Goal: Task Accomplishment & Management: Use online tool/utility

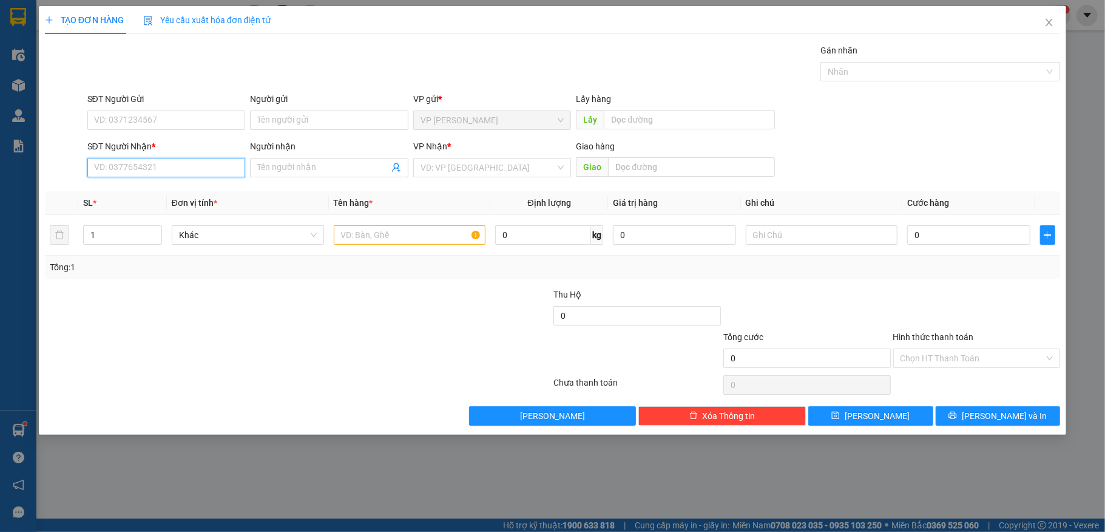
click at [234, 161] on input "SĐT Người Nhận *" at bounding box center [166, 167] width 158 height 19
type input "0348059591"
click at [301, 172] on input "Người nhận" at bounding box center [323, 167] width 132 height 13
type input "Kiên"
click at [390, 233] on input "text" at bounding box center [410, 234] width 152 height 19
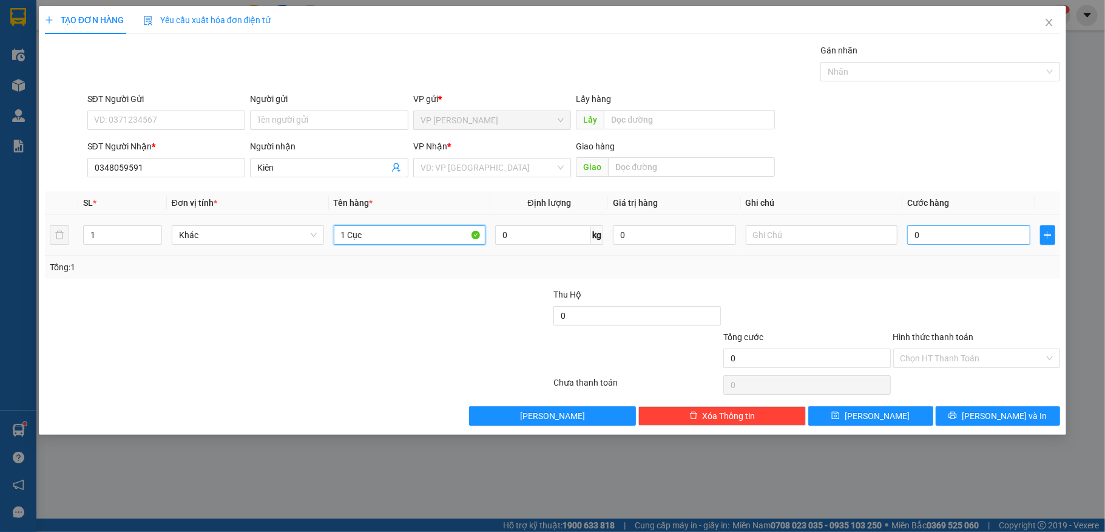
type input "1 Cục"
click at [977, 241] on input "0" at bounding box center [968, 234] width 123 height 19
type input "30"
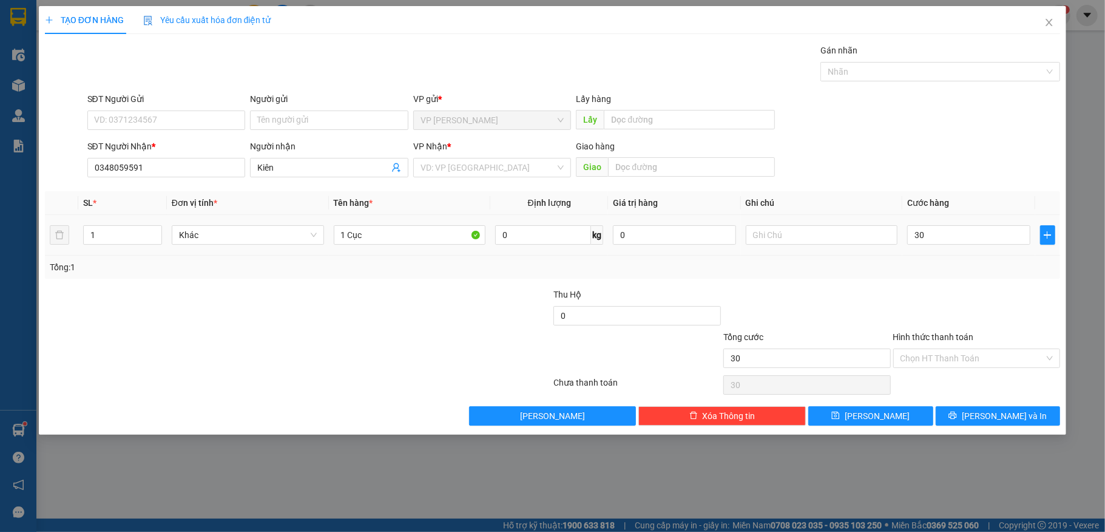
click at [1015, 295] on div at bounding box center [977, 309] width 170 height 42
type input "30.000"
click at [980, 360] on input "Hình thức thanh toán" at bounding box center [973, 358] width 144 height 18
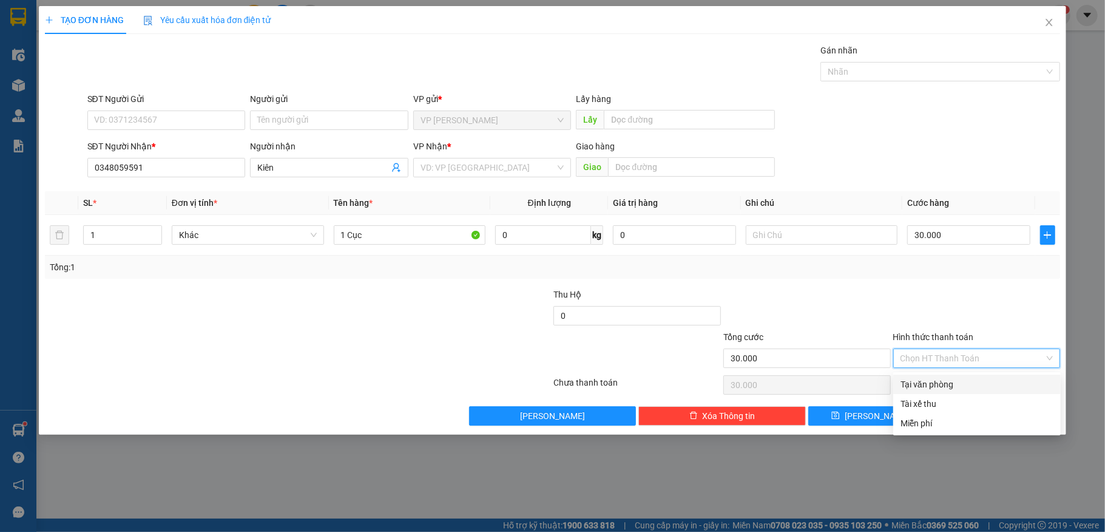
click at [974, 388] on div "Tại văn phòng" at bounding box center [977, 384] width 153 height 13
type input "0"
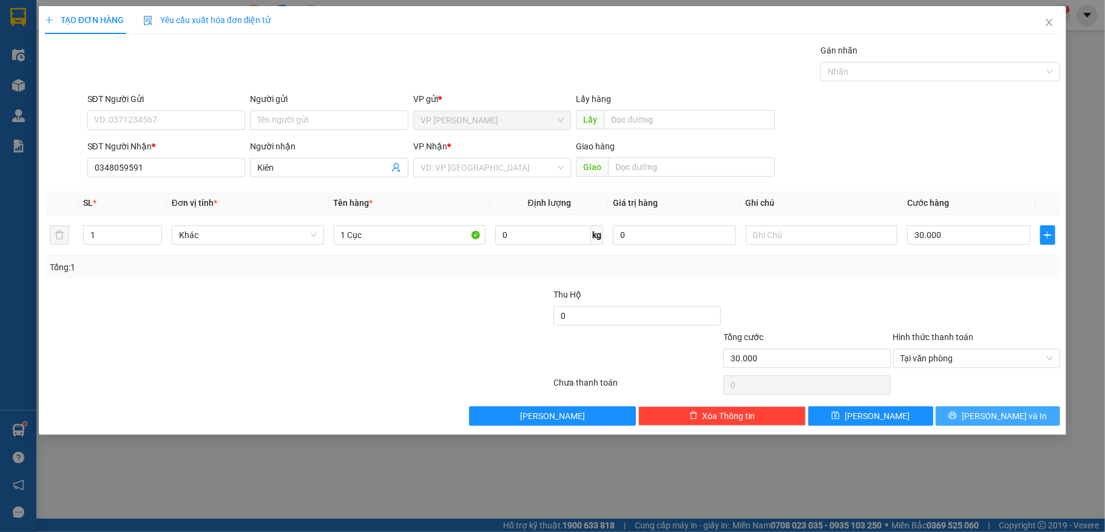
click at [957, 416] on icon "printer" at bounding box center [953, 415] width 8 height 8
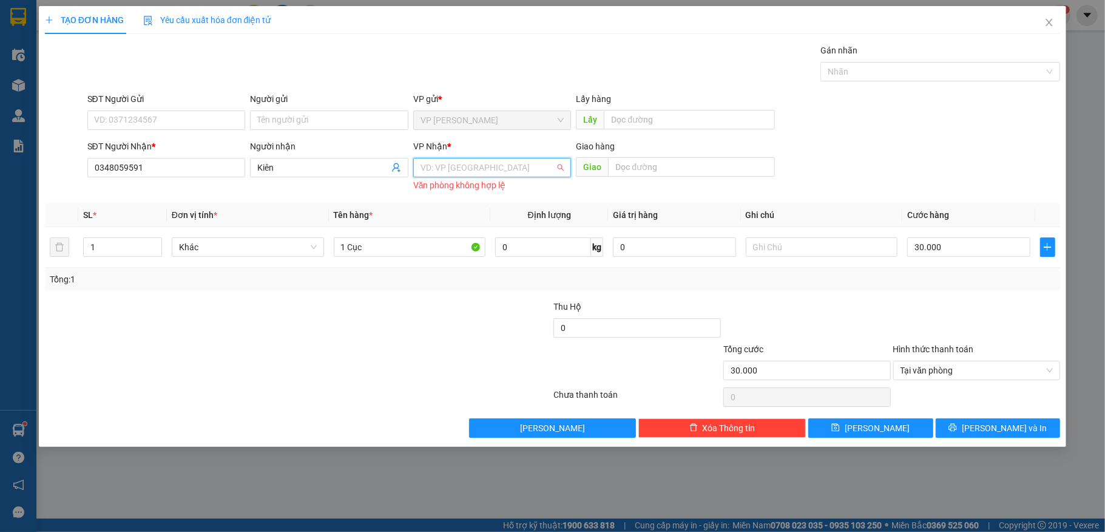
click at [516, 175] on input "search" at bounding box center [488, 167] width 135 height 18
drag, startPoint x: 523, startPoint y: 219, endPoint x: 1034, endPoint y: 415, distance: 548.1
click at [523, 216] on div "VP [GEOGRAPHIC_DATA]" at bounding box center [492, 211] width 158 height 19
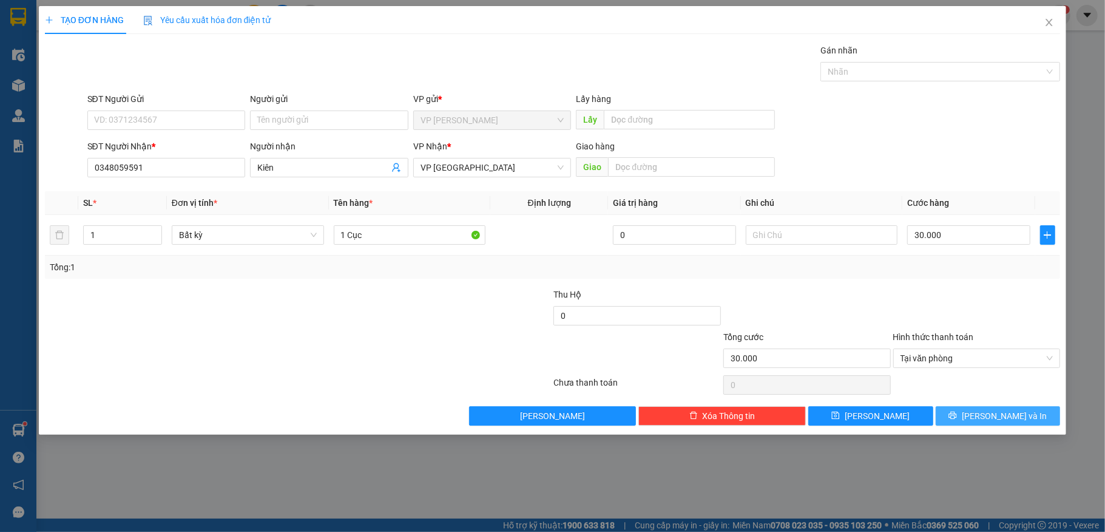
click at [1010, 415] on span "[PERSON_NAME] và In" at bounding box center [1004, 415] width 85 height 13
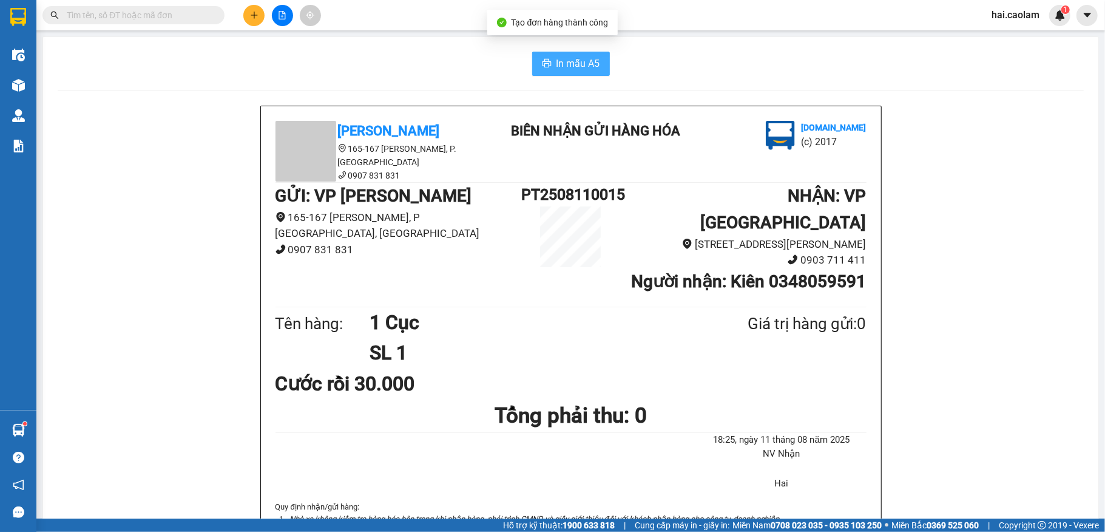
click at [557, 63] on span "In mẫu A5" at bounding box center [579, 63] width 44 height 15
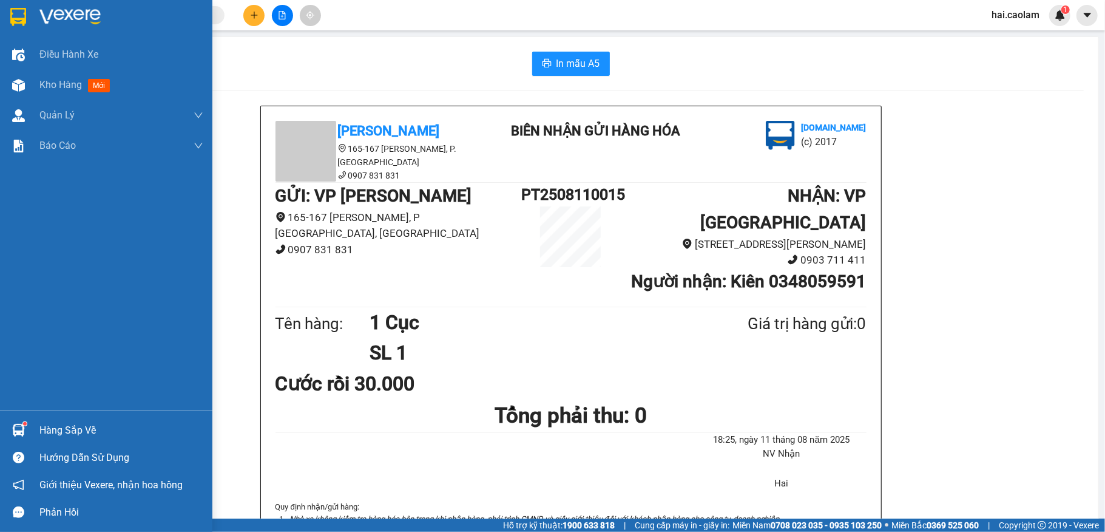
click at [101, 418] on div "Hàng sắp về" at bounding box center [106, 429] width 212 height 27
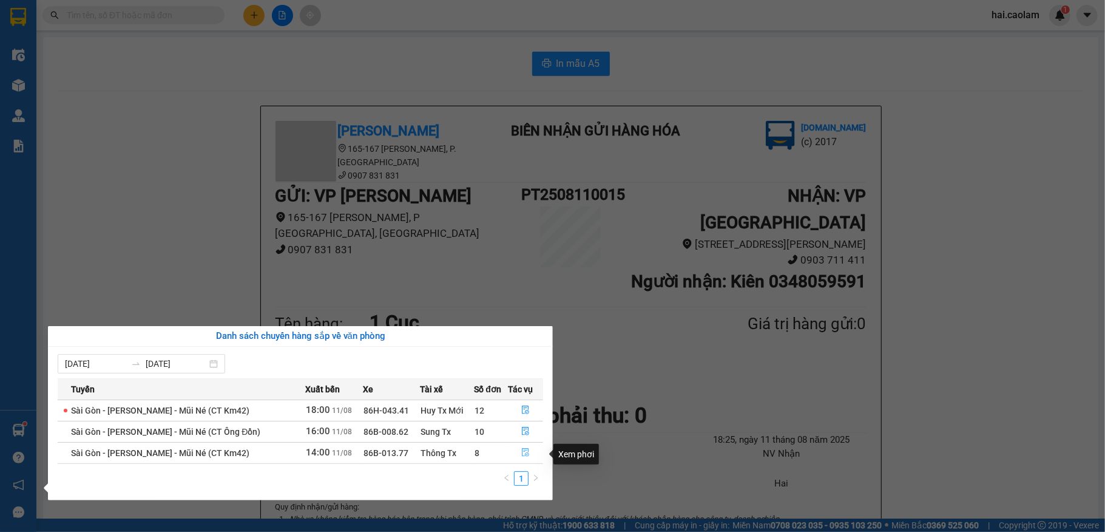
click at [522, 455] on icon "file-done" at bounding box center [525, 452] width 8 height 8
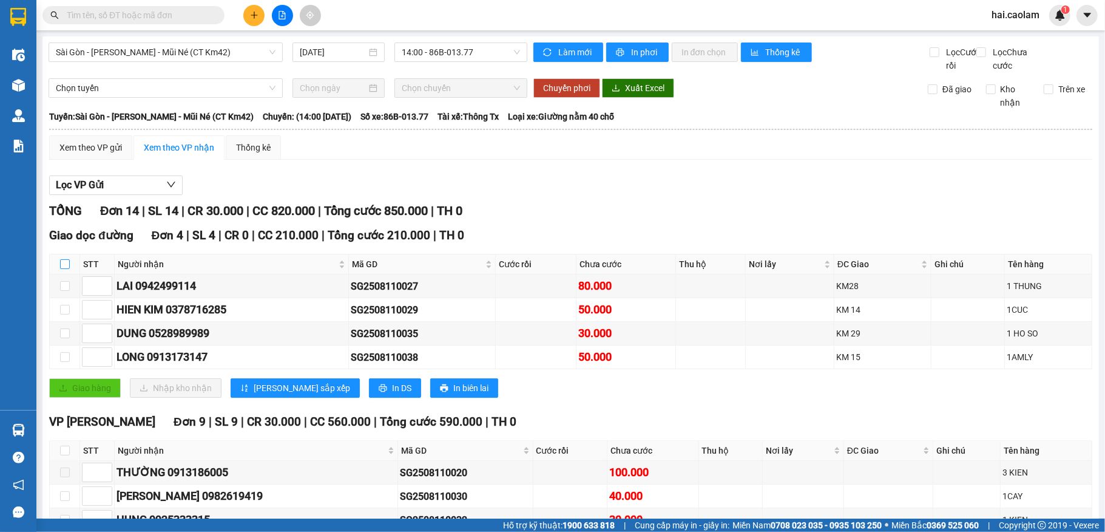
click at [66, 269] on input "checkbox" at bounding box center [65, 264] width 10 height 10
checkbox input "true"
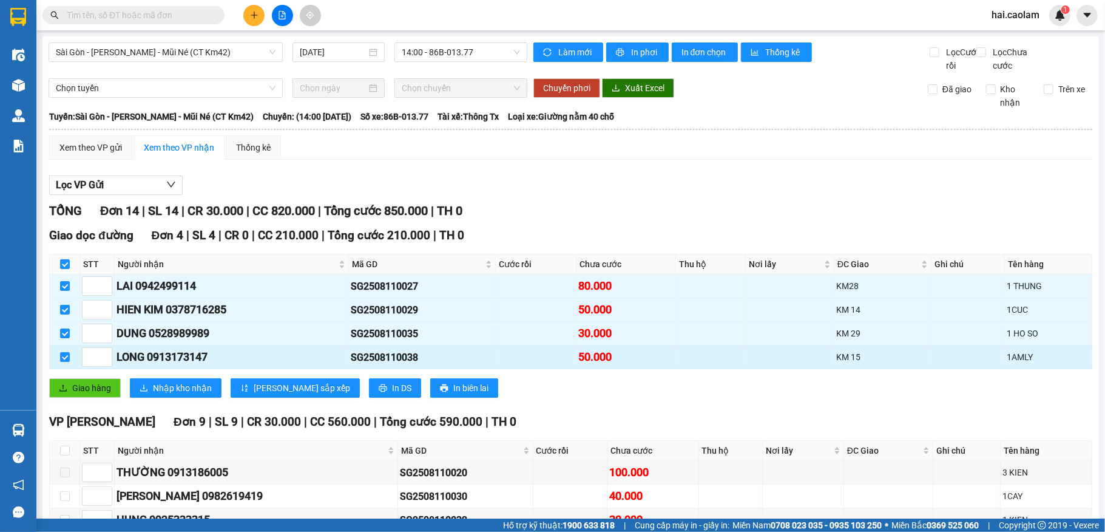
click at [63, 369] on td at bounding box center [65, 357] width 30 height 24
click at [63, 362] on input "checkbox" at bounding box center [65, 357] width 10 height 10
checkbox input "false"
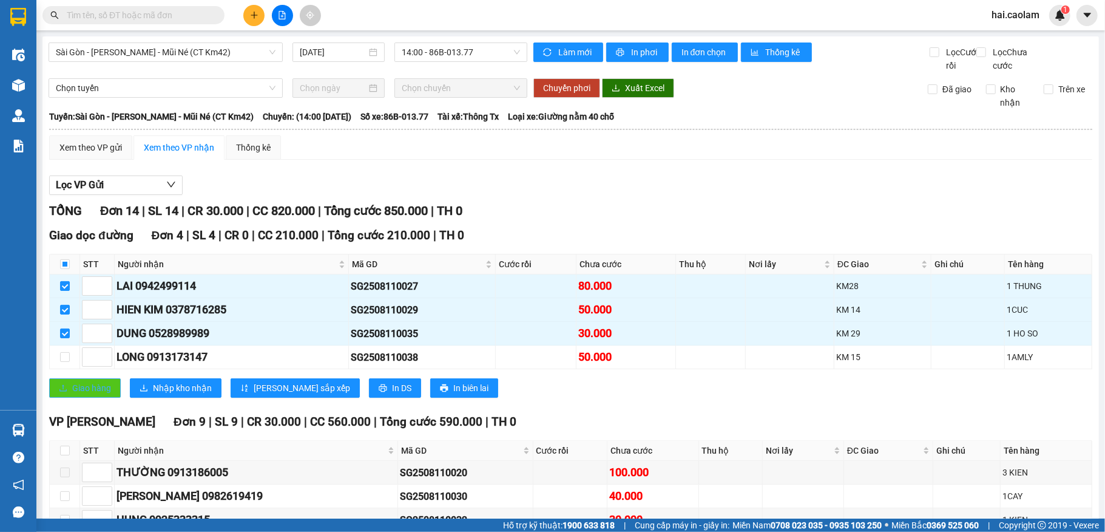
click at [84, 395] on span "Giao hàng" at bounding box center [91, 387] width 39 height 13
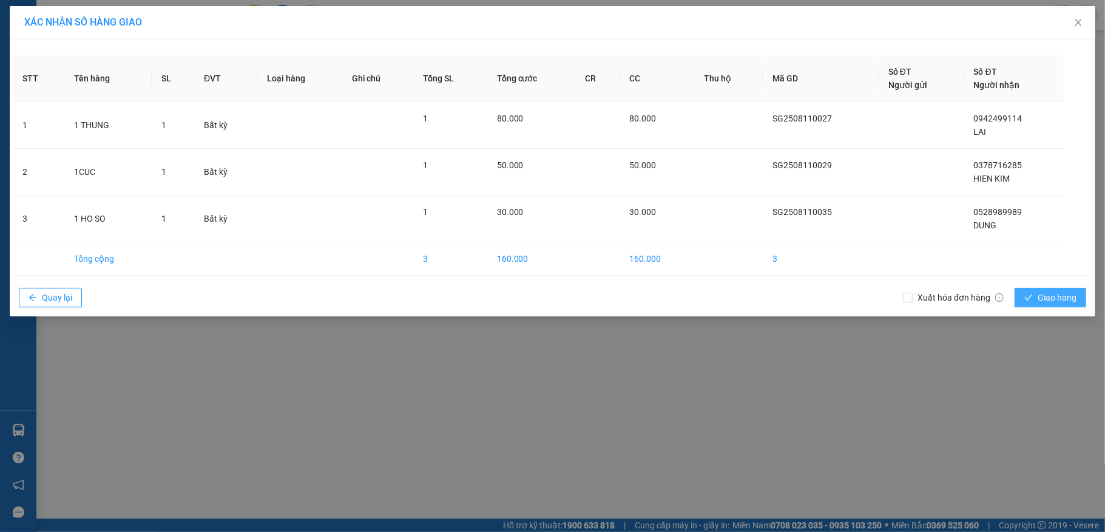
click at [1079, 303] on button "Giao hàng" at bounding box center [1051, 297] width 72 height 19
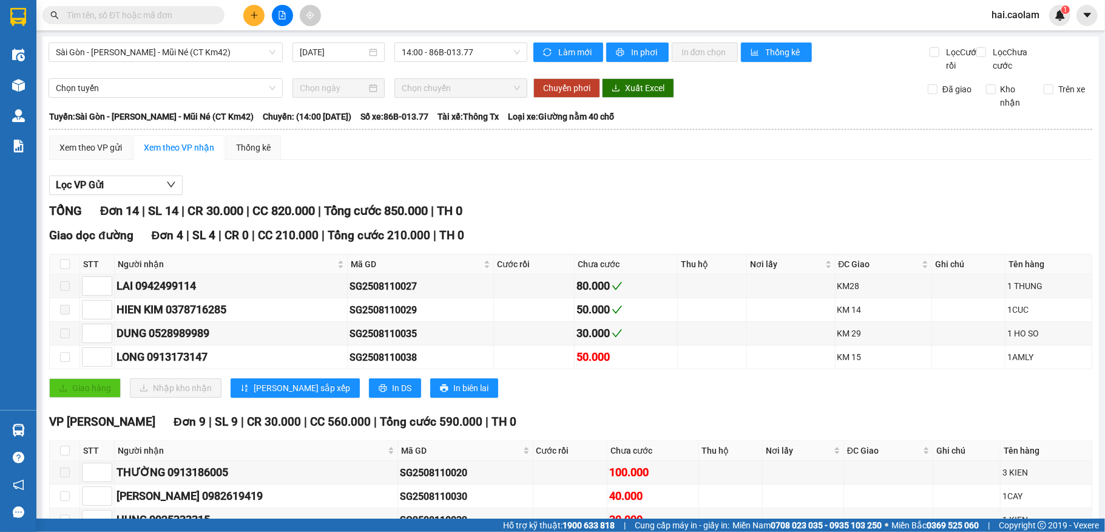
click at [450, 97] on span "Chọn chuyến" at bounding box center [461, 88] width 118 height 18
click at [142, 15] on input "text" at bounding box center [138, 14] width 143 height 13
click at [181, 1] on div "Kết quả tìm kiếm ( 0 ) Bộ lọc No Data hai.caolam 1" at bounding box center [552, 15] width 1105 height 30
click at [181, 8] on input "text" at bounding box center [138, 14] width 143 height 13
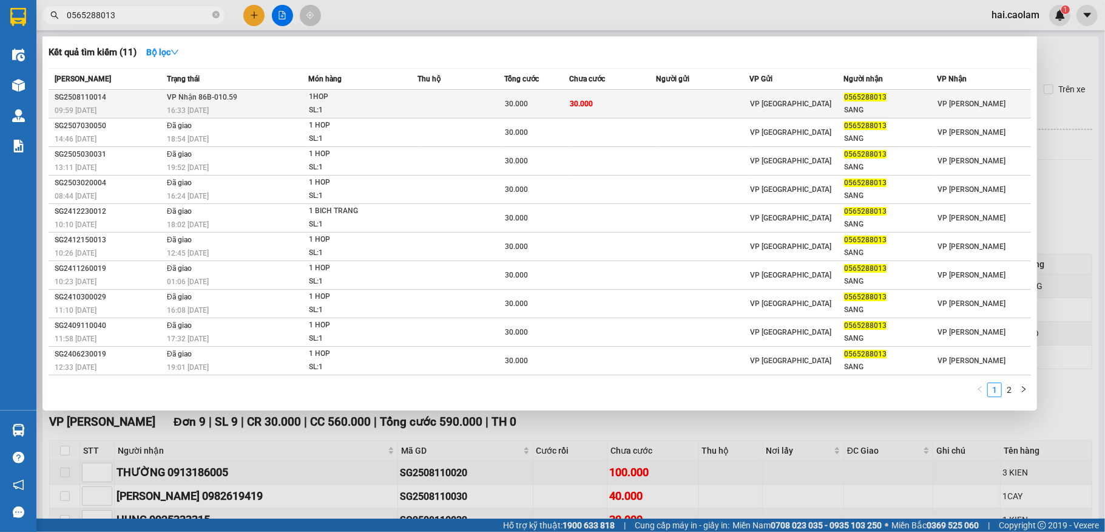
type input "0565288013"
click at [747, 96] on td at bounding box center [703, 104] width 94 height 29
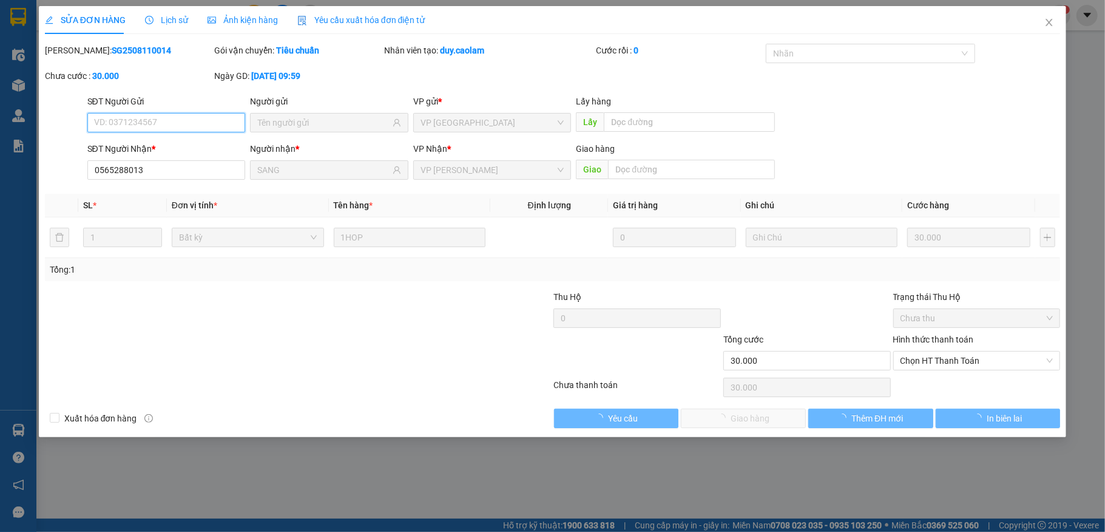
type input "0565288013"
type input "SANG"
type input "30.000"
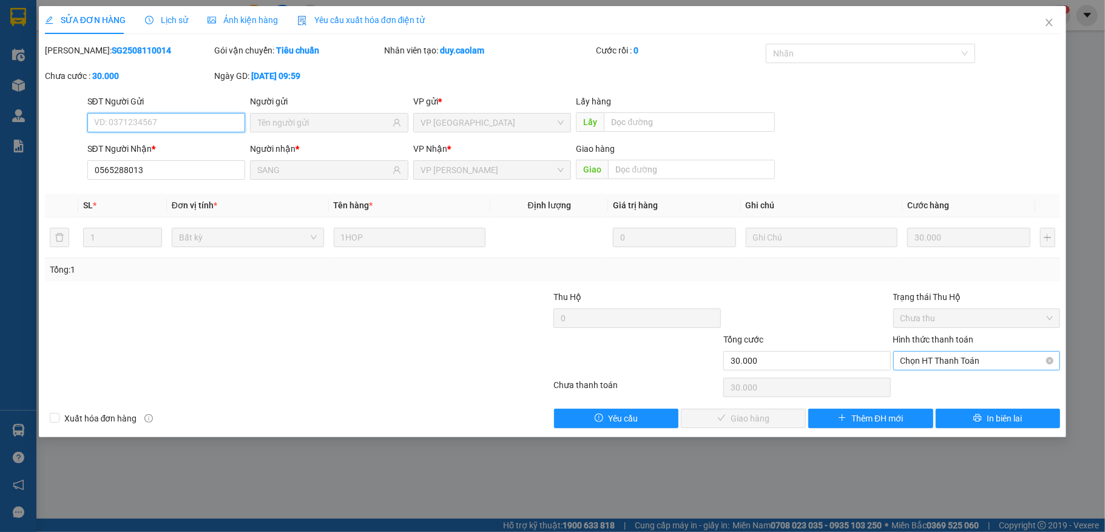
click at [937, 354] on span "Chọn HT Thanh Toán" at bounding box center [977, 360] width 153 height 18
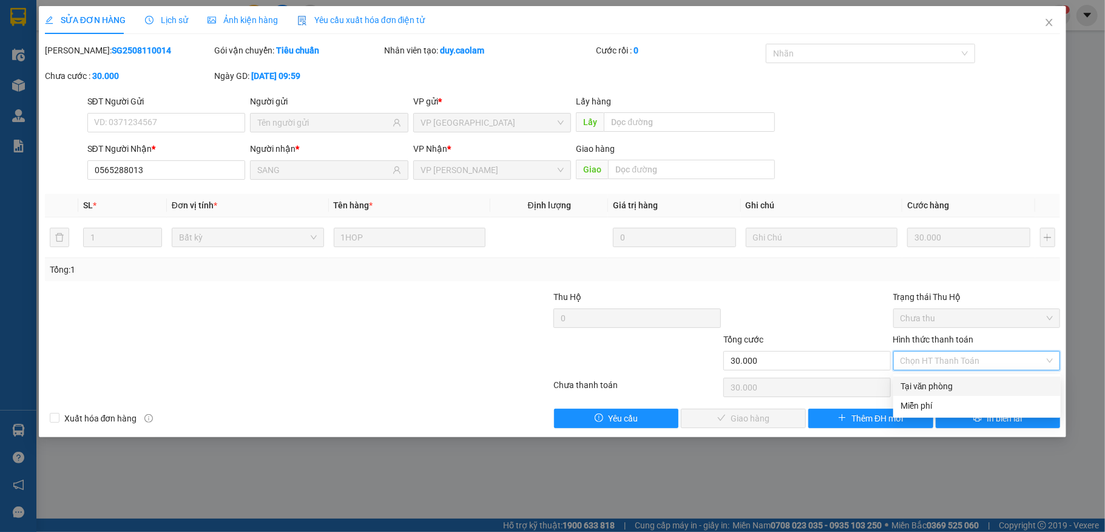
click at [943, 379] on div "Tại văn phòng" at bounding box center [977, 385] width 153 height 13
type input "0"
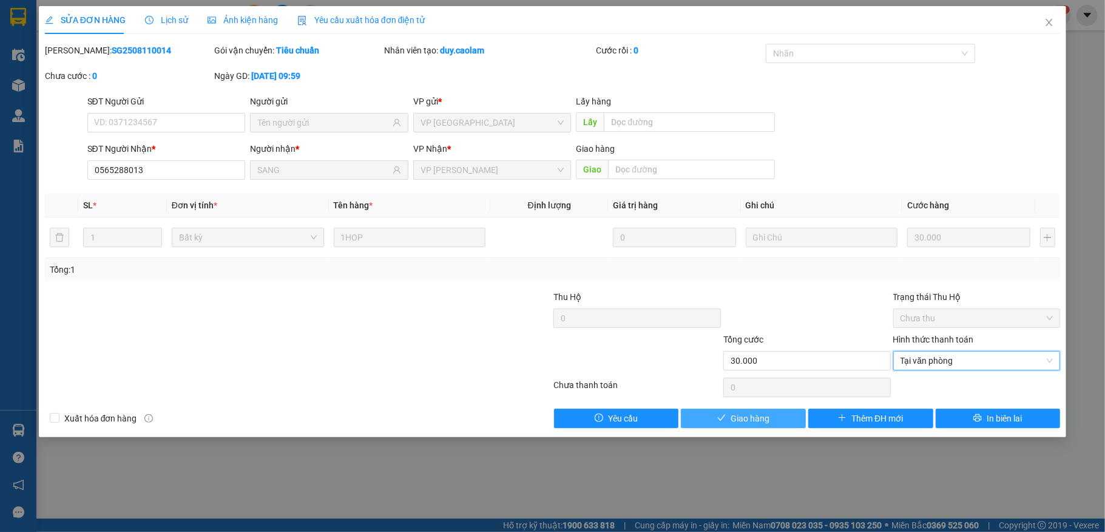
drag, startPoint x: 705, startPoint y: 421, endPoint x: 705, endPoint y: 412, distance: 9.7
click at [705, 419] on button "Giao hàng" at bounding box center [743, 417] width 125 height 19
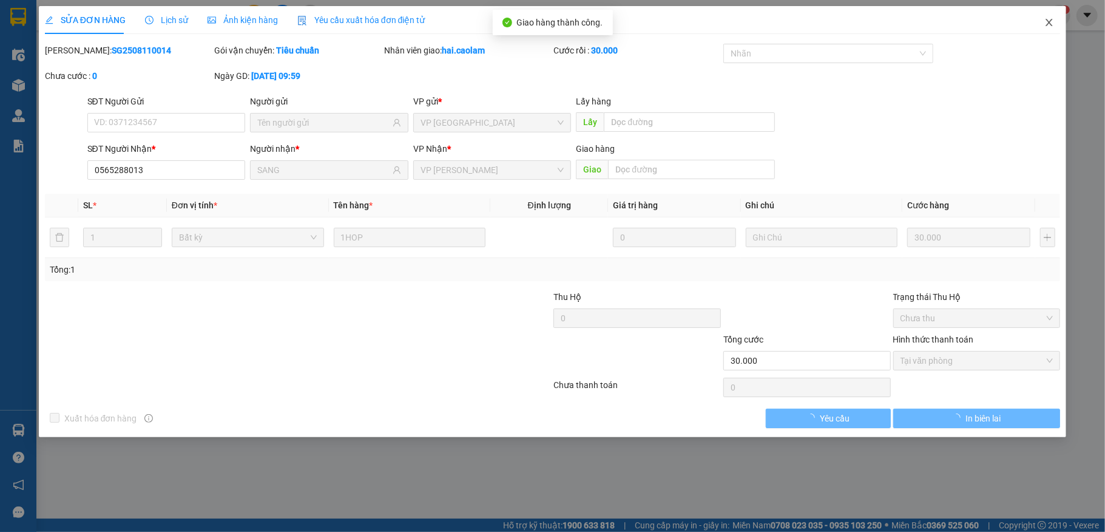
click at [1045, 29] on span "Close" at bounding box center [1049, 23] width 34 height 34
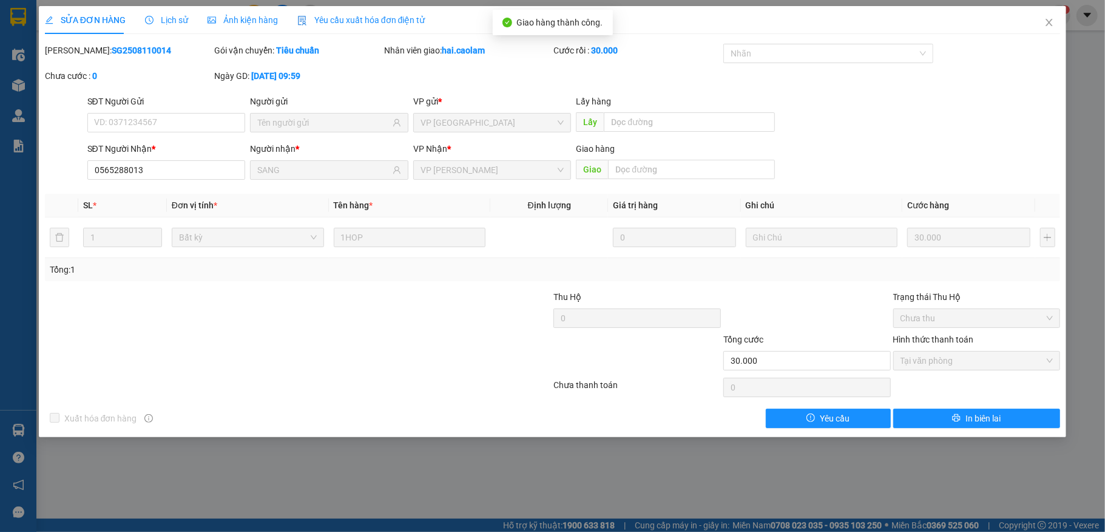
click at [1042, 24] on div "hai.caolam 1" at bounding box center [1026, 15] width 89 height 21
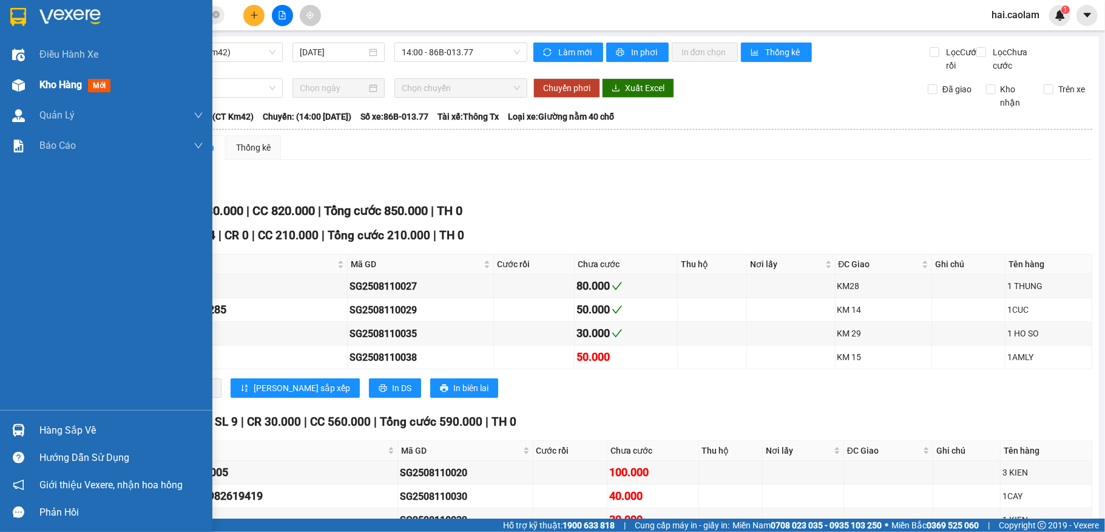
click at [25, 86] on div at bounding box center [18, 85] width 21 height 21
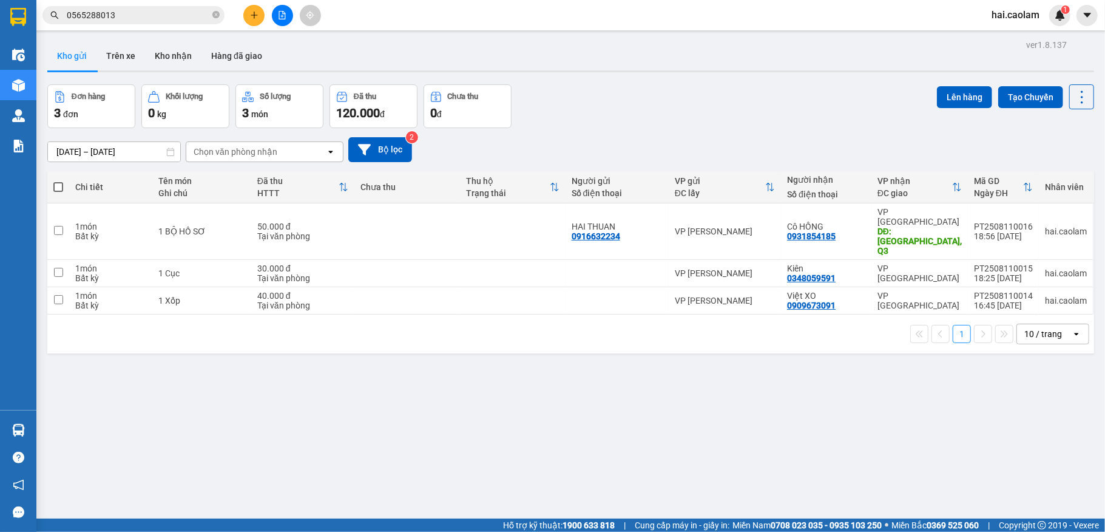
click at [84, 58] on button "Kho gửi" at bounding box center [71, 55] width 49 height 29
click at [1018, 227] on icon at bounding box center [1022, 231] width 8 height 8
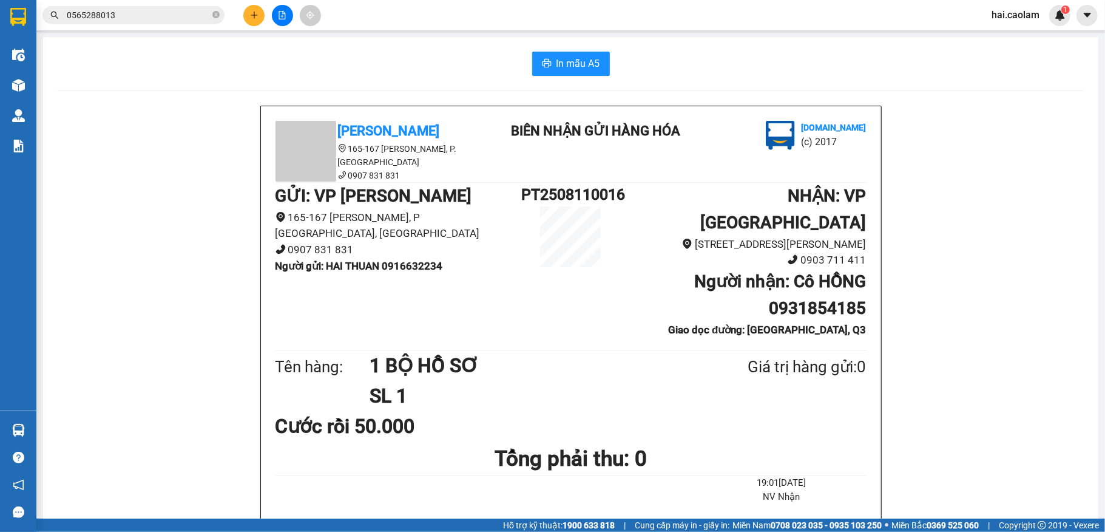
click at [564, 55] on button "In mẫu A5" at bounding box center [571, 64] width 78 height 24
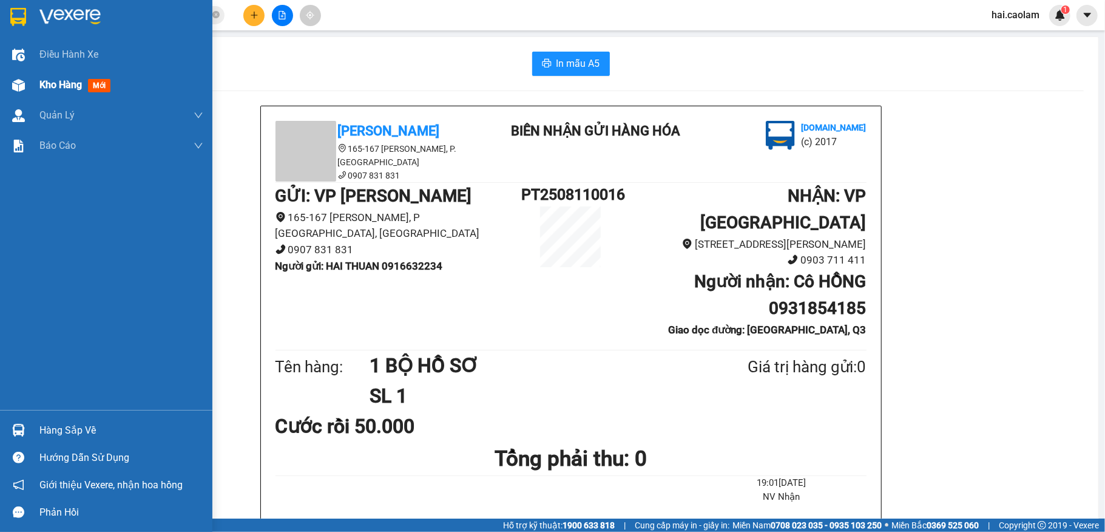
click at [38, 85] on div "Kho hàng mới" at bounding box center [106, 85] width 212 height 30
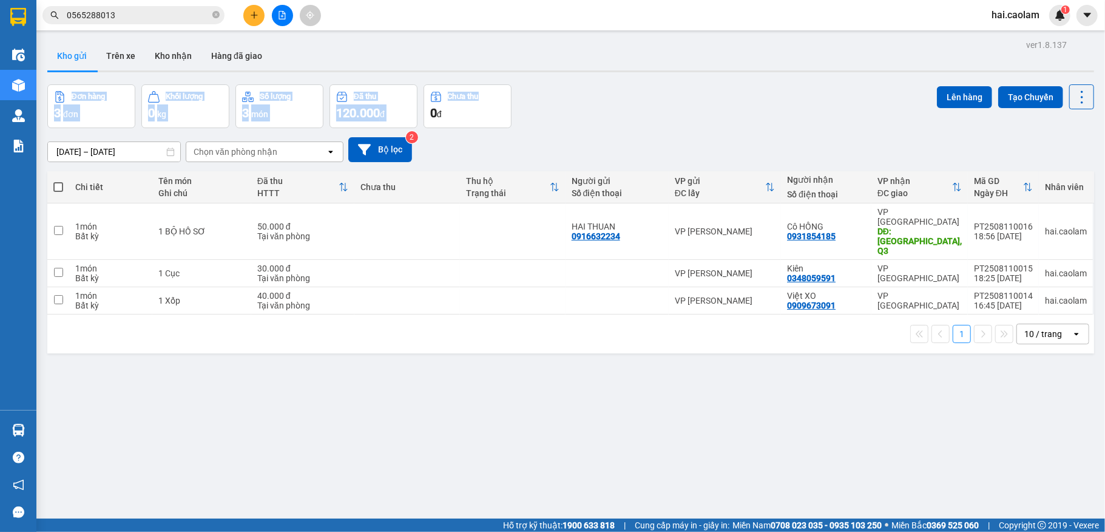
click at [648, 73] on div "ver 1.8.137 Kho gửi Trên xe Kho nhận Hàng đã giao Đơn hàng 3 đơn Khối lượng 0 k…" at bounding box center [570, 302] width 1057 height 532
click at [246, 16] on button at bounding box center [253, 15] width 21 height 21
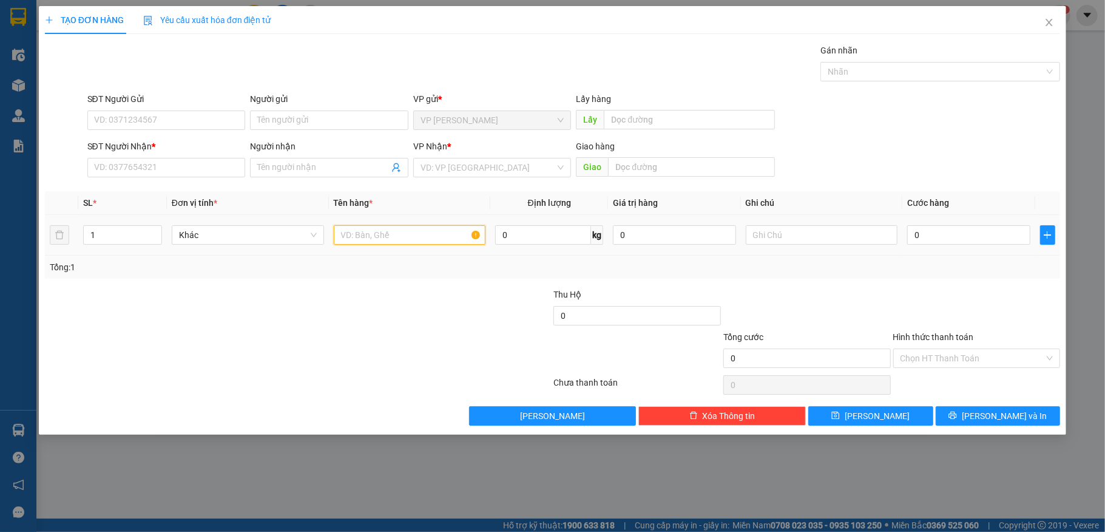
click at [390, 231] on input "text" at bounding box center [410, 234] width 152 height 19
click at [314, 170] on input "Người nhận" at bounding box center [323, 167] width 132 height 13
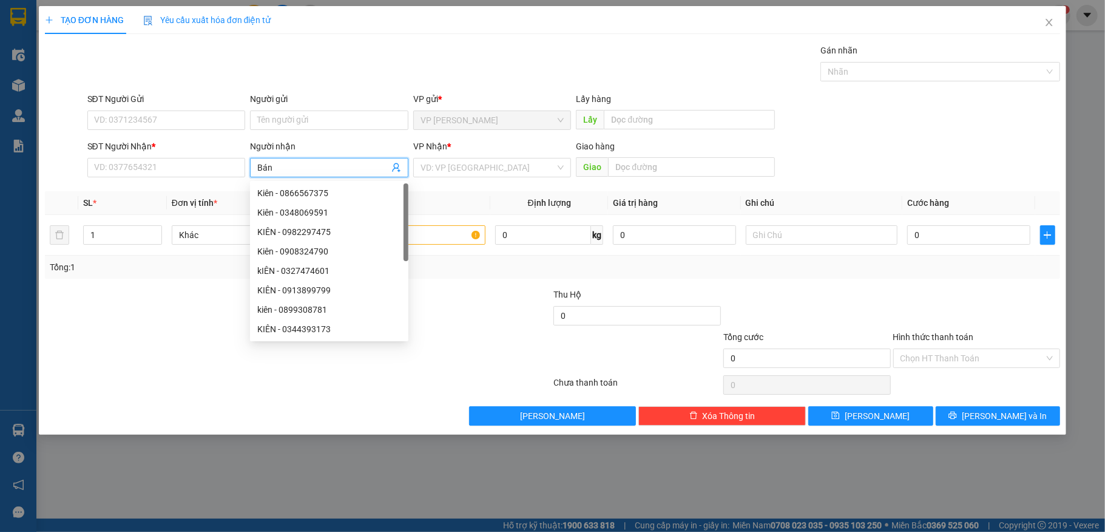
type input "Bánh"
click at [341, 207] on div "bánh bò - 0365782084" at bounding box center [329, 212] width 144 height 13
type input "0365782084"
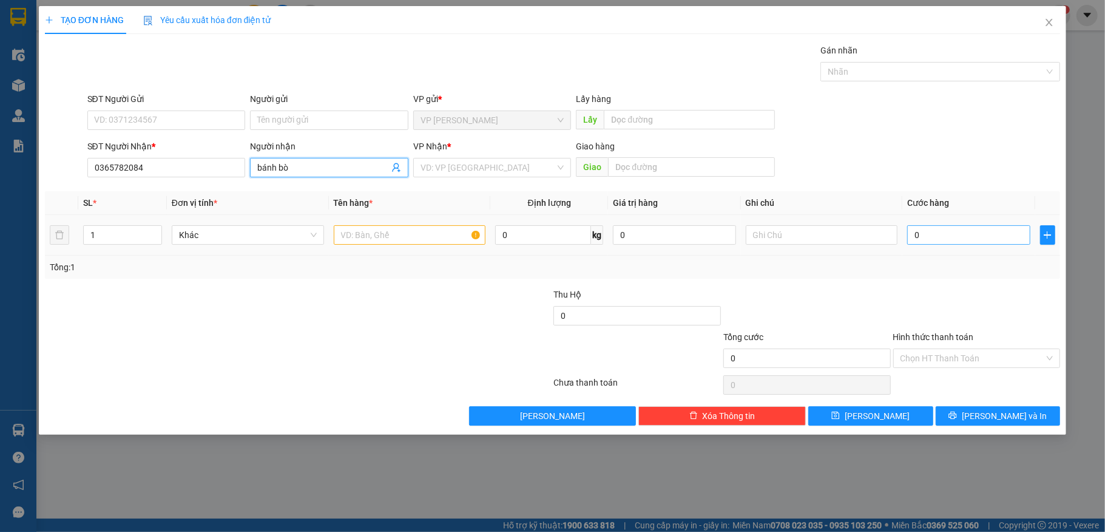
type input "bánh bò"
click at [975, 243] on input "0" at bounding box center [968, 234] width 123 height 19
type input "1"
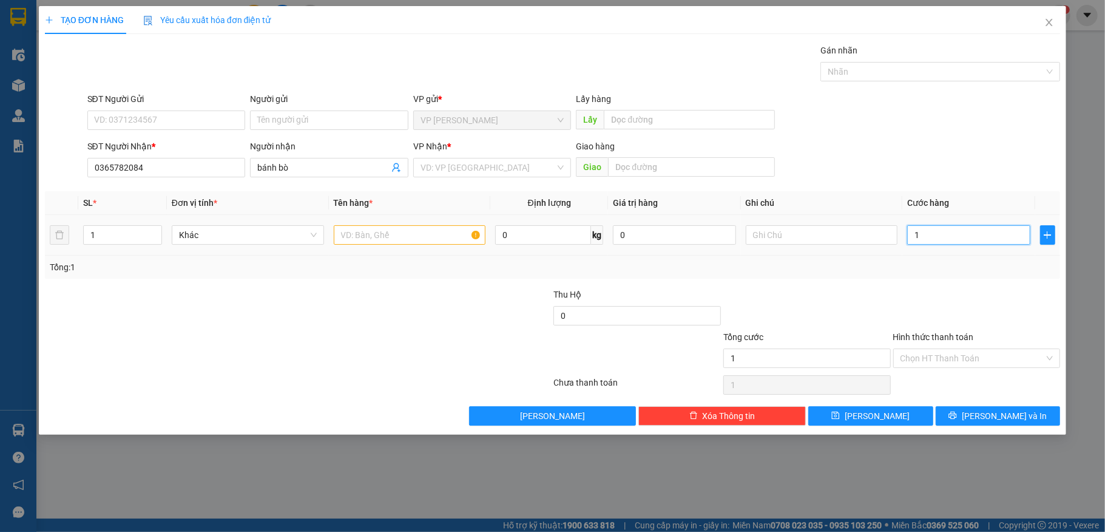
type input "10"
type input "100"
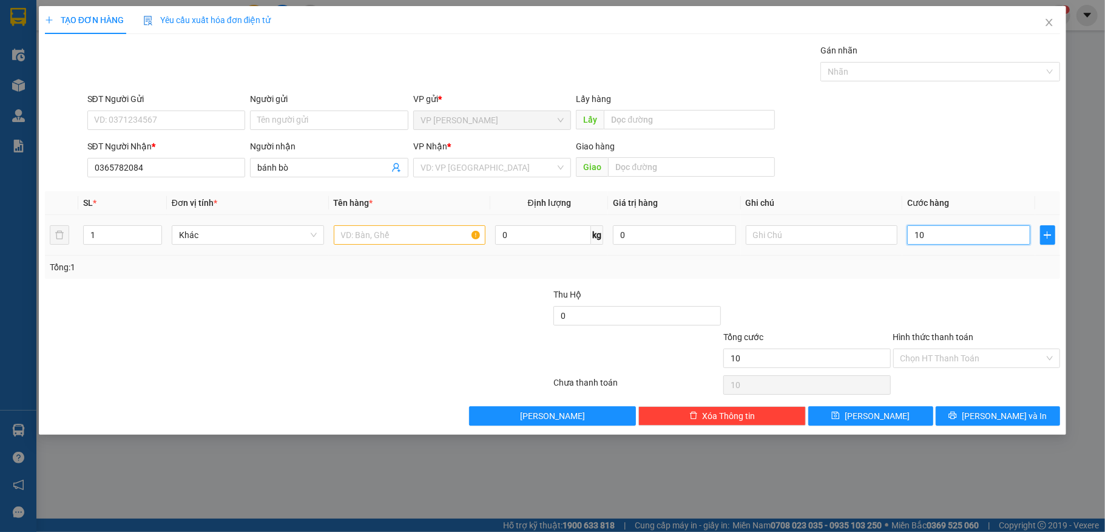
type input "100"
type input "1.000"
type input "100"
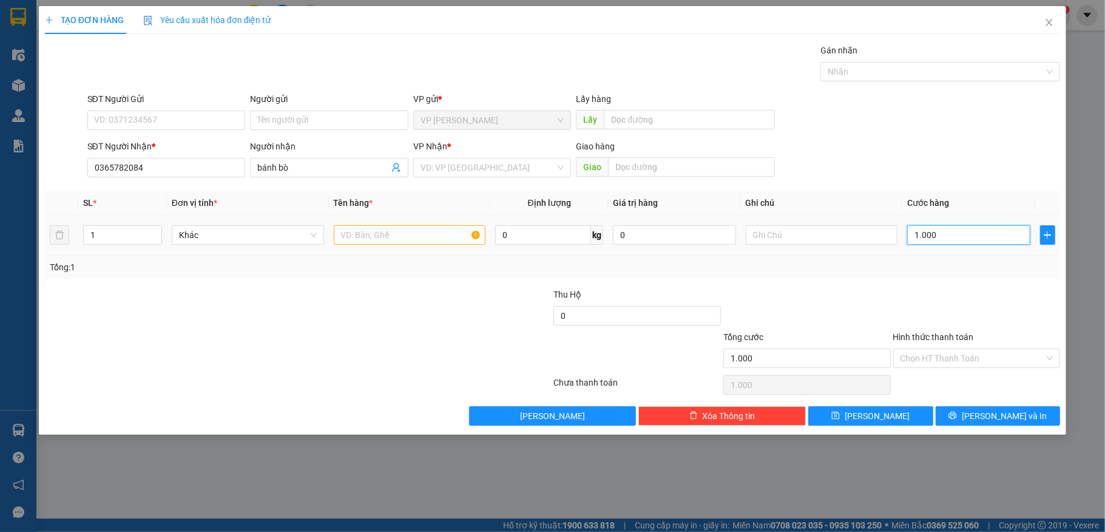
type input "100"
type input "100.000"
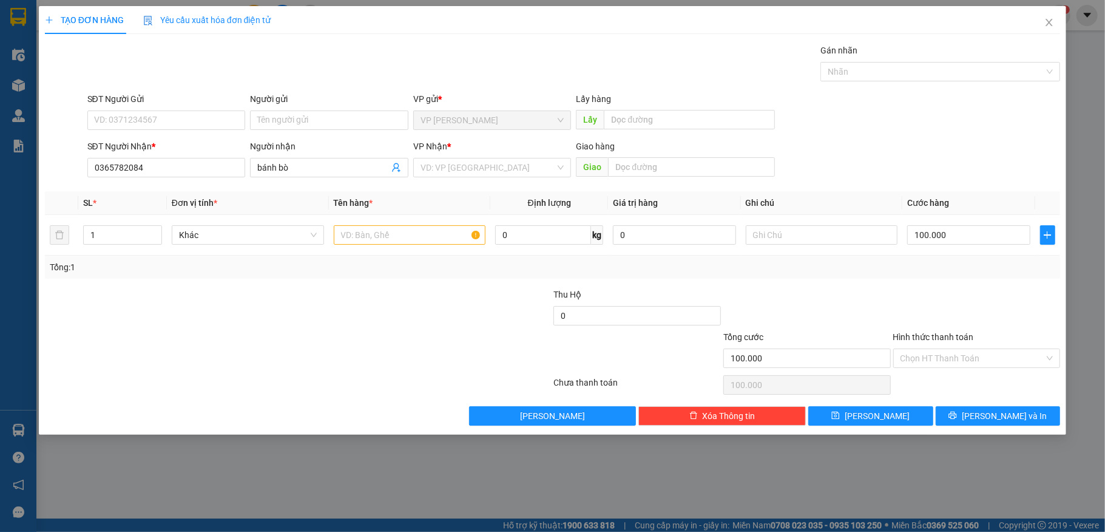
click at [909, 308] on div at bounding box center [977, 309] width 170 height 42
click at [384, 242] on input "text" at bounding box center [410, 234] width 152 height 19
type input "3 Thùng"
click at [992, 285] on div "Transit Pickup Surcharge Ids Transit Deliver Surcharge Ids Transit Deliver Surc…" at bounding box center [553, 235] width 1016 height 382
click at [948, 367] on input "Hình thức thanh toán" at bounding box center [973, 358] width 144 height 18
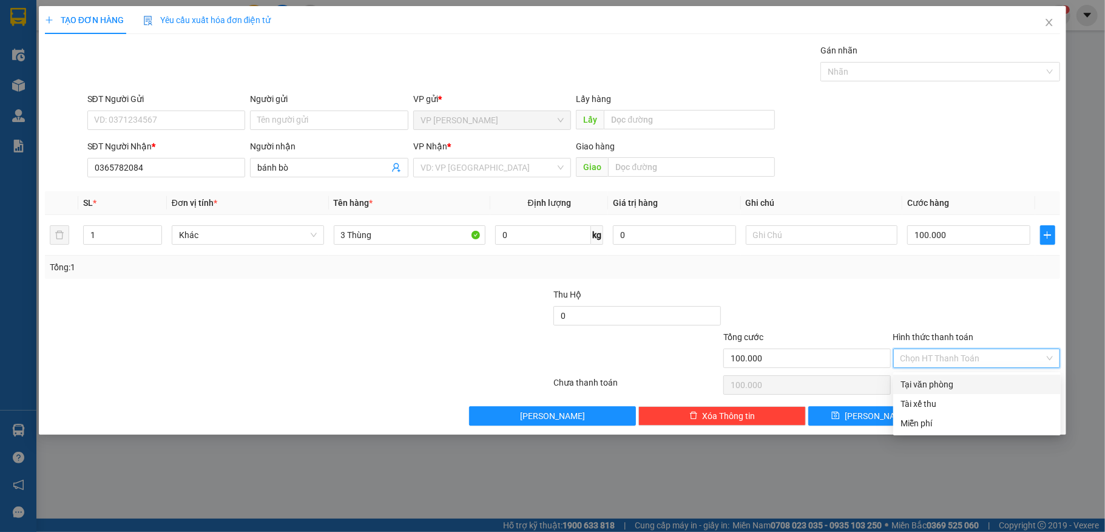
click at [927, 382] on div "Tại văn phòng" at bounding box center [977, 384] width 153 height 13
type input "0"
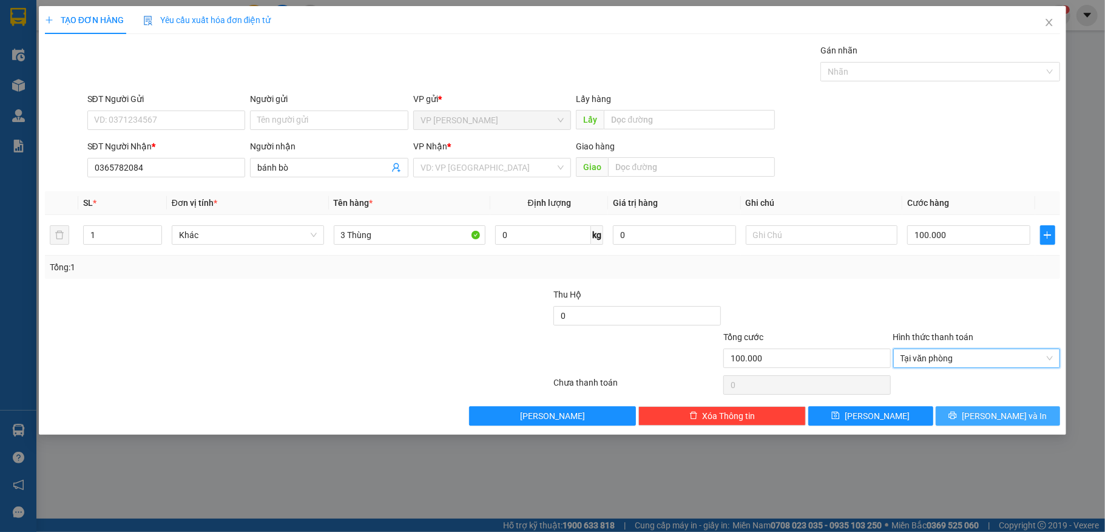
click at [957, 416] on icon "printer" at bounding box center [953, 415] width 8 height 8
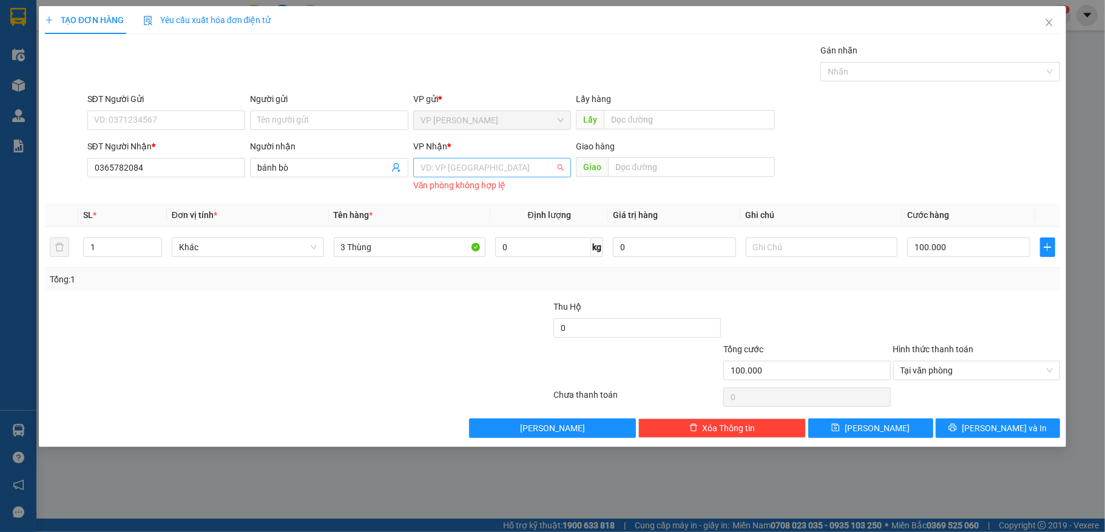
click at [476, 163] on input "search" at bounding box center [488, 167] width 135 height 18
click at [465, 208] on div "VP [GEOGRAPHIC_DATA]" at bounding box center [493, 211] width 144 height 13
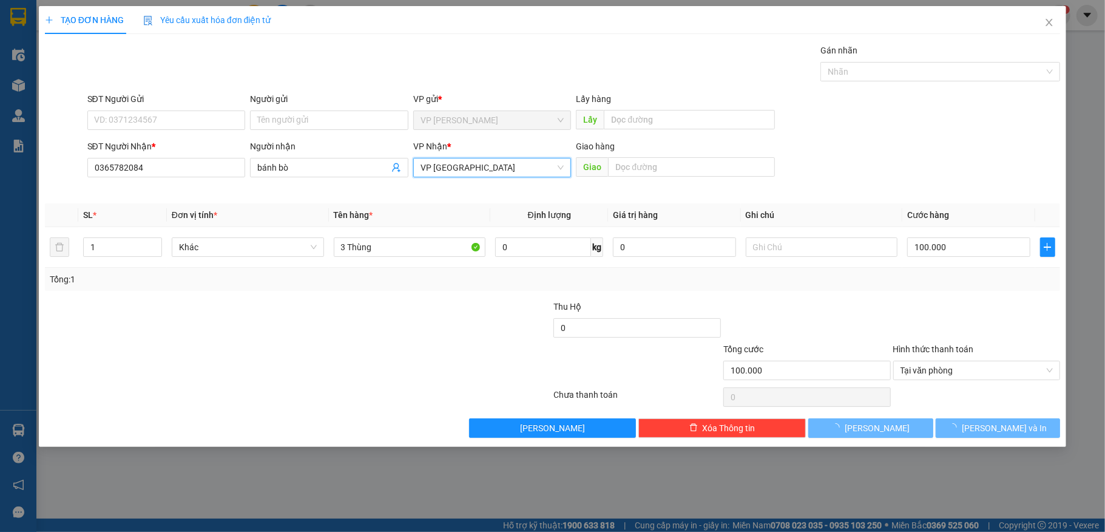
click at [442, 327] on div at bounding box center [468, 321] width 170 height 42
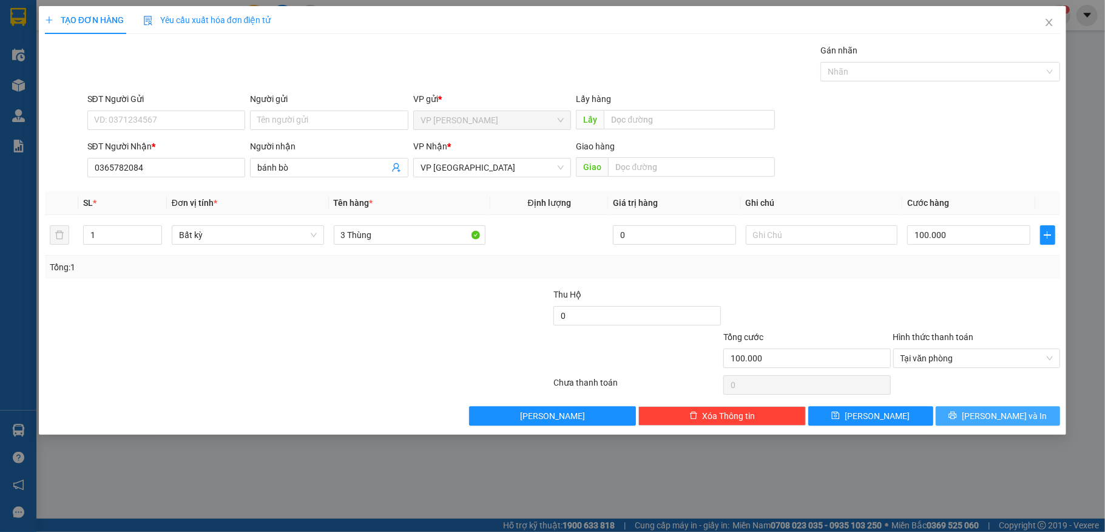
click at [998, 425] on button "[PERSON_NAME] và In" at bounding box center [998, 415] width 125 height 19
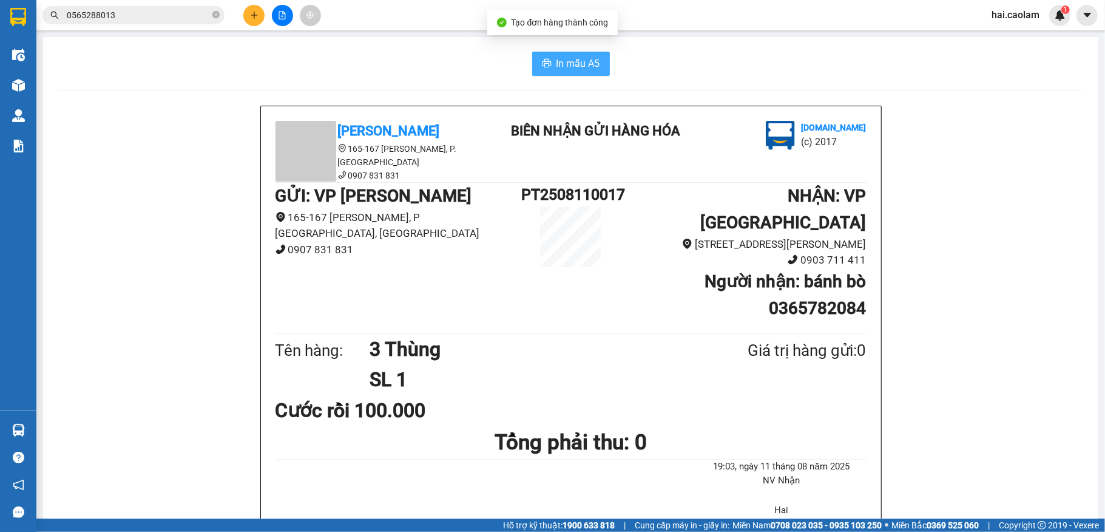
click at [564, 68] on span "In mẫu A5" at bounding box center [579, 63] width 44 height 15
click at [459, 72] on div "In mẫu A5" at bounding box center [571, 64] width 1026 height 24
drag, startPoint x: 180, startPoint y: 138, endPoint x: 161, endPoint y: 10, distance: 130.0
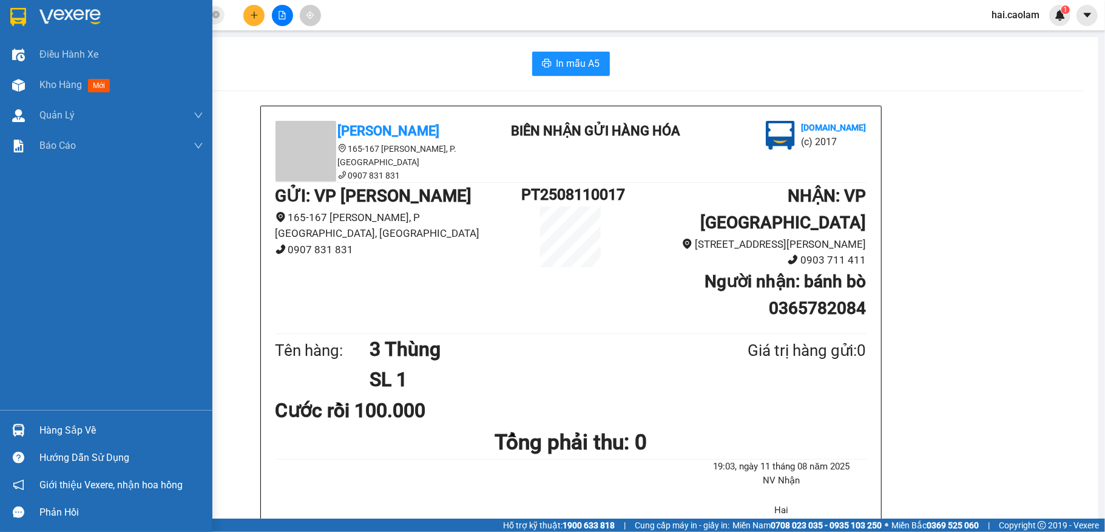
click at [44, 431] on div "Hàng sắp về" at bounding box center [121, 430] width 164 height 18
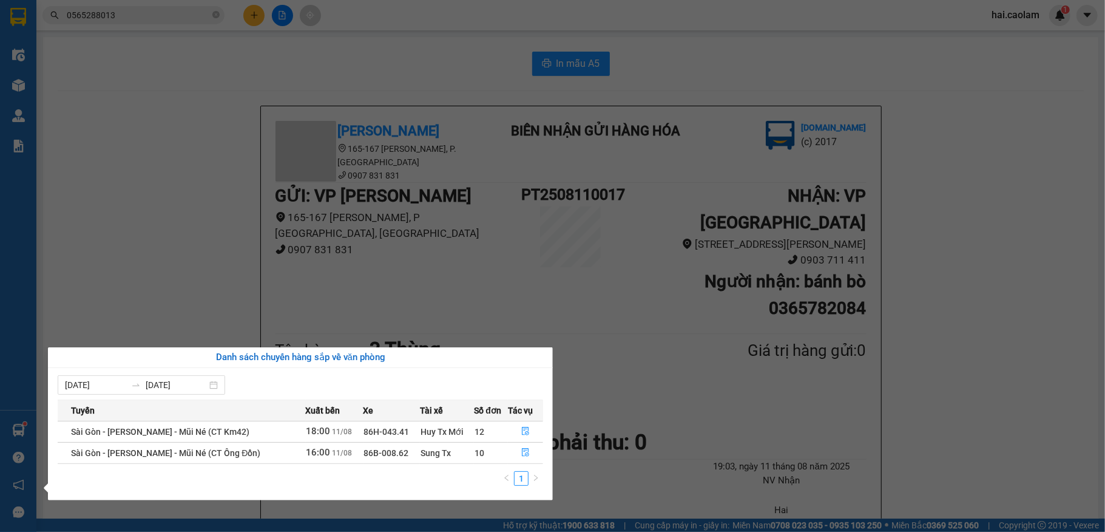
click at [248, 178] on section "Kết quả tìm kiếm ( 11 ) Bộ lọc Mã ĐH Trạng thái Món hàng Thu hộ Tổng cước Chưa …" at bounding box center [552, 266] width 1105 height 532
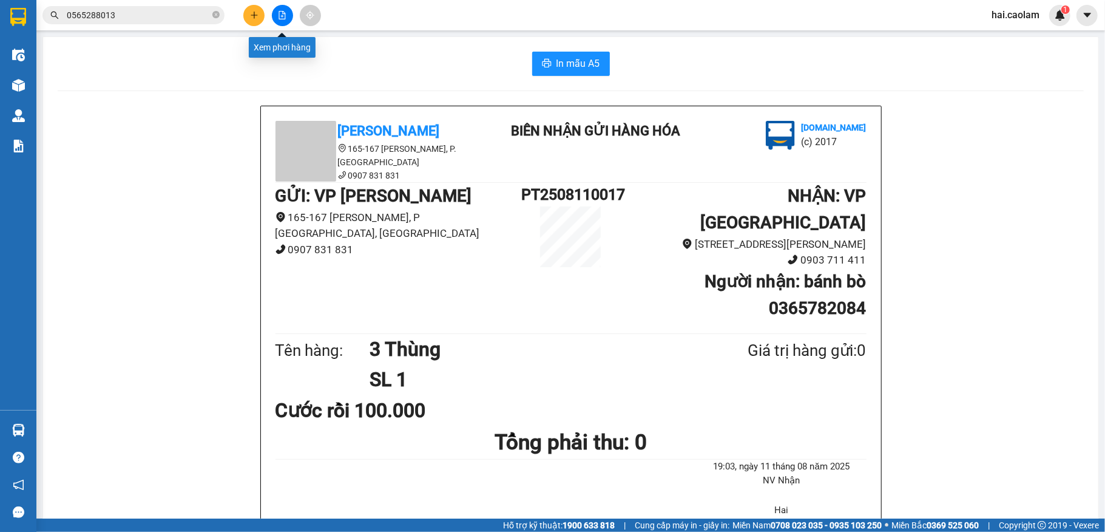
click at [283, 18] on icon "file-add" at bounding box center [282, 15] width 8 height 8
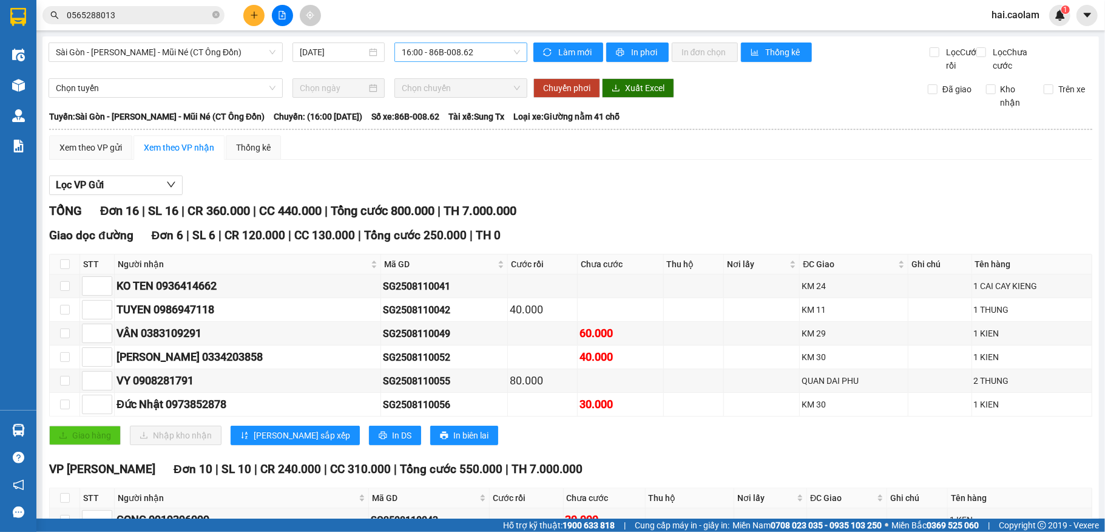
click at [439, 56] on span "16:00 - 86B-008.62" at bounding box center [461, 52] width 118 height 18
click at [214, 47] on span "Sài Gòn - [PERSON_NAME] - Mũi Né (CT Ông Đồn)" at bounding box center [166, 52] width 220 height 18
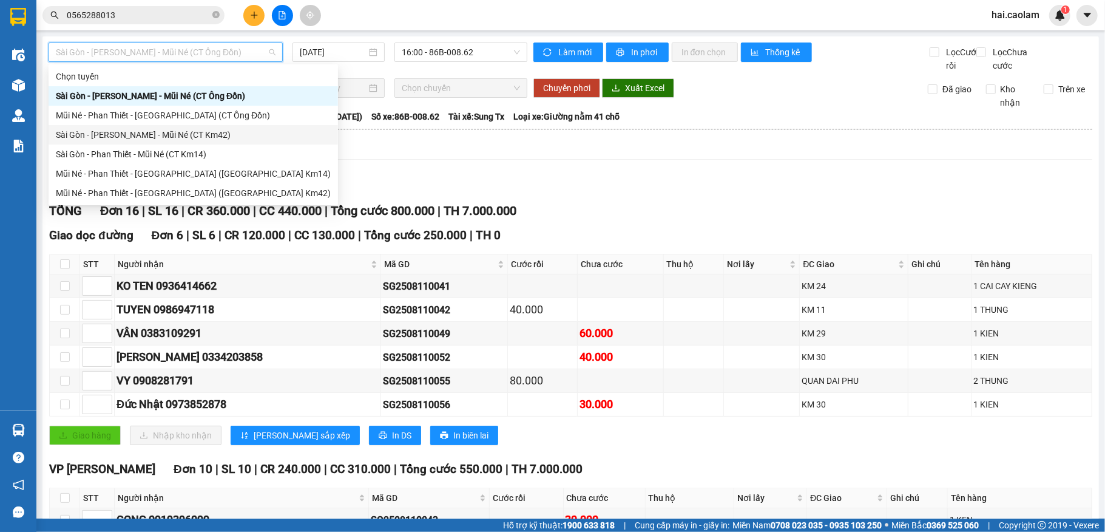
click at [198, 134] on div "Sài Gòn - [PERSON_NAME] - Mũi Né (CT Km42)" at bounding box center [193, 134] width 275 height 13
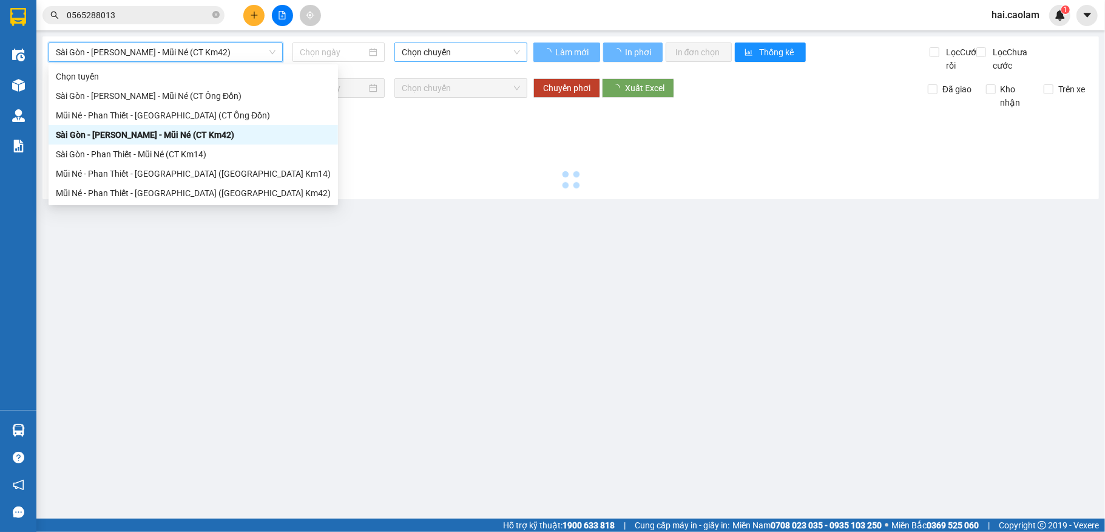
type input "[DATE]"
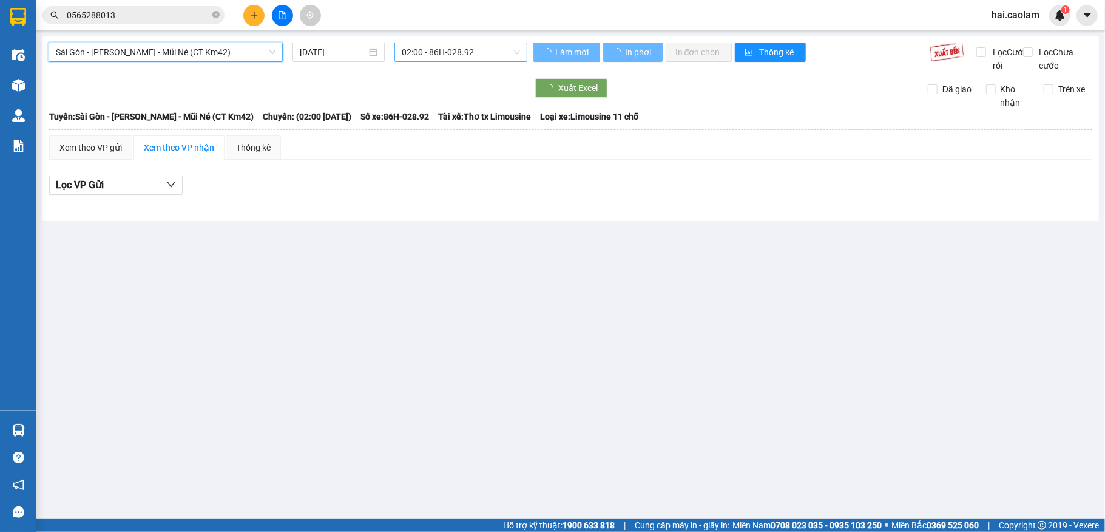
click at [439, 54] on span "02:00 - 86H-028.92" at bounding box center [461, 52] width 118 height 18
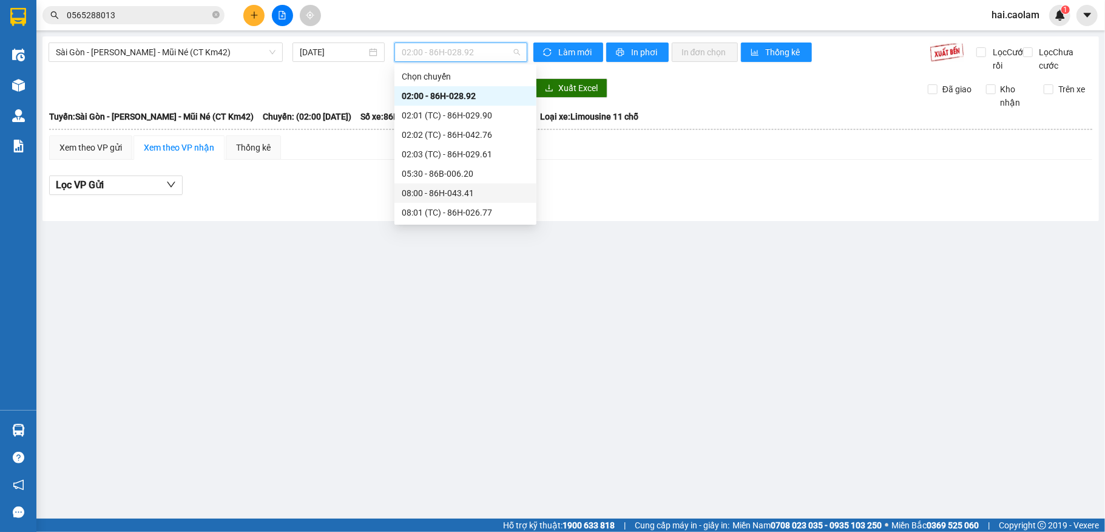
scroll to position [311, 0]
click at [438, 113] on div "14:00 - 86B-013.77" at bounding box center [465, 115] width 127 height 13
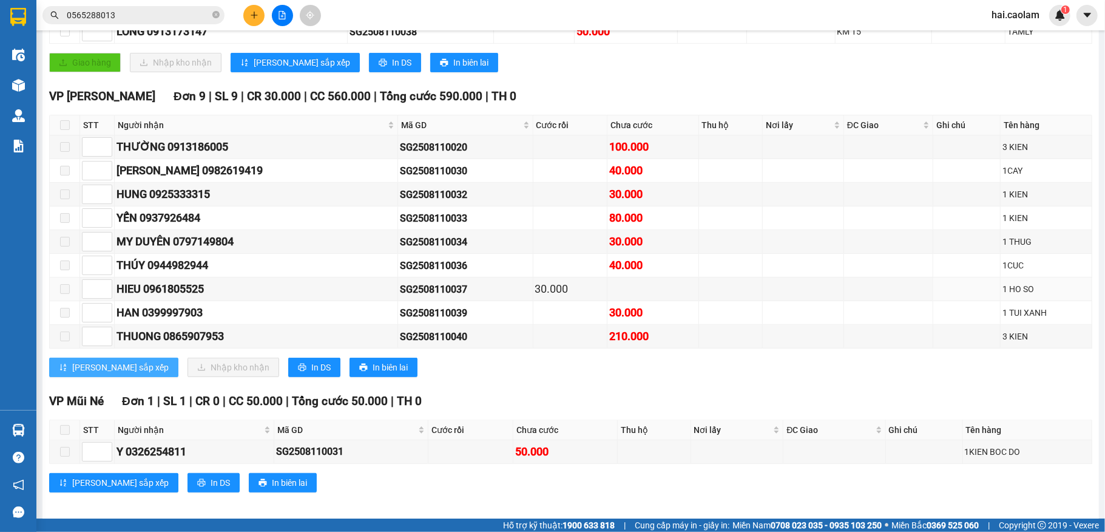
scroll to position [357, 0]
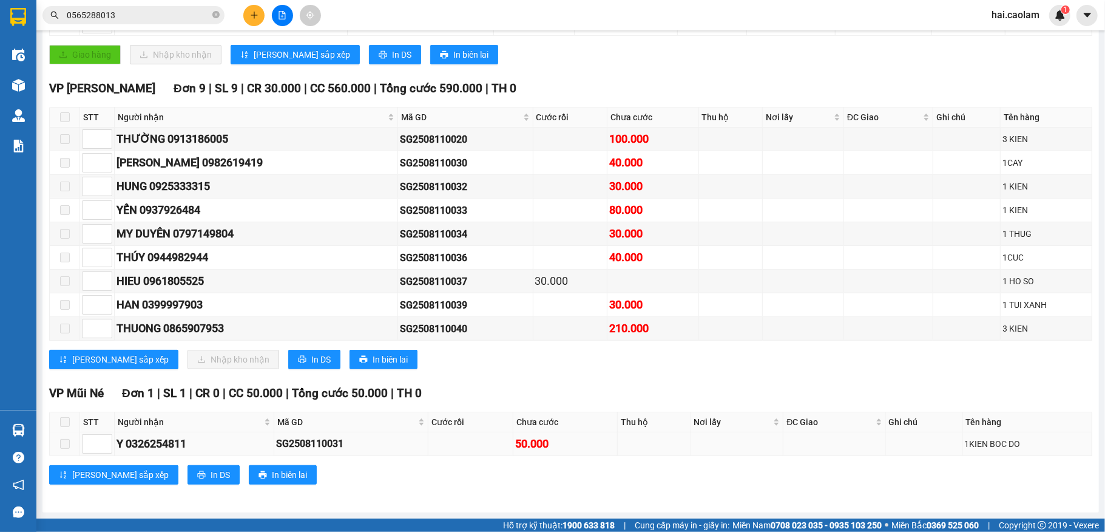
drag, startPoint x: 168, startPoint y: 442, endPoint x: 253, endPoint y: 449, distance: 85.8
click at [248, 447] on div "Y 0326254811" at bounding box center [194, 443] width 155 height 17
click at [459, 370] on div "VP [PERSON_NAME][GEOGRAPHIC_DATA] 9 | SL 9 | CR 30.000 | CC 560.000 | Tổng cước…" at bounding box center [570, 229] width 1043 height 299
click at [288, 355] on button "In DS" at bounding box center [314, 359] width 52 height 19
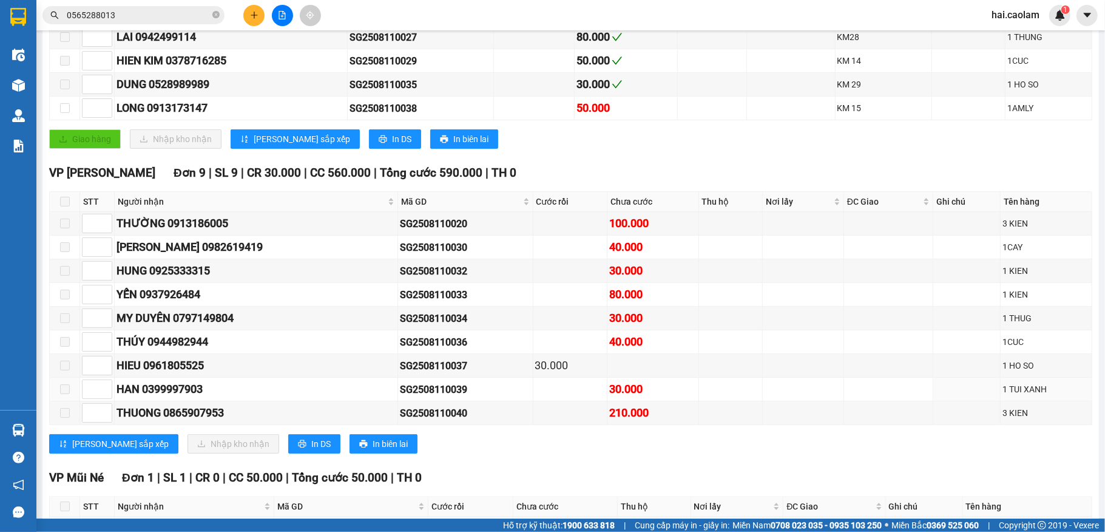
scroll to position [0, 0]
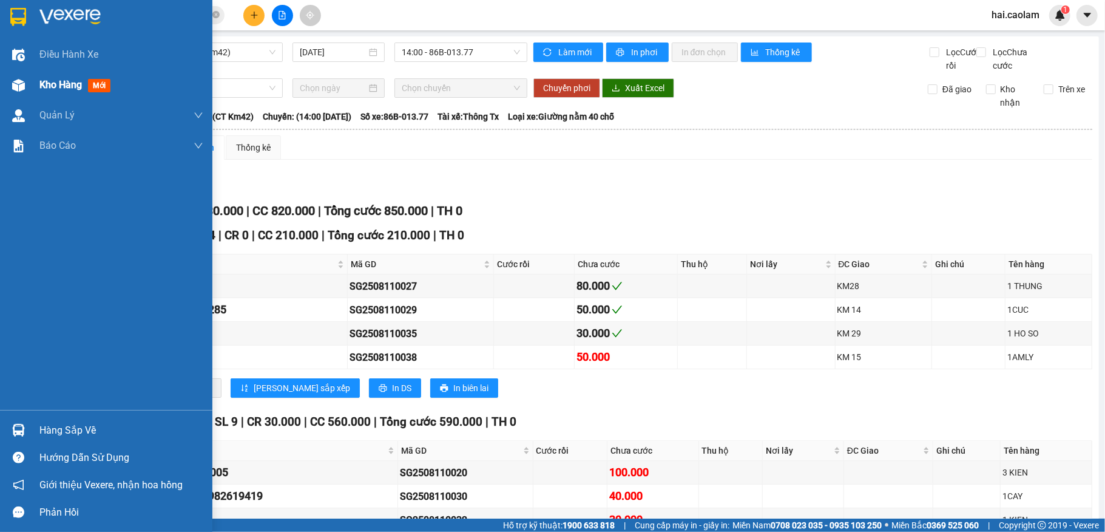
click at [59, 86] on span "Kho hàng" at bounding box center [60, 85] width 42 height 12
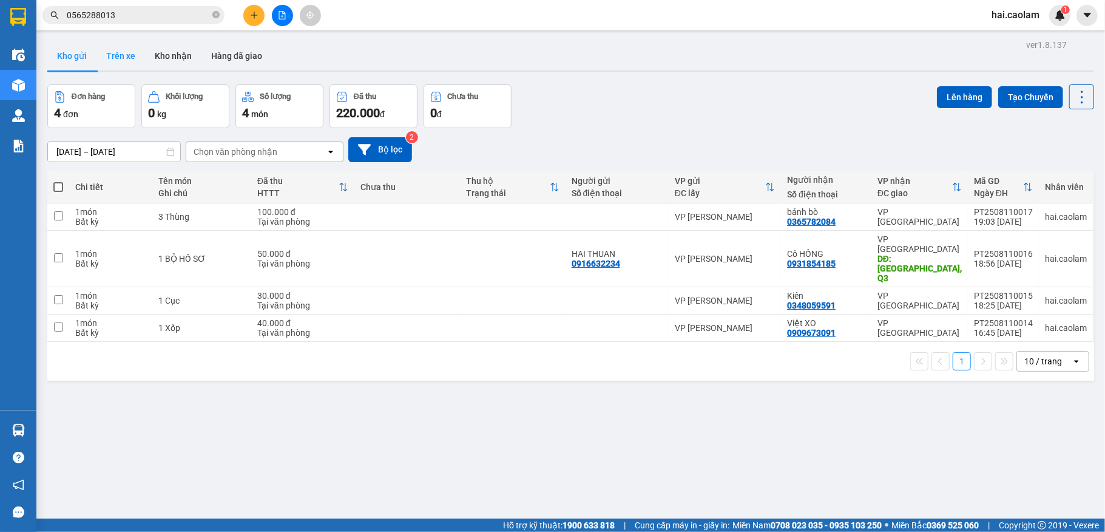
click at [127, 55] on button "Trên xe" at bounding box center [121, 55] width 49 height 29
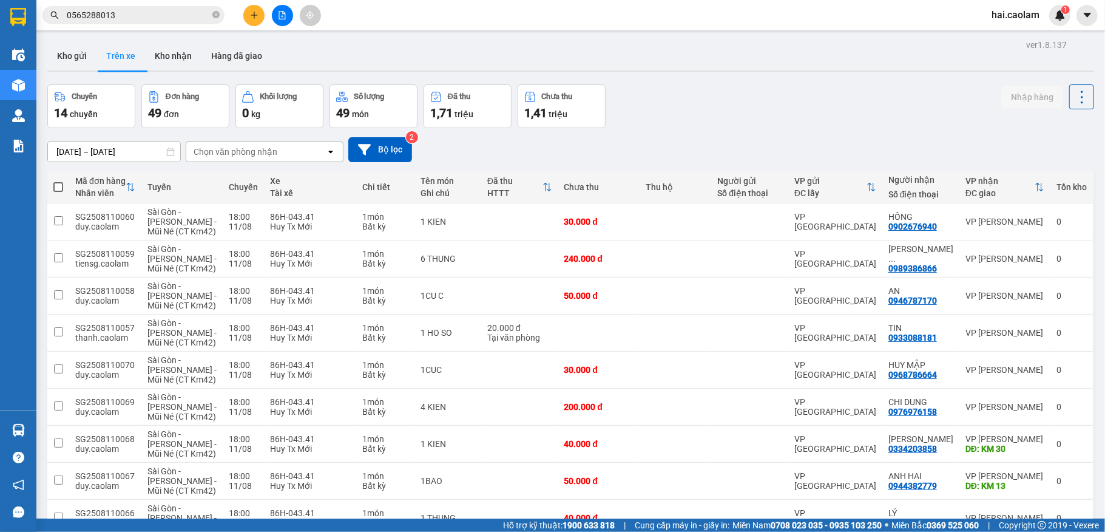
click at [238, 135] on div "[DATE] – [DATE] Press the down arrow key to interact with the calendar and sele…" at bounding box center [570, 149] width 1047 height 43
click at [242, 148] on div "Chọn văn phòng nhận" at bounding box center [236, 152] width 84 height 12
click at [240, 217] on div "VP Mũi Né" at bounding box center [265, 222] width 158 height 22
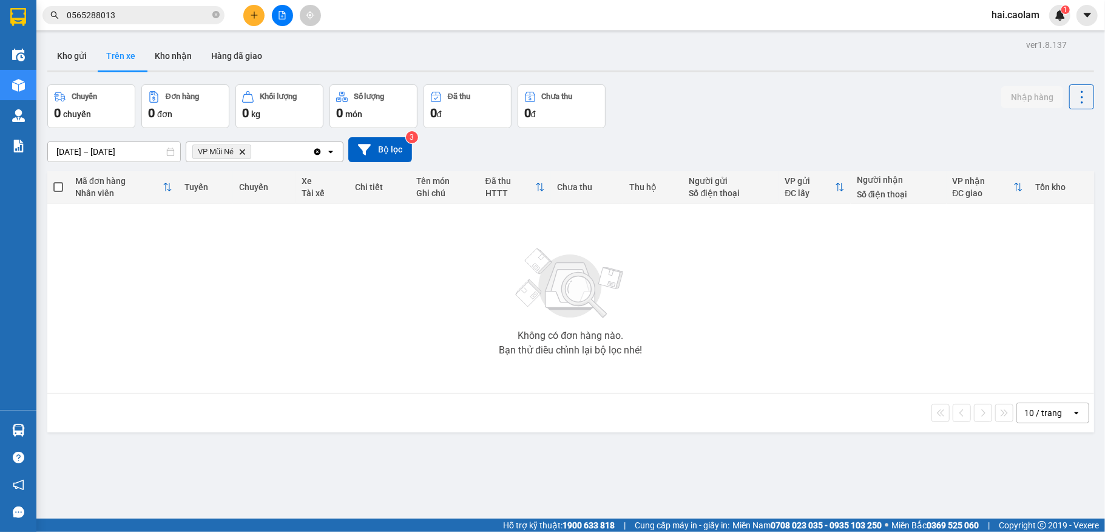
click at [248, 155] on span "VP Mũi Né Delete" at bounding box center [221, 151] width 59 height 15
click at [243, 156] on span "VP Mũi Né Delete" at bounding box center [221, 151] width 59 height 15
click at [240, 158] on span "VP Mũi Né Delete" at bounding box center [221, 151] width 59 height 15
click at [245, 149] on icon "Delete" at bounding box center [242, 151] width 7 height 7
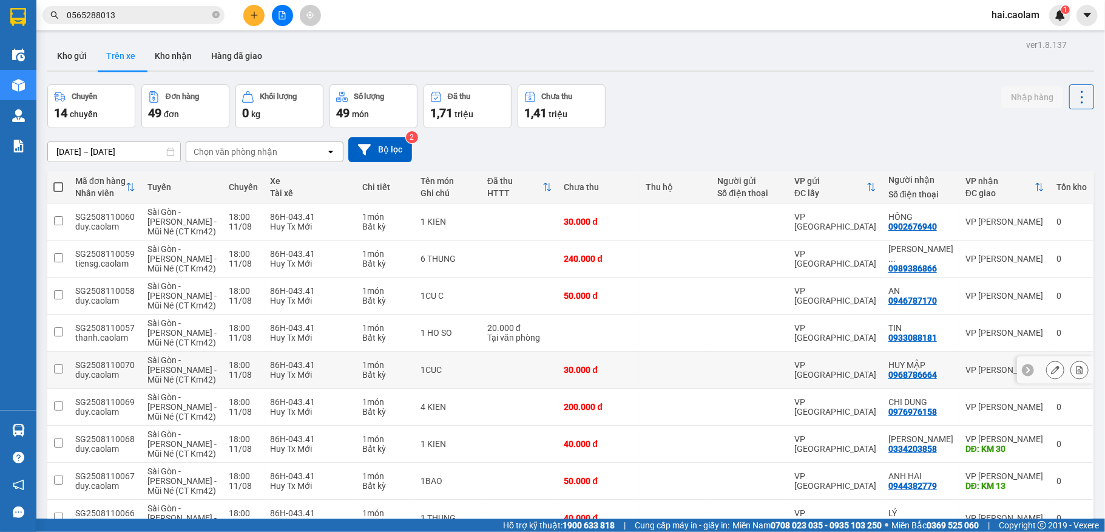
scroll to position [108, 0]
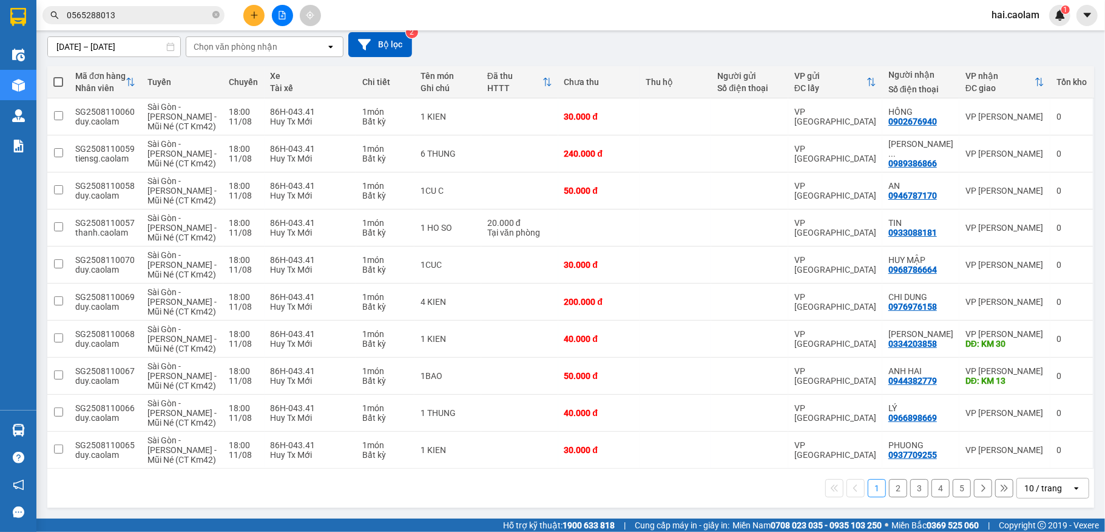
click at [889, 487] on button "2" at bounding box center [898, 488] width 18 height 18
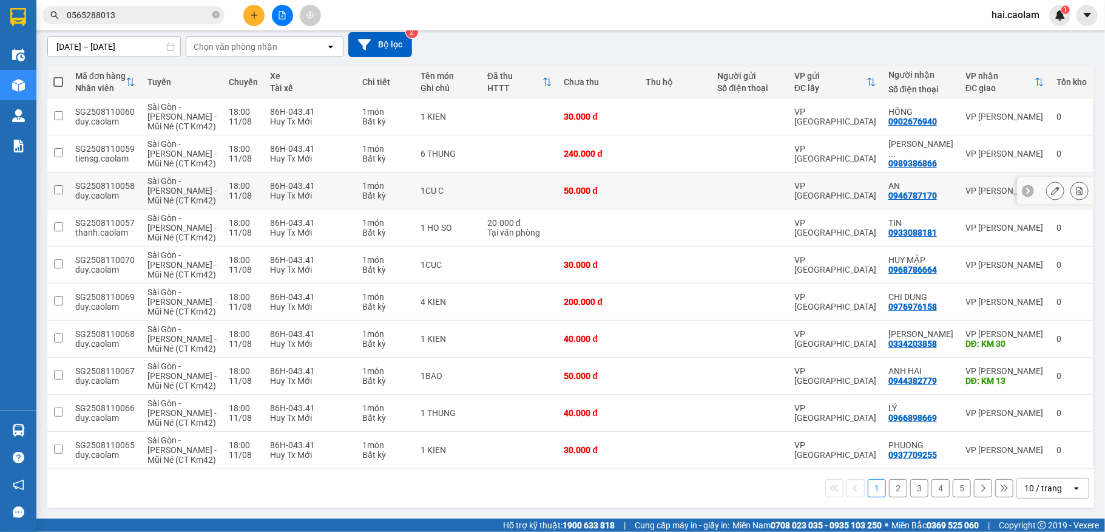
scroll to position [0, 0]
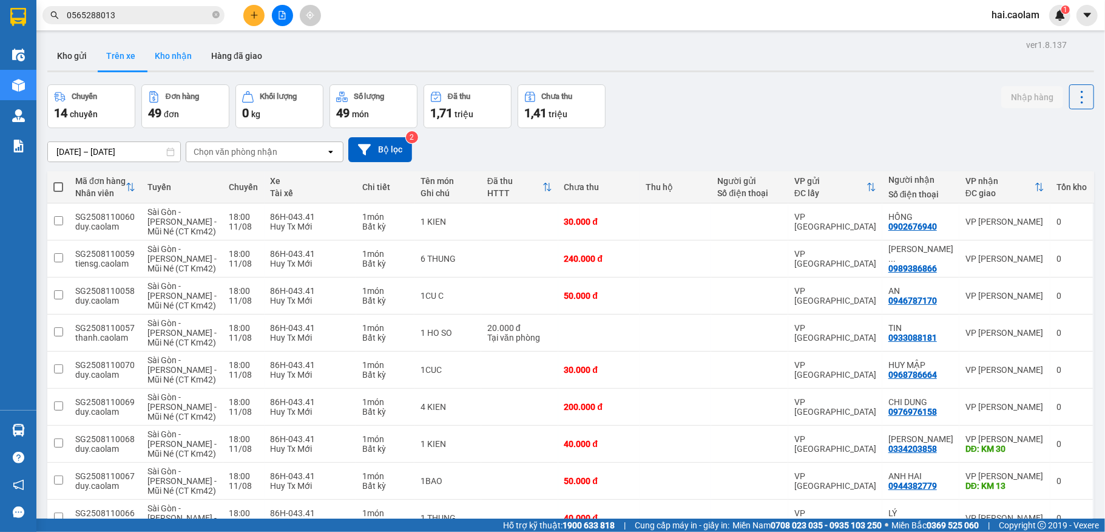
click at [157, 53] on button "Kho nhận" at bounding box center [173, 55] width 56 height 29
type input "[DATE] – [DATE]"
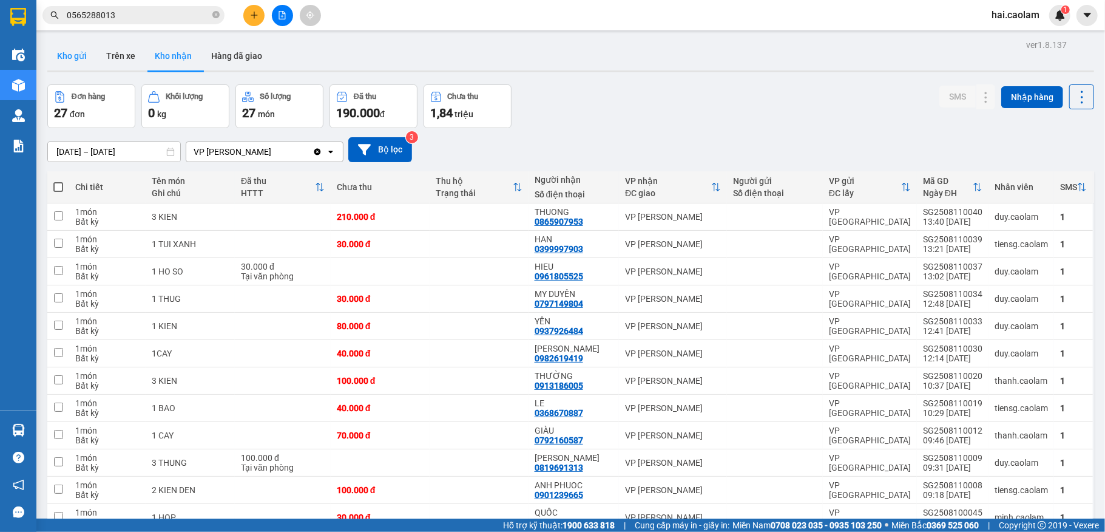
click at [63, 51] on button "Kho gửi" at bounding box center [71, 55] width 49 height 29
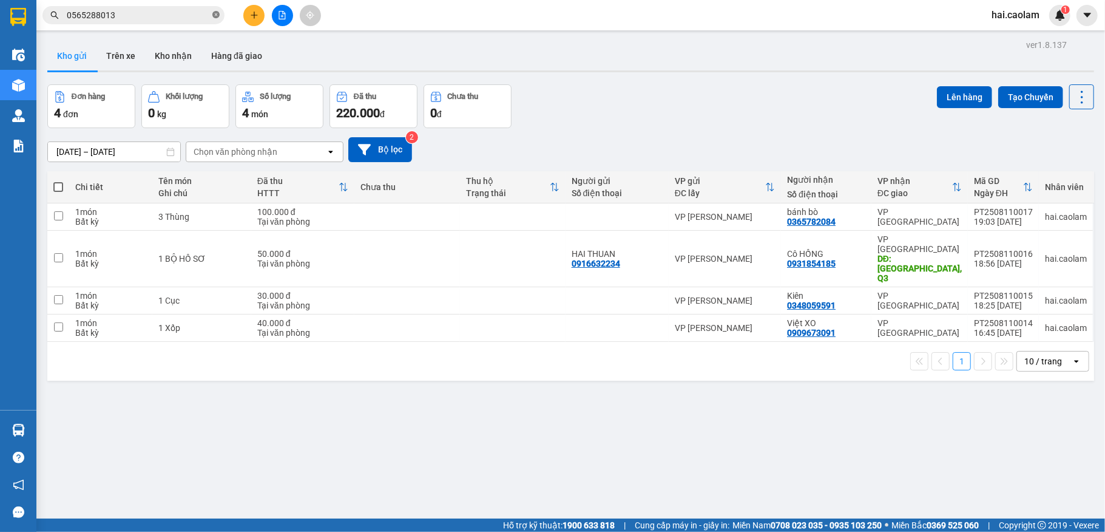
click at [214, 17] on icon "close-circle" at bounding box center [215, 14] width 7 height 7
click at [186, 18] on span at bounding box center [133, 15] width 182 height 18
click at [186, 17] on input "text" at bounding box center [138, 14] width 143 height 13
type input "y"
click at [214, 18] on icon "close-circle" at bounding box center [215, 14] width 7 height 7
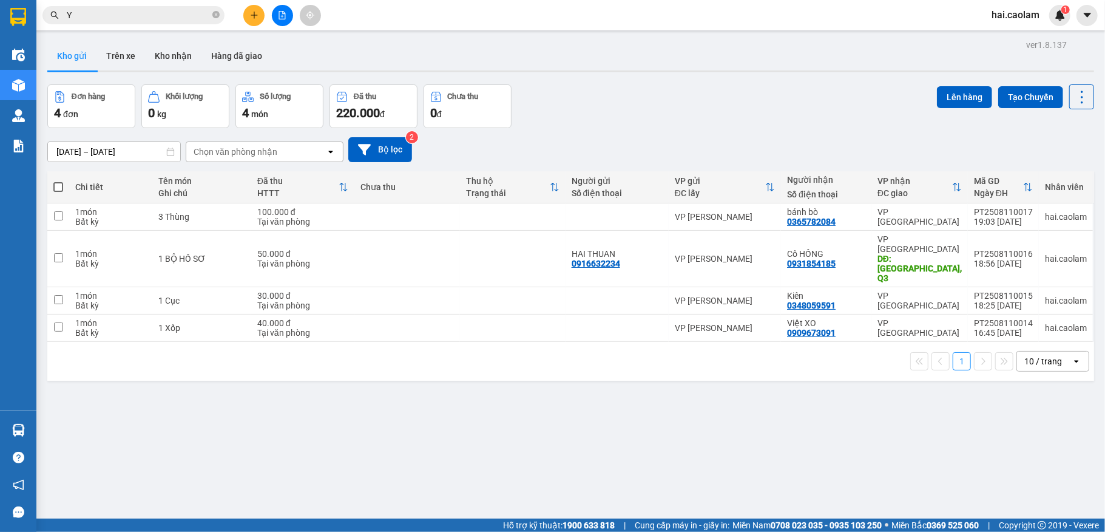
type input "Y"
click at [346, 59] on div "Kho gửi Trên xe Kho nhận Hàng đã giao" at bounding box center [570, 57] width 1047 height 32
click at [132, 59] on button "Trên xe" at bounding box center [121, 55] width 49 height 29
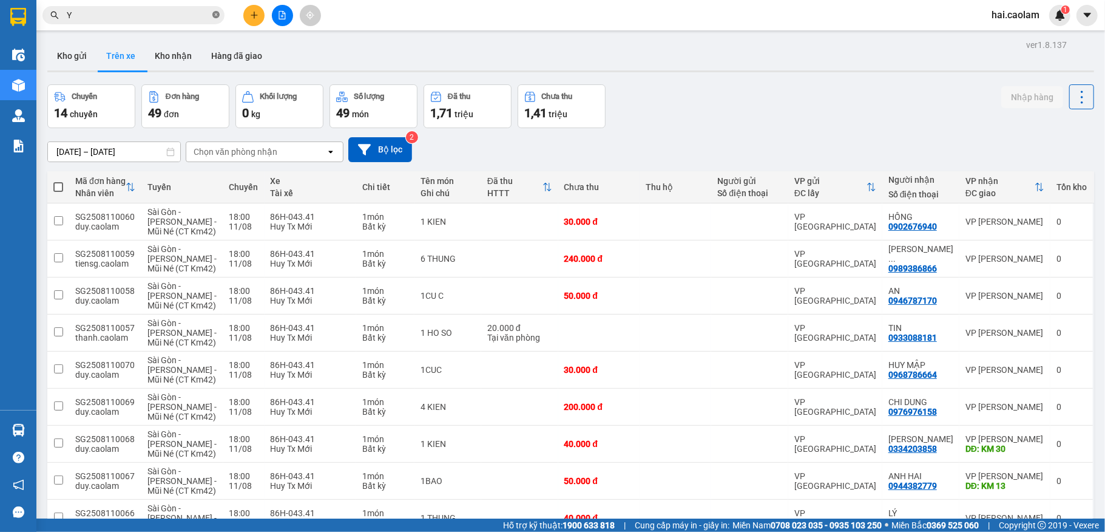
click at [219, 18] on icon "close-circle" at bounding box center [215, 14] width 7 height 7
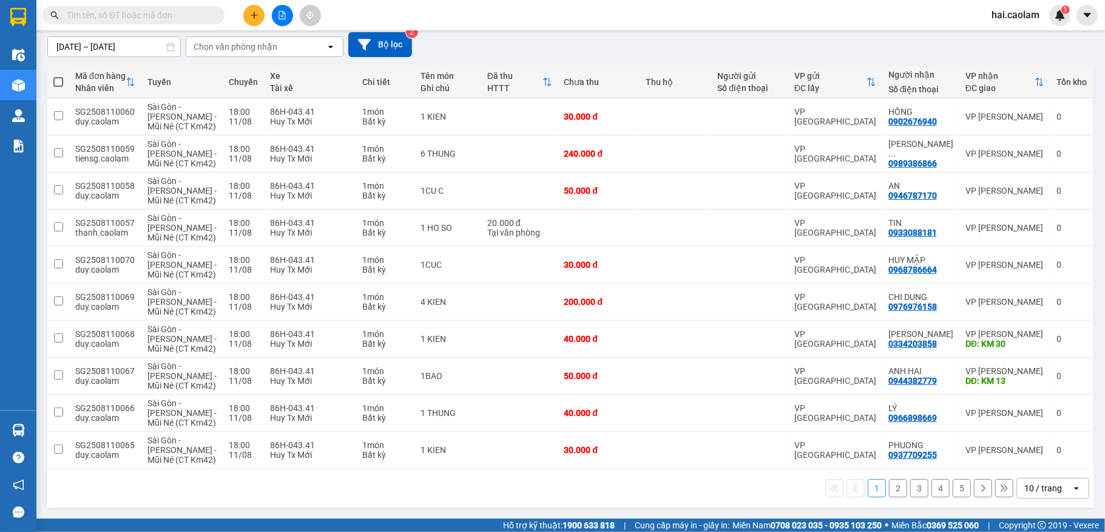
click at [889, 487] on button "2" at bounding box center [898, 488] width 18 height 18
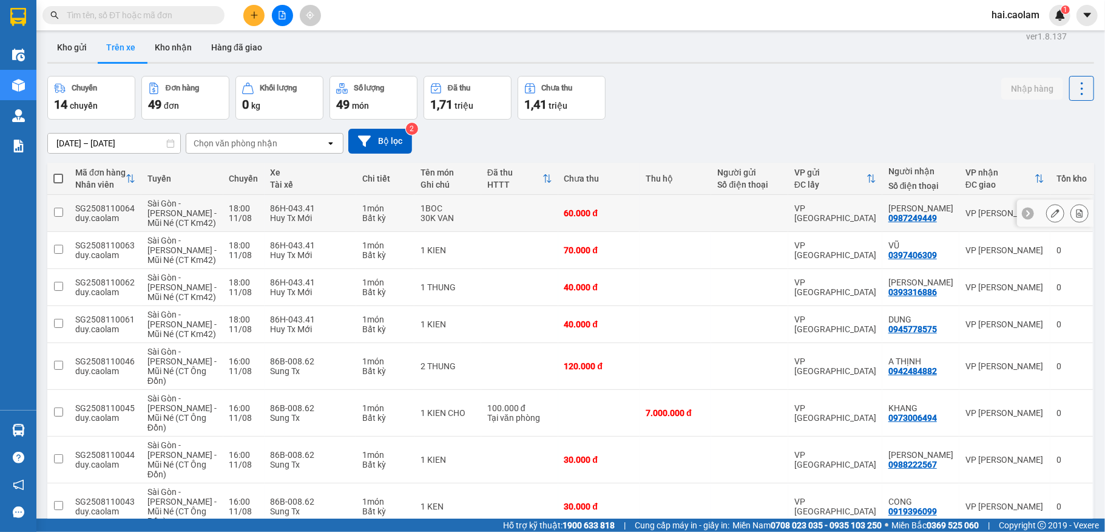
scroll to position [0, 0]
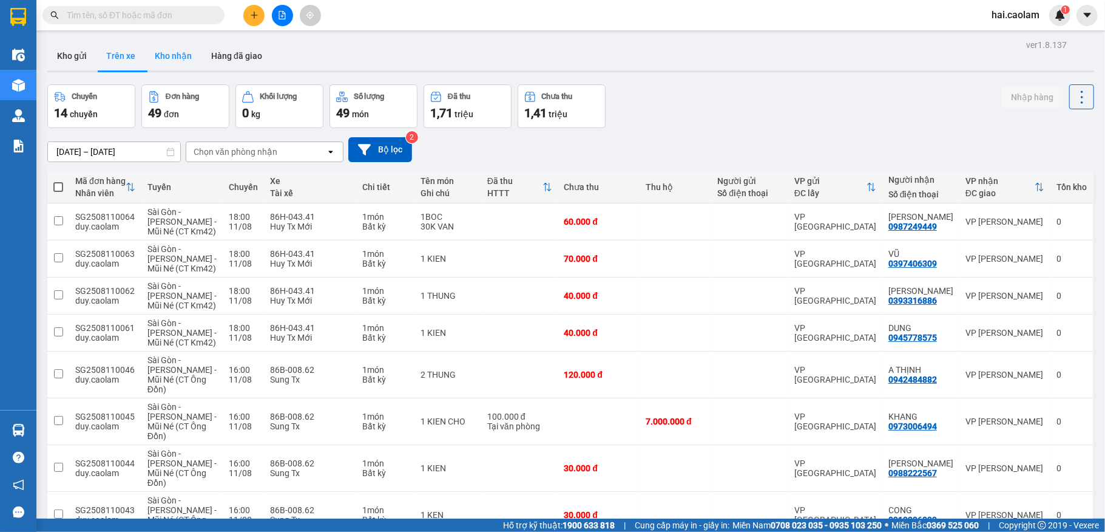
click at [183, 62] on button "Kho nhận" at bounding box center [173, 55] width 56 height 29
type input "[DATE] – [DATE]"
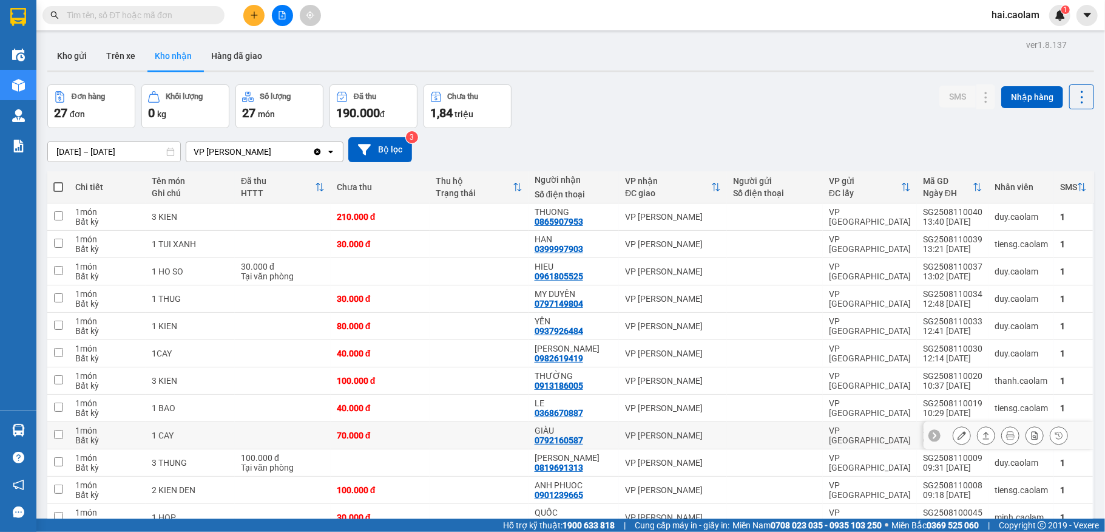
scroll to position [324, 0]
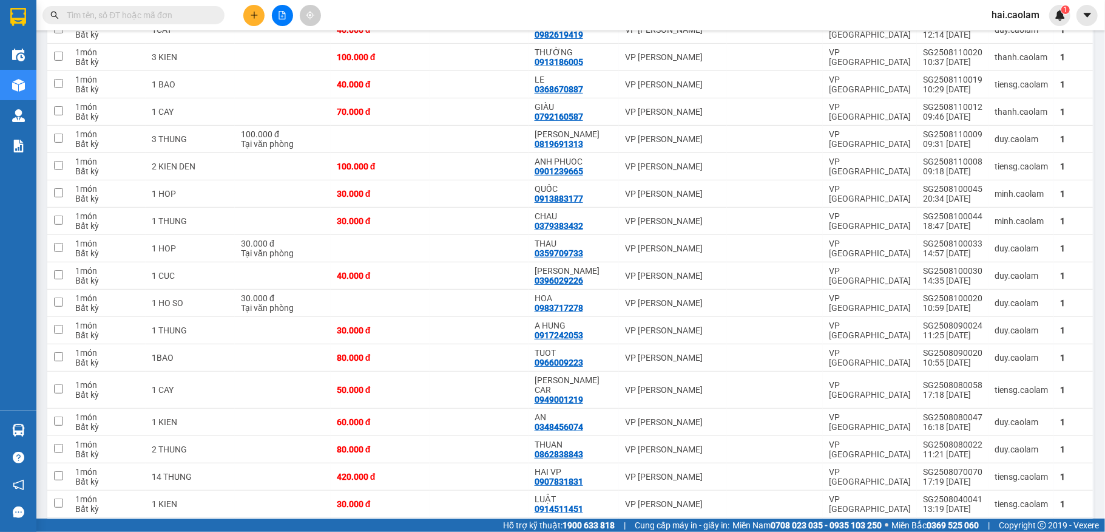
click at [139, 8] on input "text" at bounding box center [138, 14] width 143 height 13
click at [139, 10] on input "text" at bounding box center [138, 14] width 143 height 13
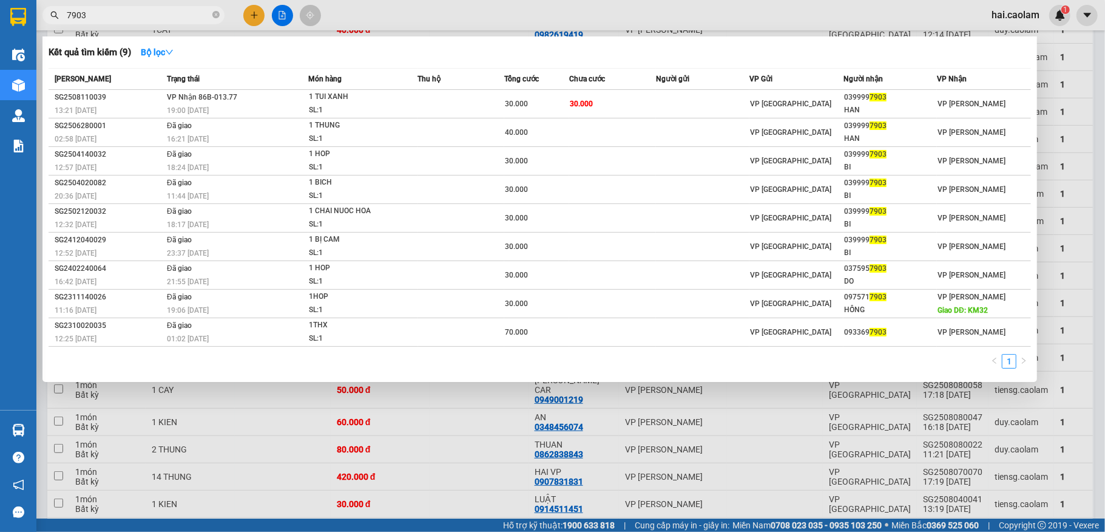
type input "7903"
click at [396, 467] on div at bounding box center [552, 266] width 1105 height 532
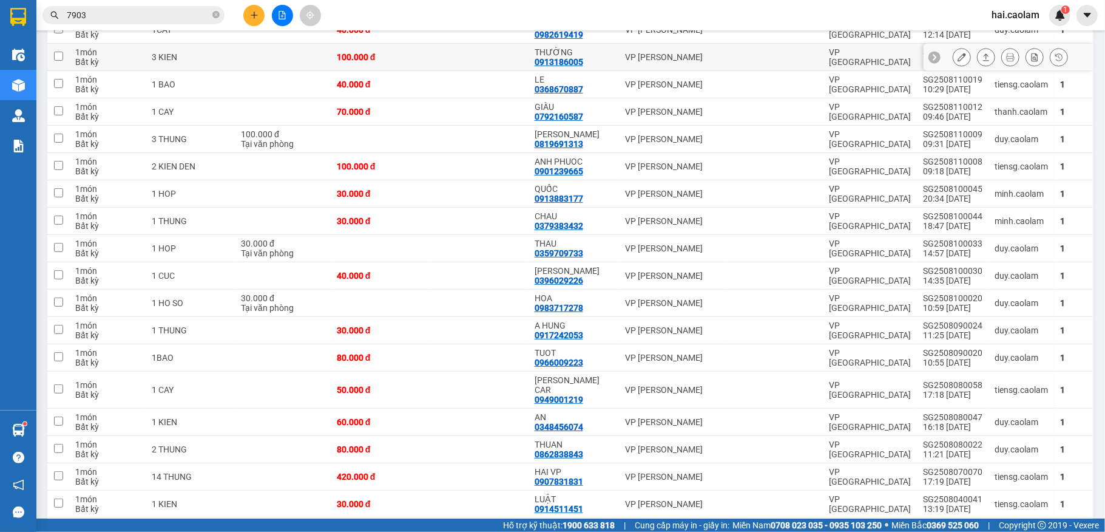
scroll to position [0, 0]
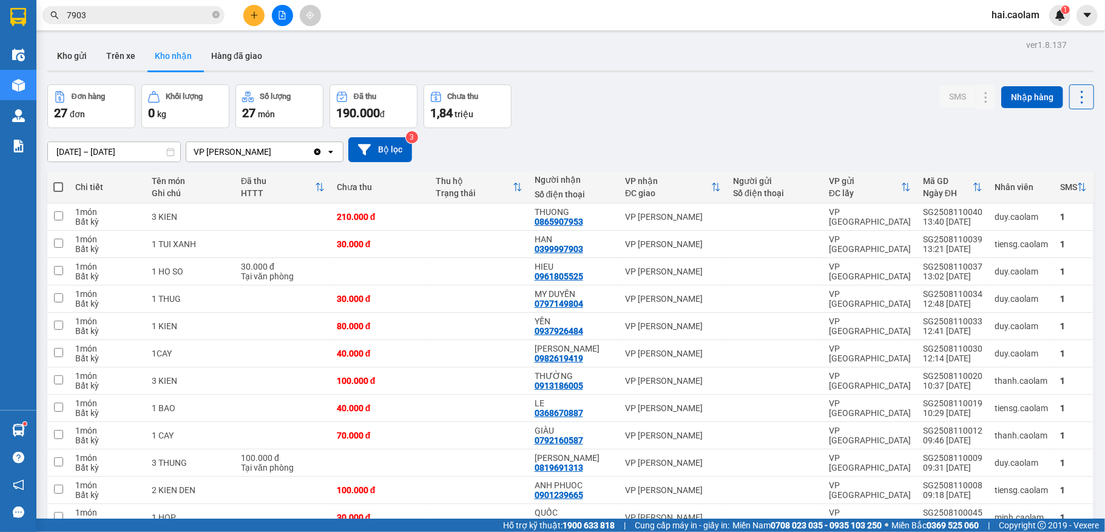
click at [583, 95] on div "Đơn hàng 27 đơn Khối lượng 0 kg Số lượng 27 món Đã thu 190.000 đ Chưa thu 1,84 …" at bounding box center [570, 106] width 1047 height 44
click at [637, 112] on div "Đơn hàng 27 đơn Khối lượng 0 kg Số lượng 27 món Đã thu 190.000 đ Chưa thu 1,84 …" at bounding box center [570, 106] width 1047 height 44
click at [115, 54] on button "Trên xe" at bounding box center [121, 55] width 49 height 29
type input "[DATE] – [DATE]"
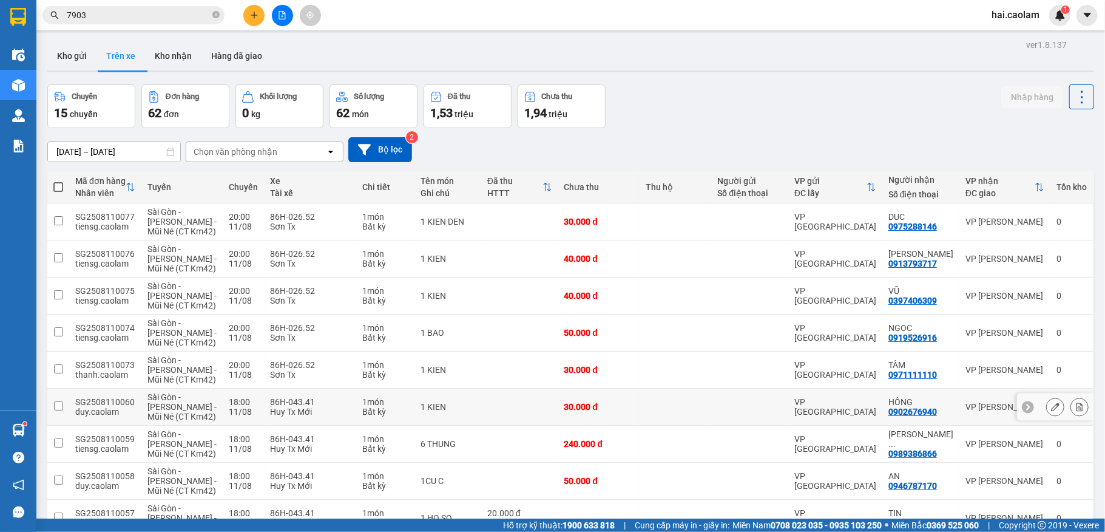
scroll to position [108, 0]
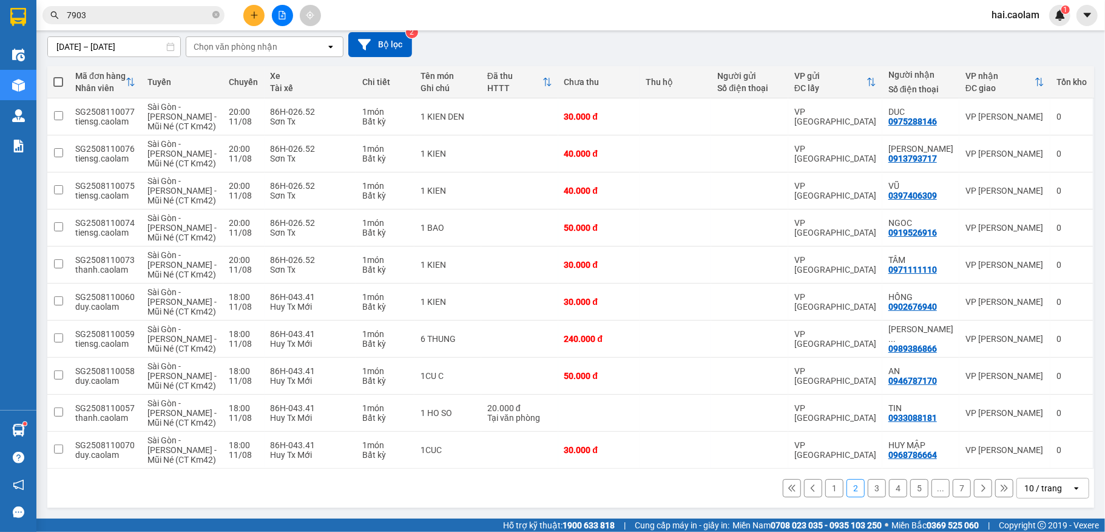
click at [826, 488] on button "1" at bounding box center [834, 488] width 18 height 18
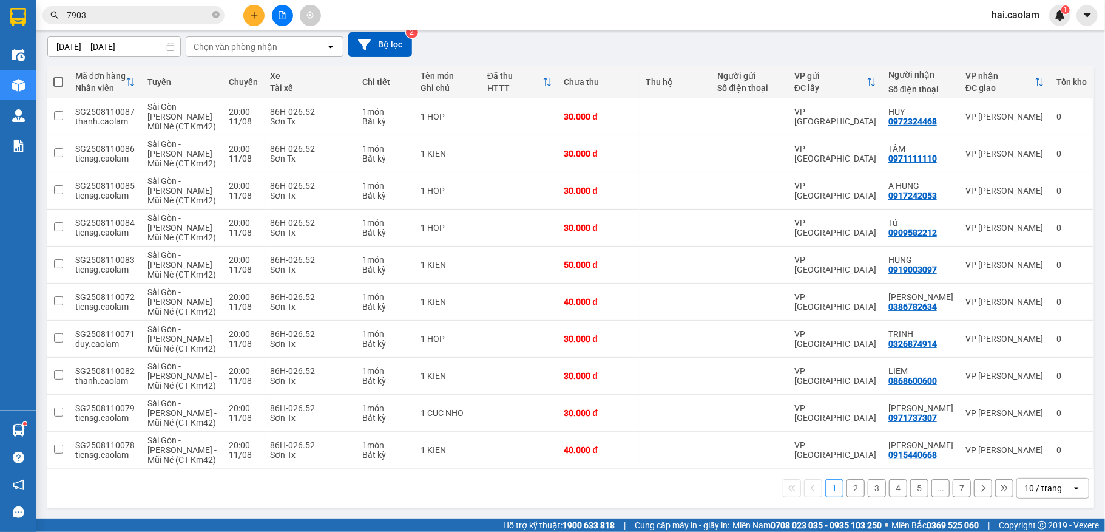
click at [847, 488] on button "2" at bounding box center [856, 488] width 18 height 18
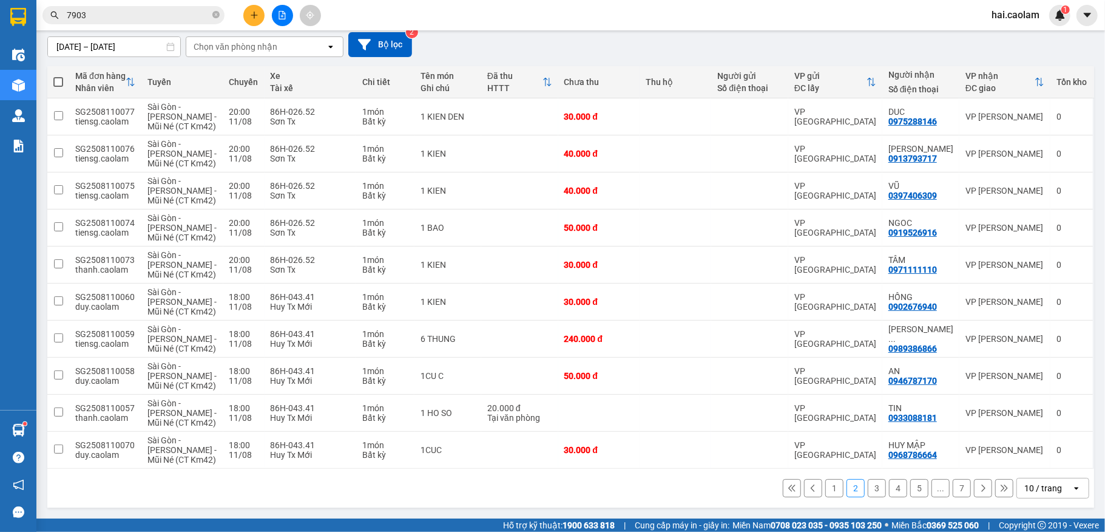
click at [152, 15] on input "7903" at bounding box center [138, 14] width 143 height 13
type input "7"
type input "0"
click at [868, 490] on button "3" at bounding box center [877, 488] width 18 height 18
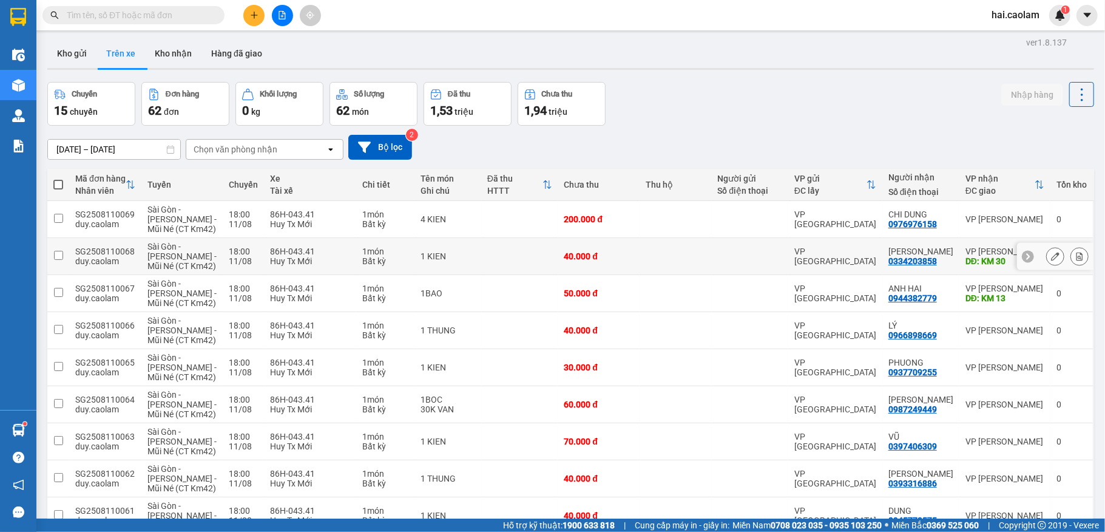
scroll to position [0, 0]
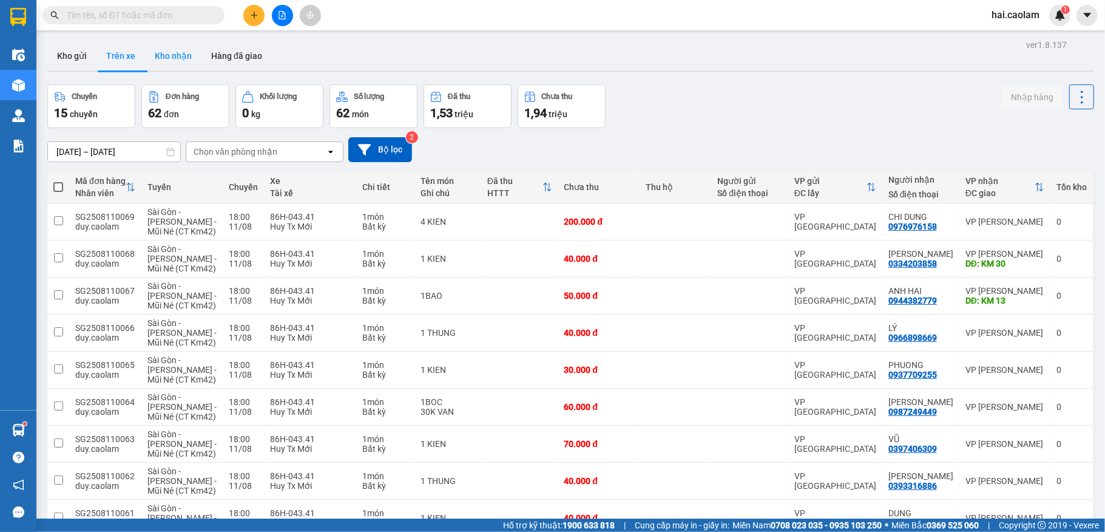
click at [155, 36] on section "Kết quả tìm kiếm ( 9 ) Bộ lọc Mã ĐH Trạng thái Món hàng Thu hộ Tổng cước Chưa c…" at bounding box center [552, 266] width 1105 height 532
click at [156, 54] on button "Kho nhận" at bounding box center [173, 55] width 56 height 29
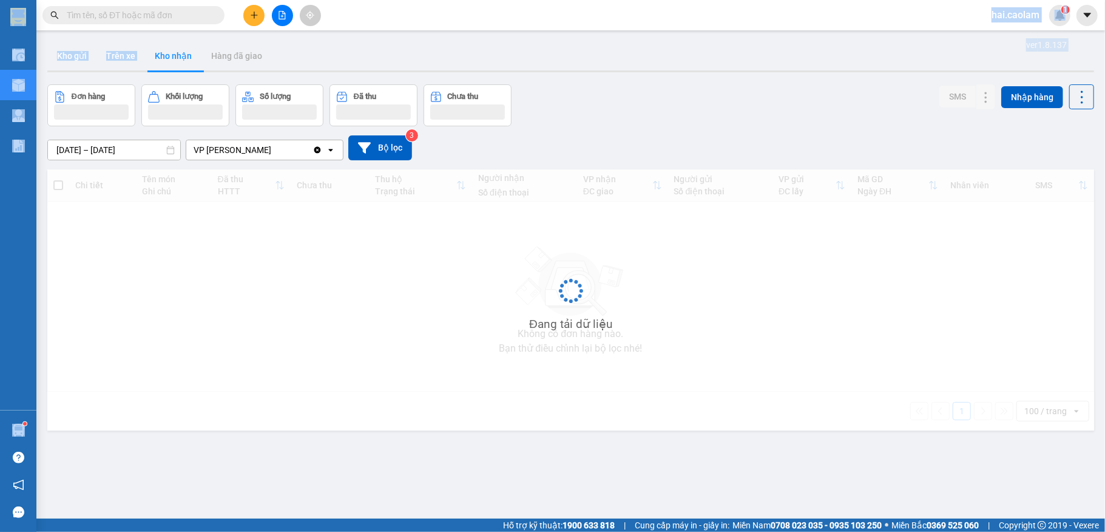
click at [410, 55] on div "Kho gửi Trên xe Kho nhận Hàng đã giao" at bounding box center [570, 57] width 1047 height 32
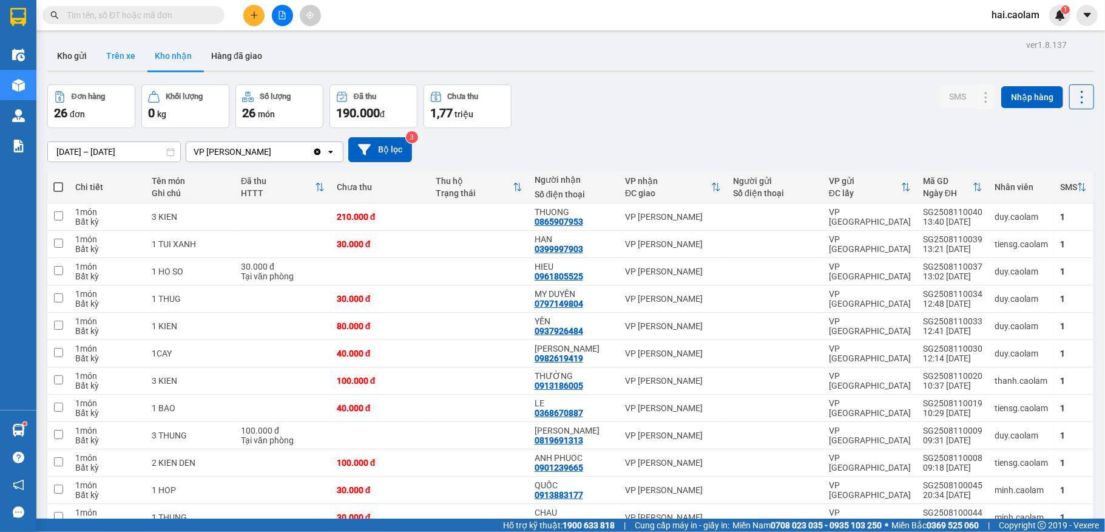
click at [115, 56] on button "Trên xe" at bounding box center [121, 55] width 49 height 29
type input "[DATE] – [DATE]"
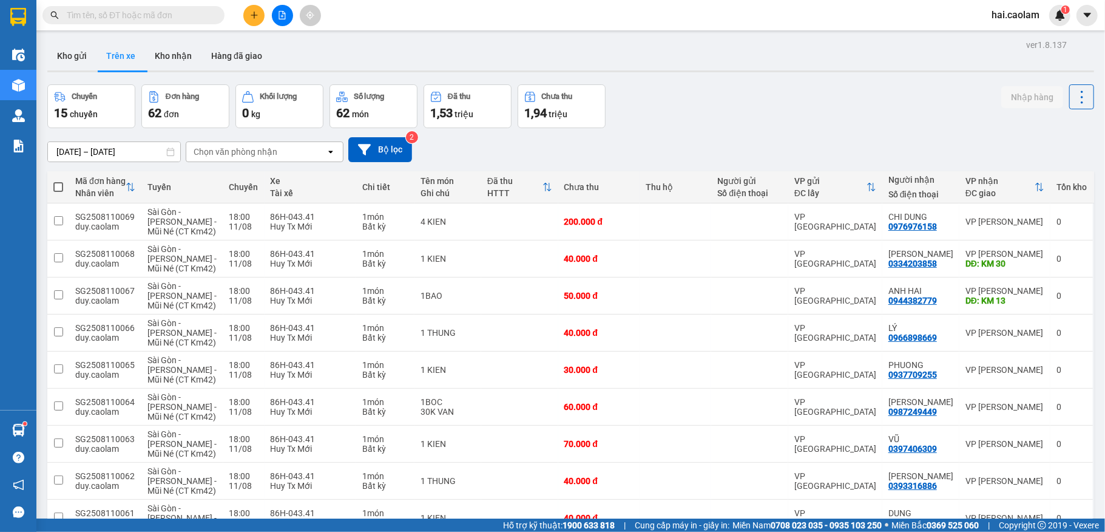
scroll to position [108, 0]
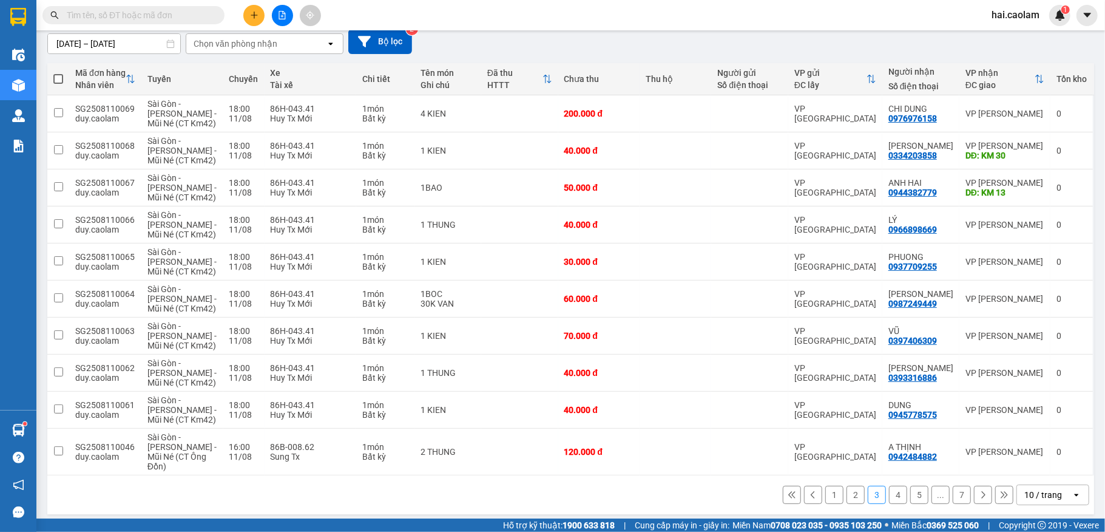
click at [910, 489] on button "5" at bounding box center [919, 495] width 18 height 18
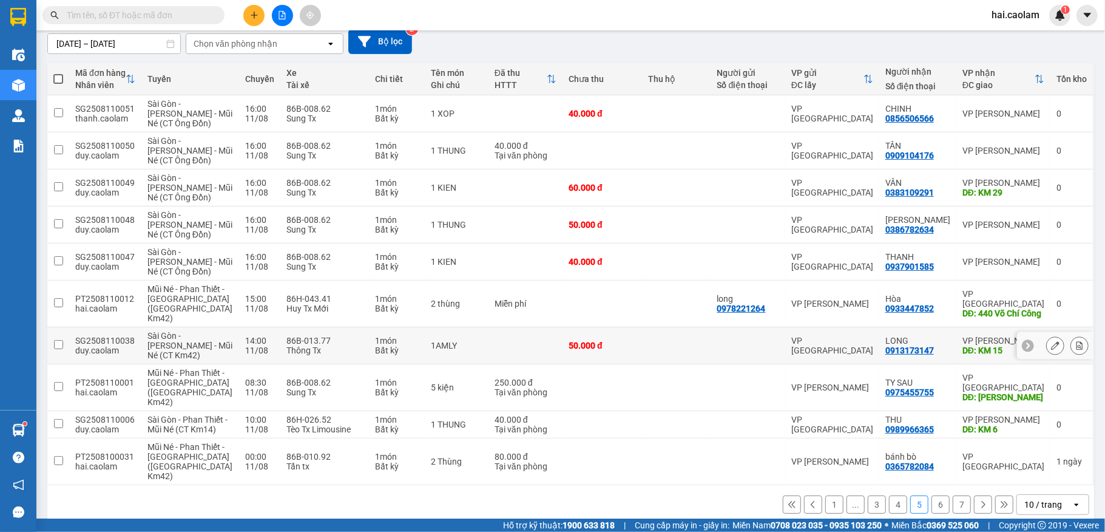
scroll to position [0, 0]
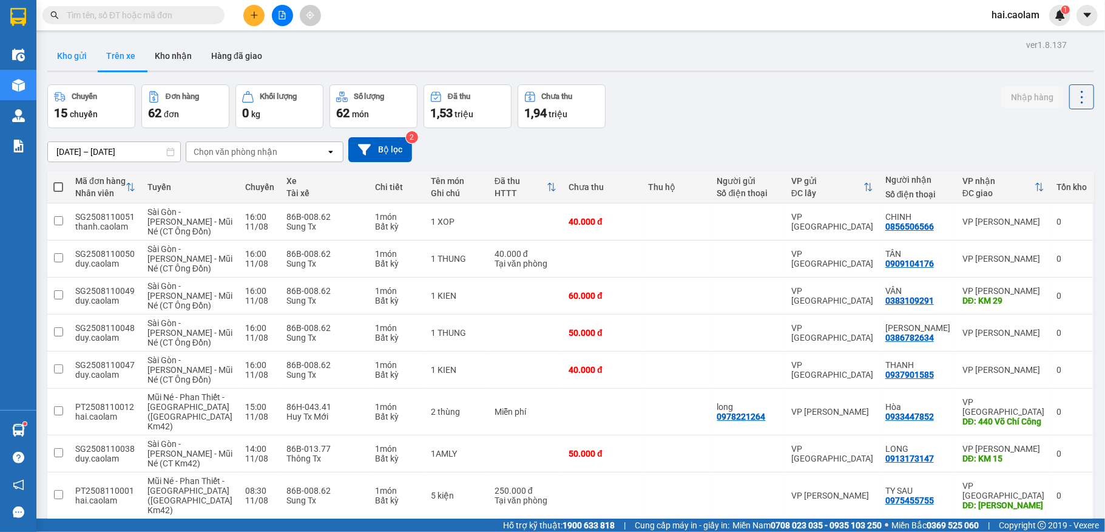
click at [76, 51] on button "Kho gửi" at bounding box center [71, 55] width 49 height 29
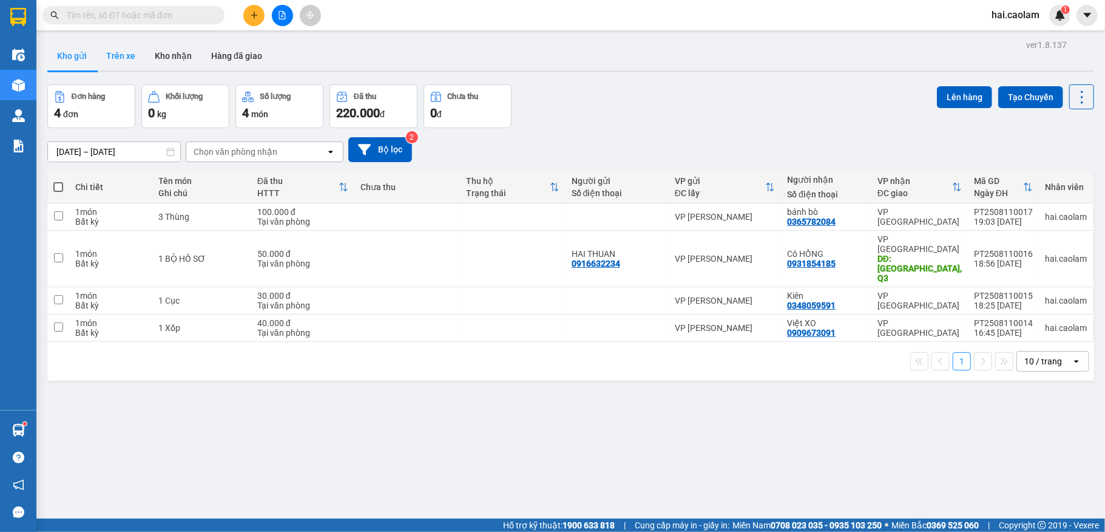
click at [132, 58] on button "Trên xe" at bounding box center [121, 55] width 49 height 29
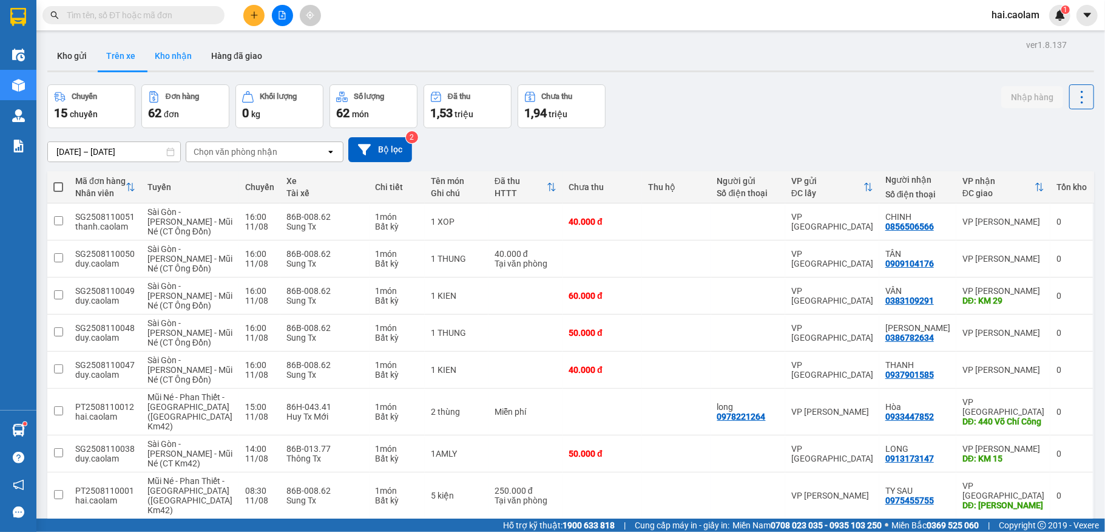
click at [176, 57] on button "Kho nhận" at bounding box center [173, 55] width 56 height 29
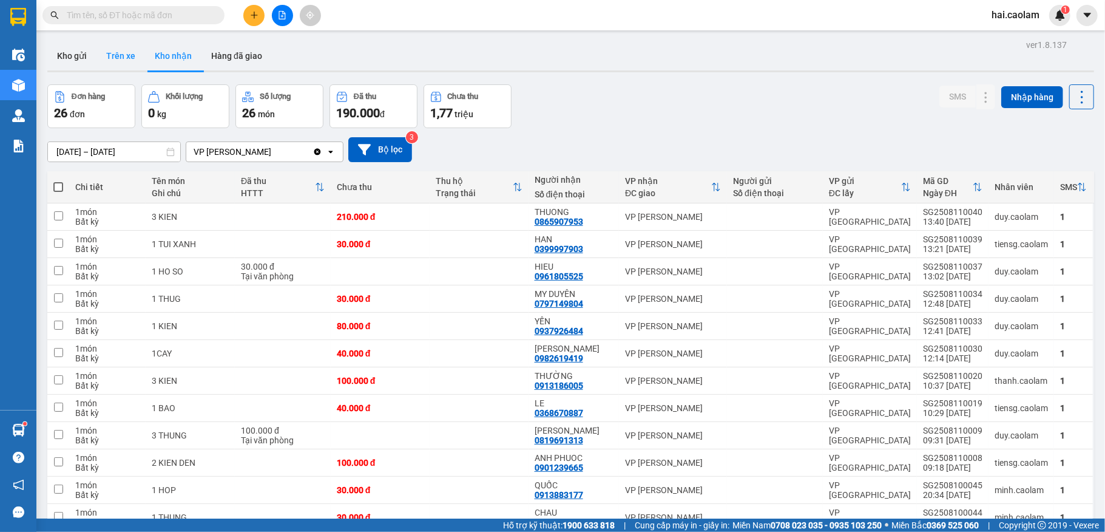
click at [122, 56] on button "Trên xe" at bounding box center [121, 55] width 49 height 29
type input "[DATE] – [DATE]"
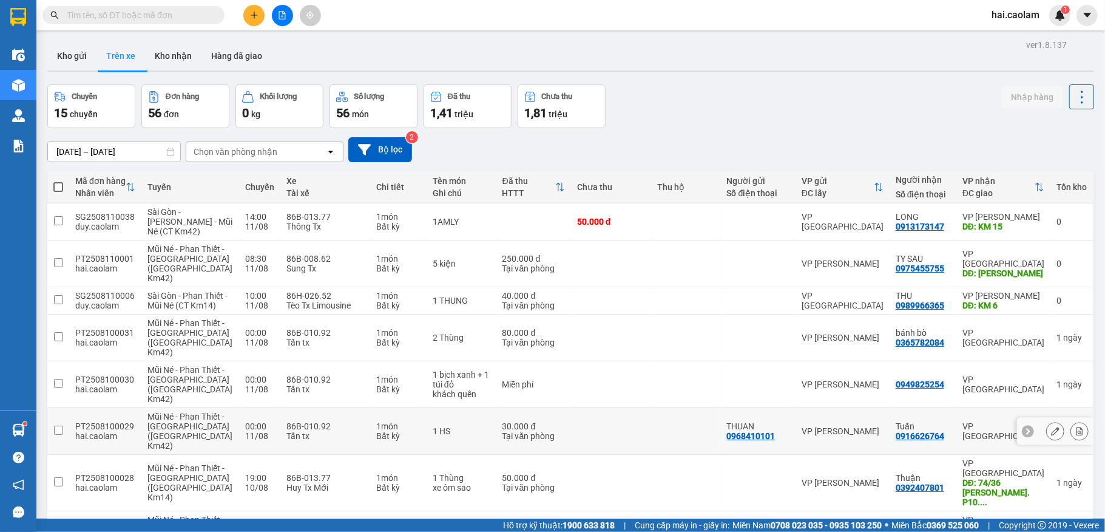
scroll to position [108, 0]
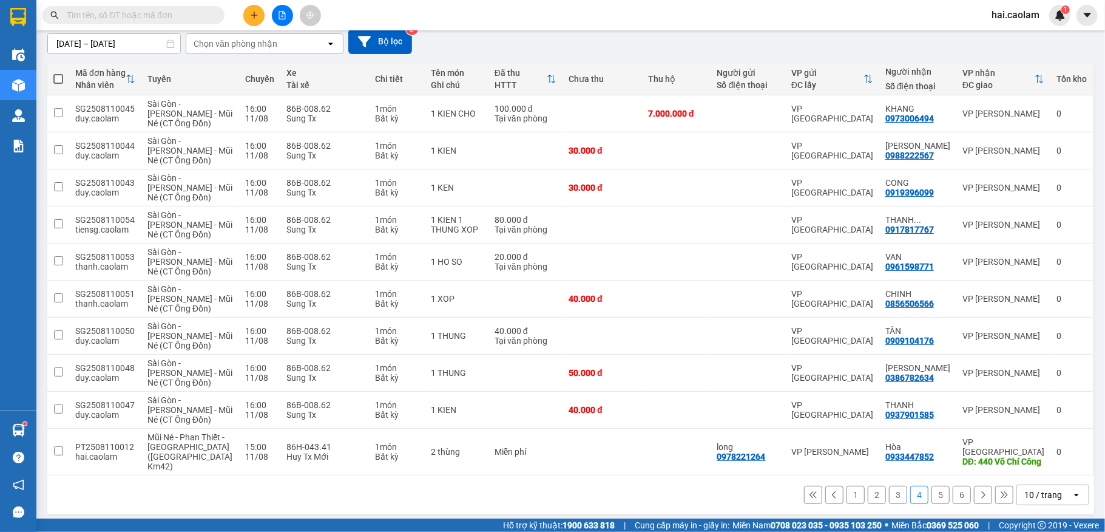
click at [847, 486] on button "1" at bounding box center [856, 495] width 18 height 18
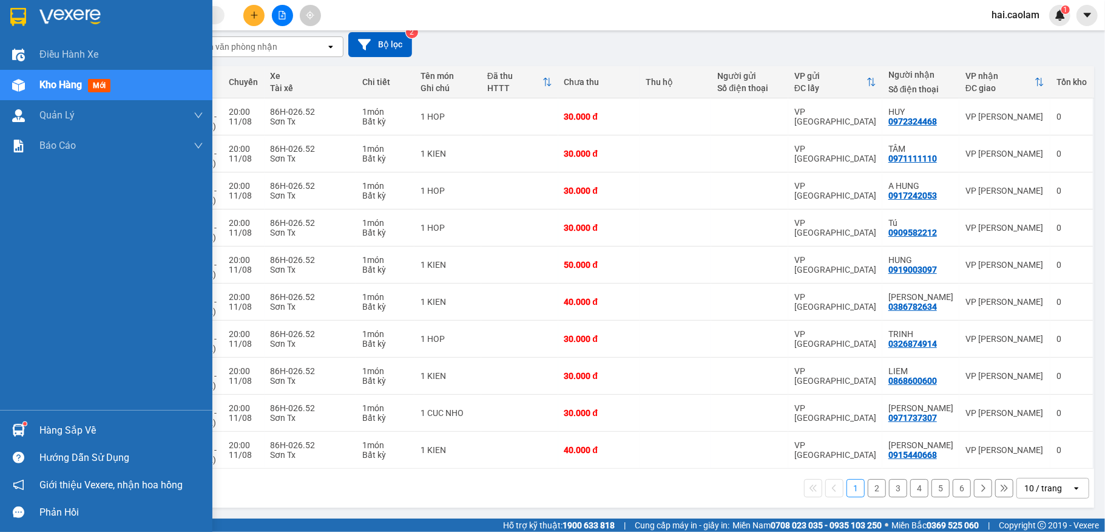
click at [22, 430] on div at bounding box center [18, 429] width 21 height 21
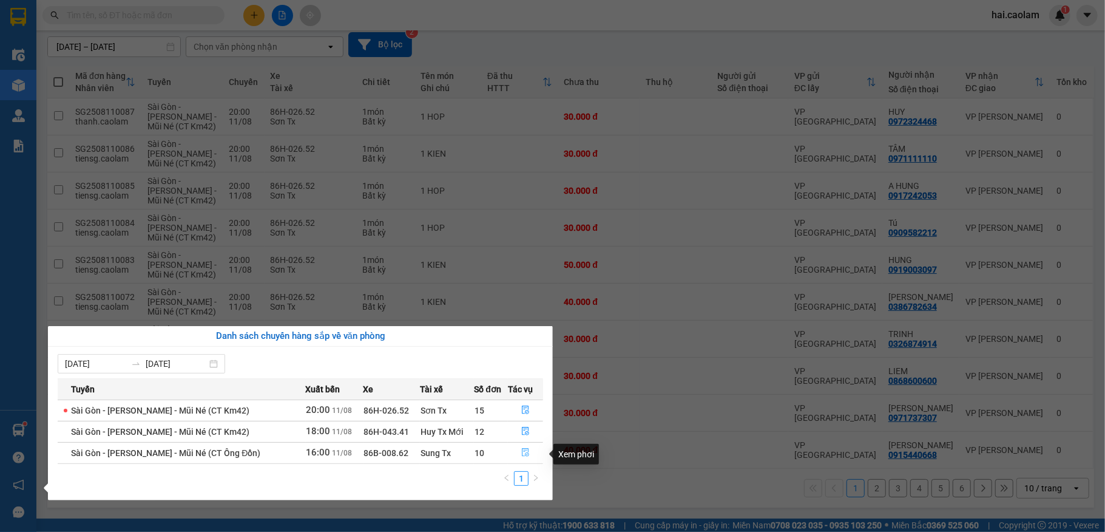
click at [523, 458] on span "file-done" at bounding box center [525, 453] width 8 height 10
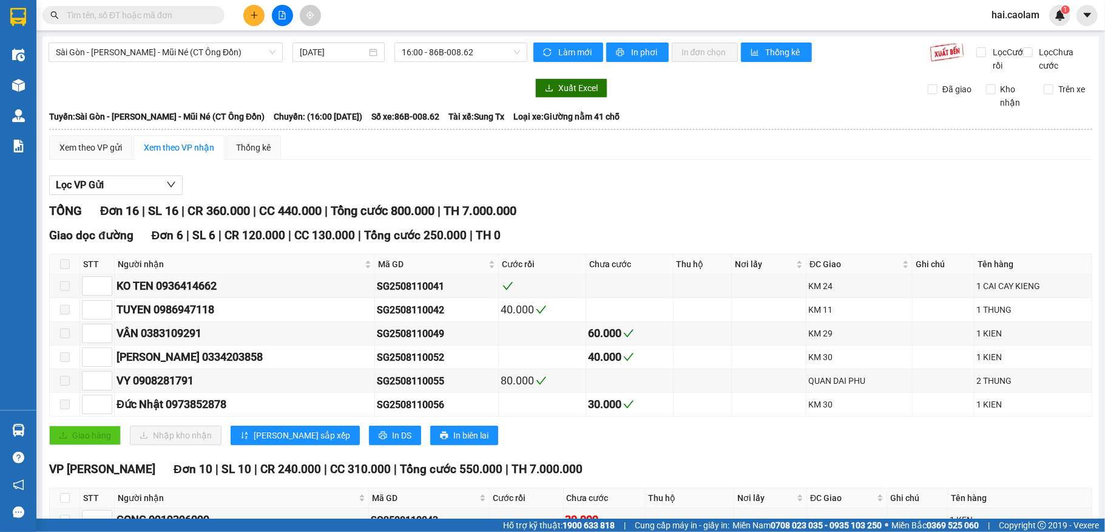
scroll to position [313, 0]
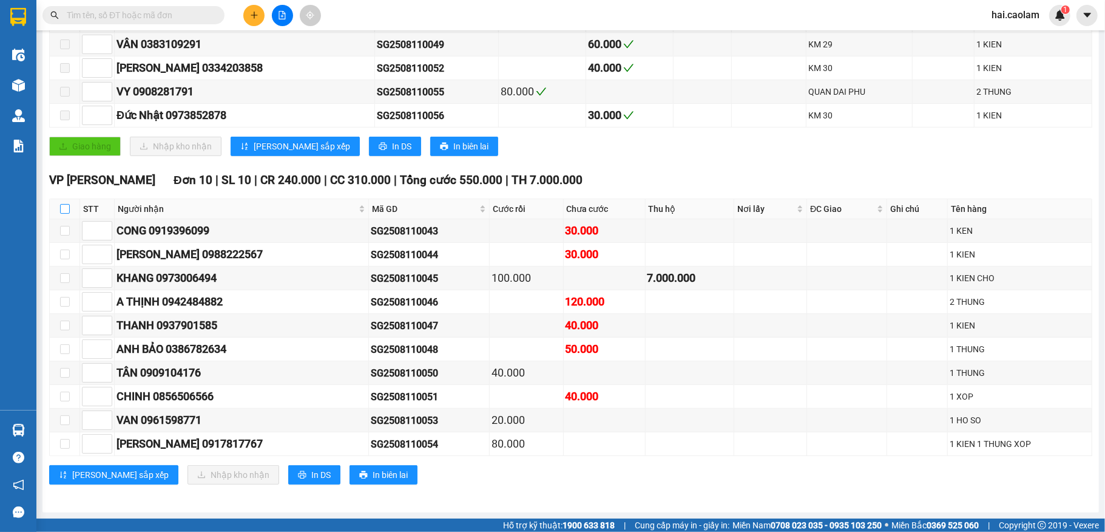
click at [64, 204] on input "checkbox" at bounding box center [65, 209] width 10 height 10
checkbox input "true"
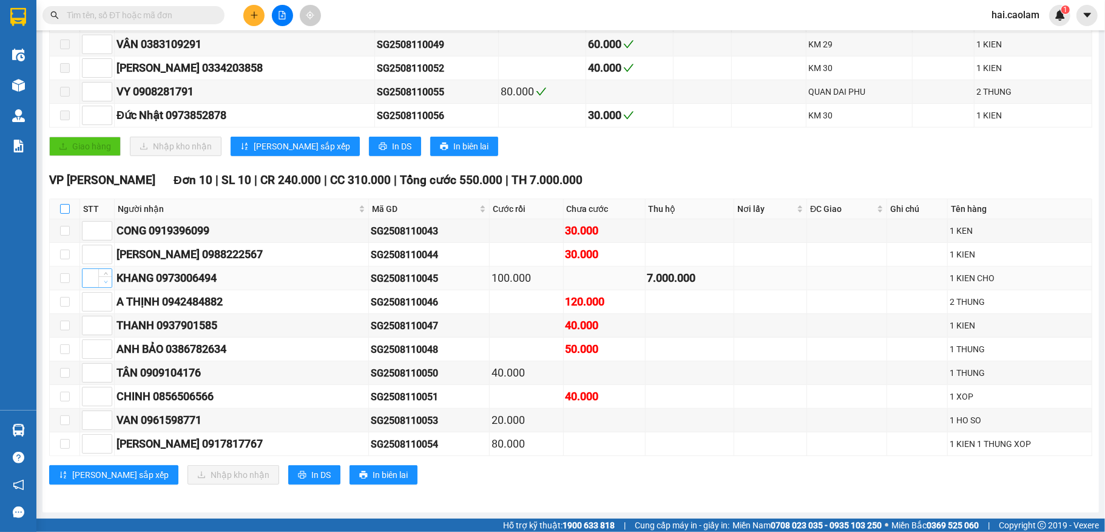
checkbox input "true"
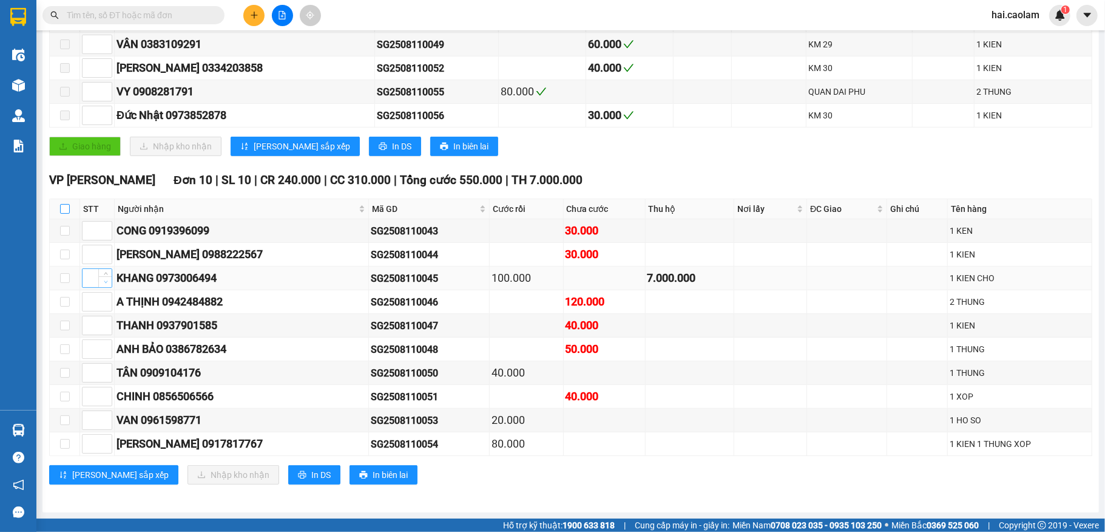
checkbox input "true"
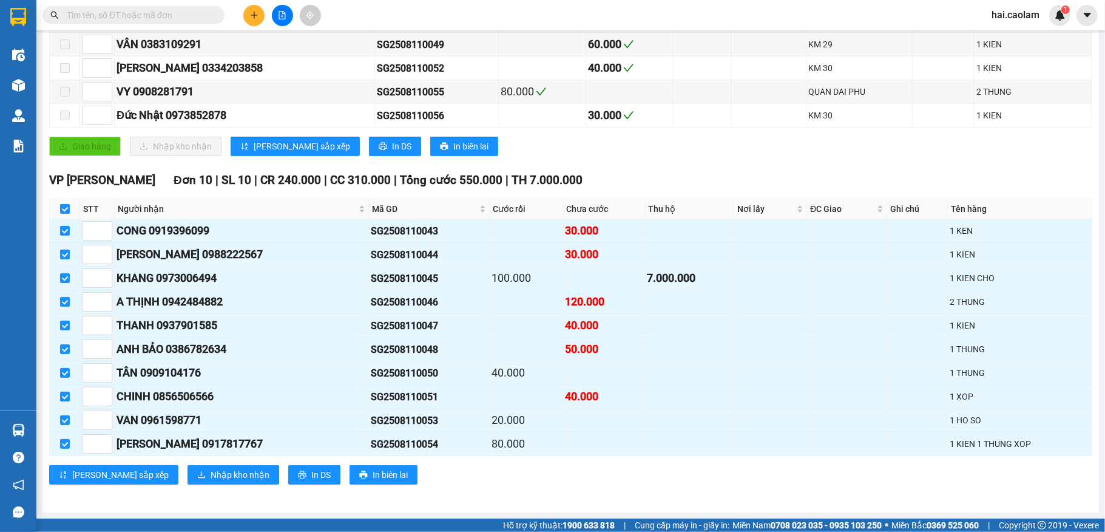
drag, startPoint x: 69, startPoint y: 205, endPoint x: 81, endPoint y: 205, distance: 12.2
click at [68, 205] on input "checkbox" at bounding box center [65, 209] width 10 height 10
checkbox input "false"
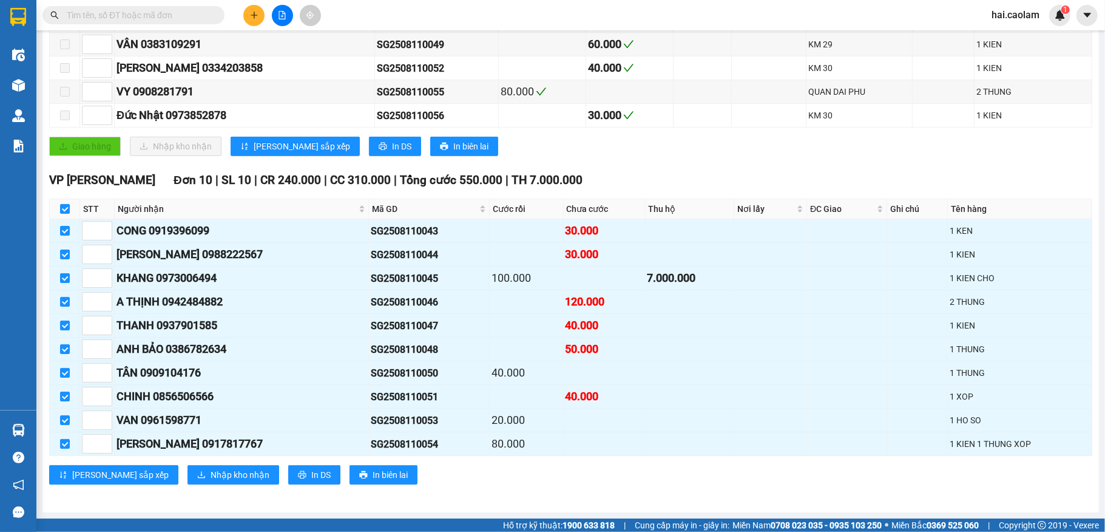
checkbox input "false"
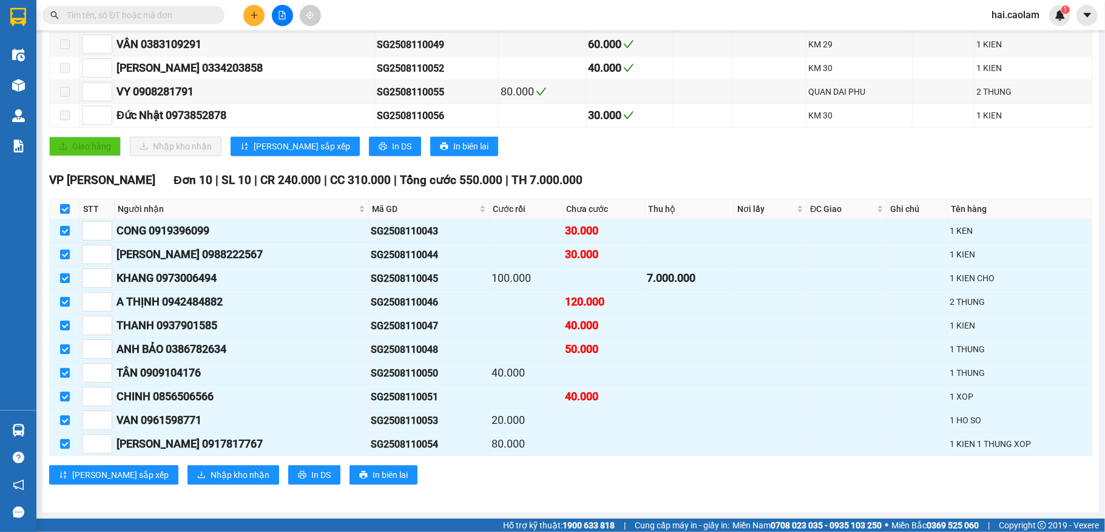
checkbox input "false"
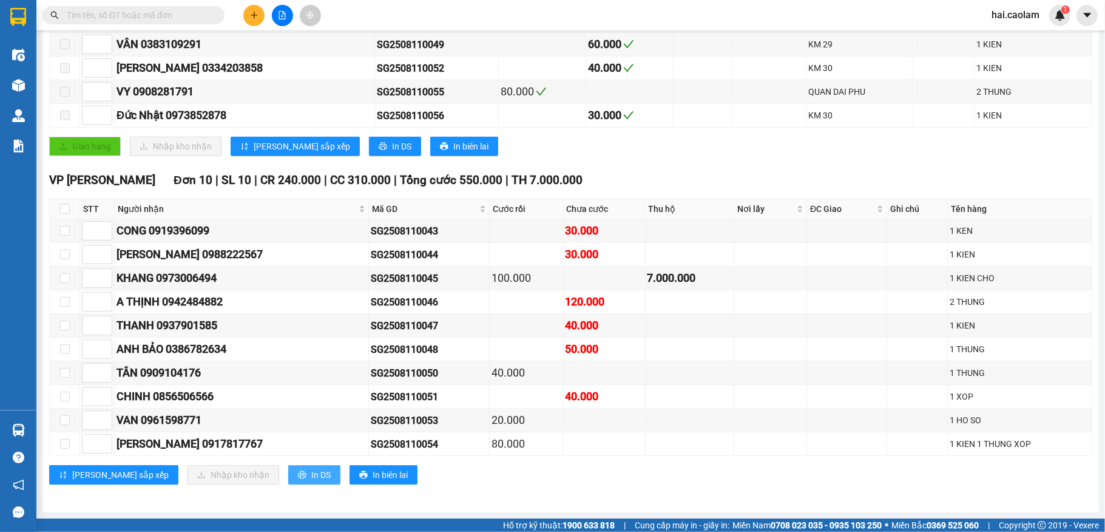
click at [311, 475] on span "In DS" at bounding box center [320, 474] width 19 height 13
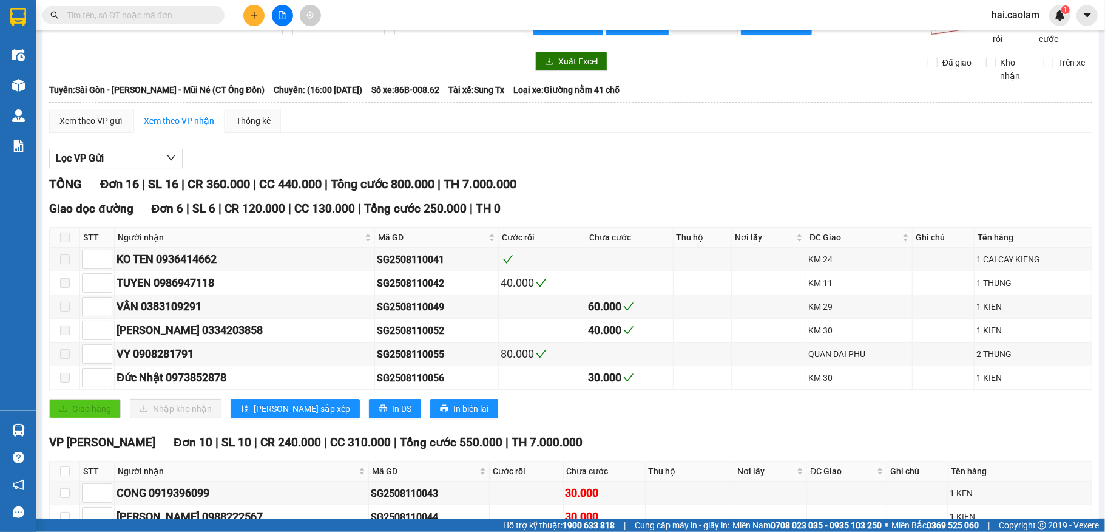
scroll to position [0, 0]
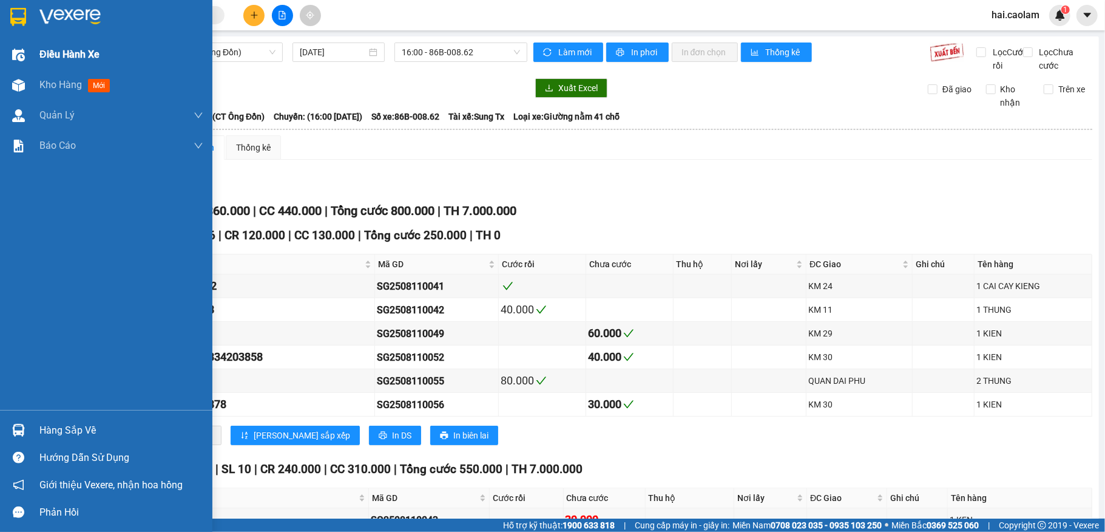
click at [69, 69] on div "Điều hành xe" at bounding box center [121, 54] width 164 height 30
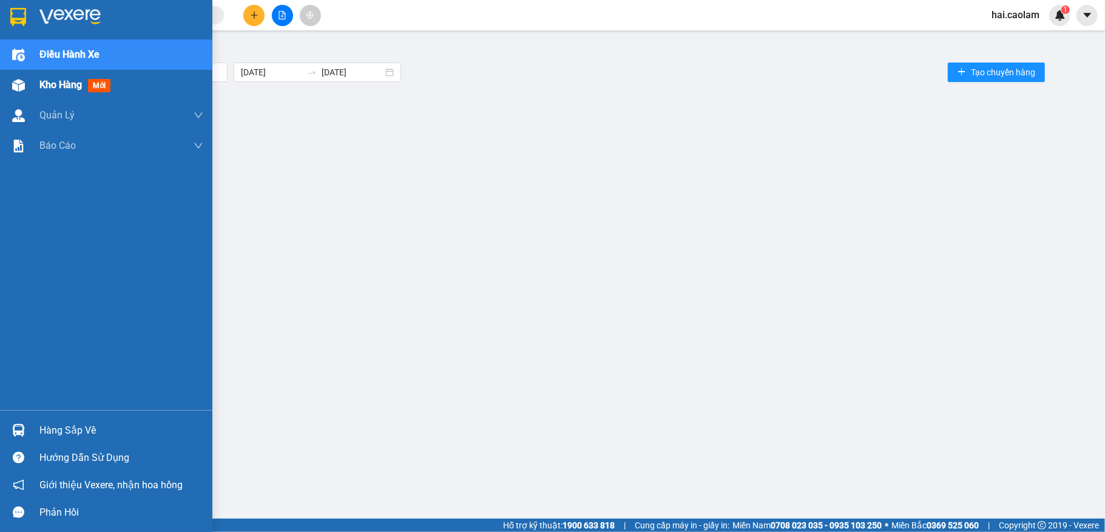
click at [81, 89] on span "Kho hàng" at bounding box center [60, 85] width 42 height 12
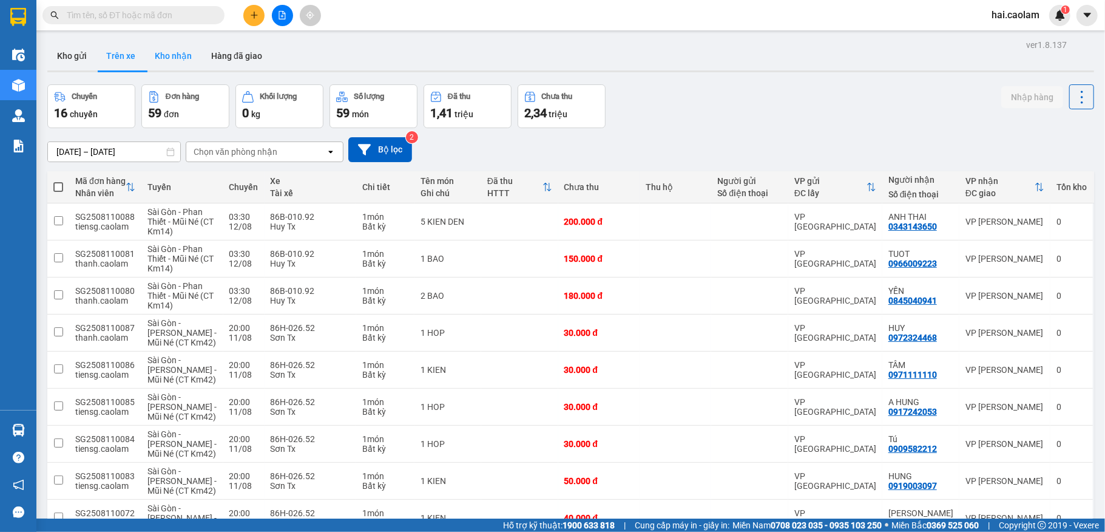
click at [171, 49] on button "Kho nhận" at bounding box center [173, 55] width 56 height 29
type input "[DATE] – [DATE]"
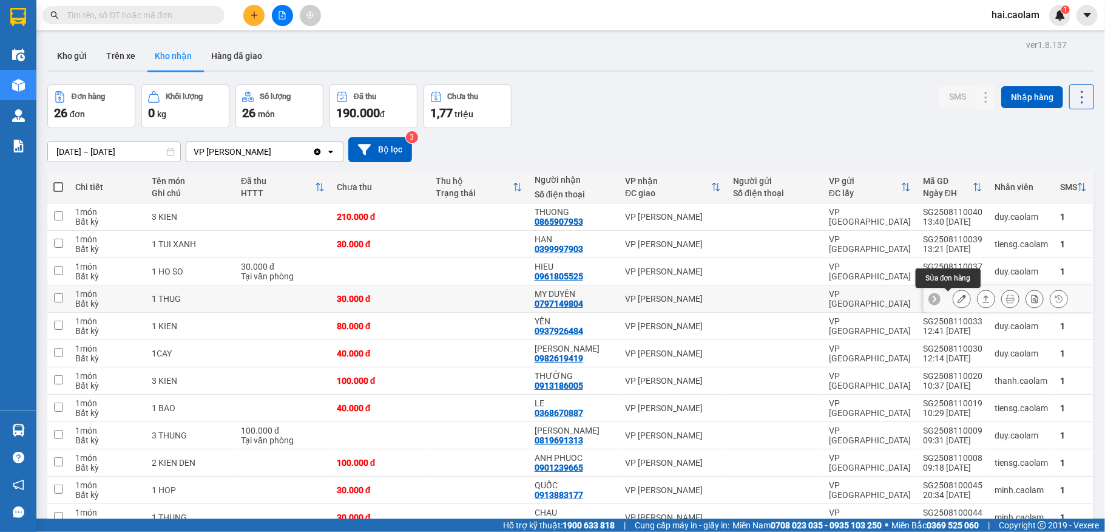
click at [954, 294] on button at bounding box center [962, 298] width 17 height 21
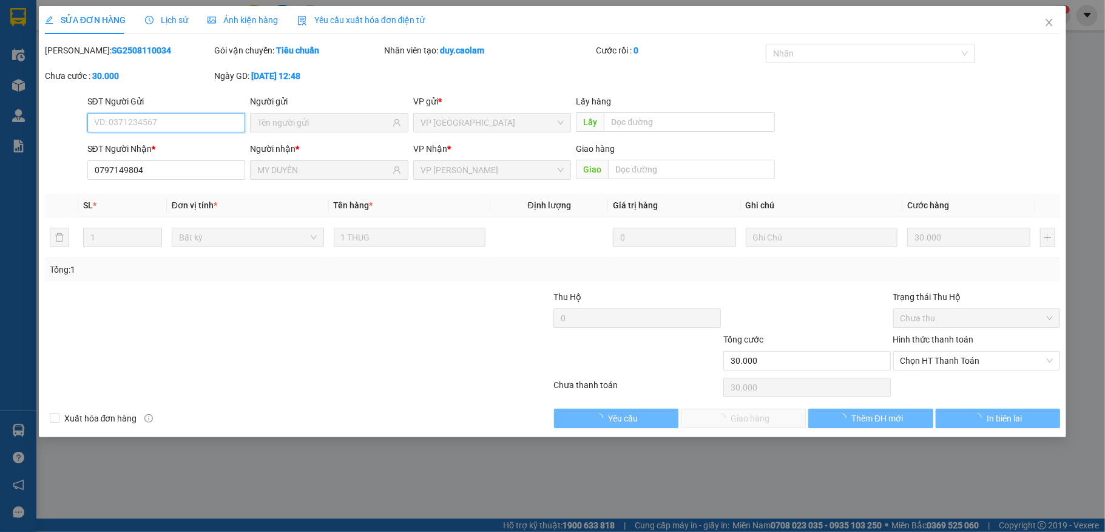
type input "0797149804"
type input "MY DUYÊN"
type input "30.000"
click at [948, 357] on span "Chọn HT Thanh Toán" at bounding box center [977, 360] width 153 height 18
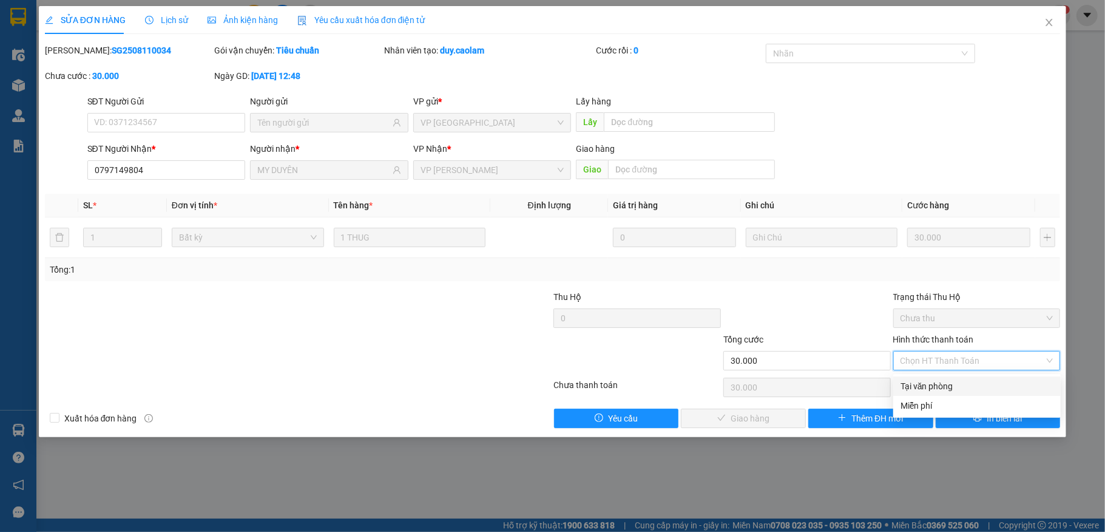
click at [926, 387] on div "Tại văn phòng" at bounding box center [977, 385] width 153 height 13
type input "0"
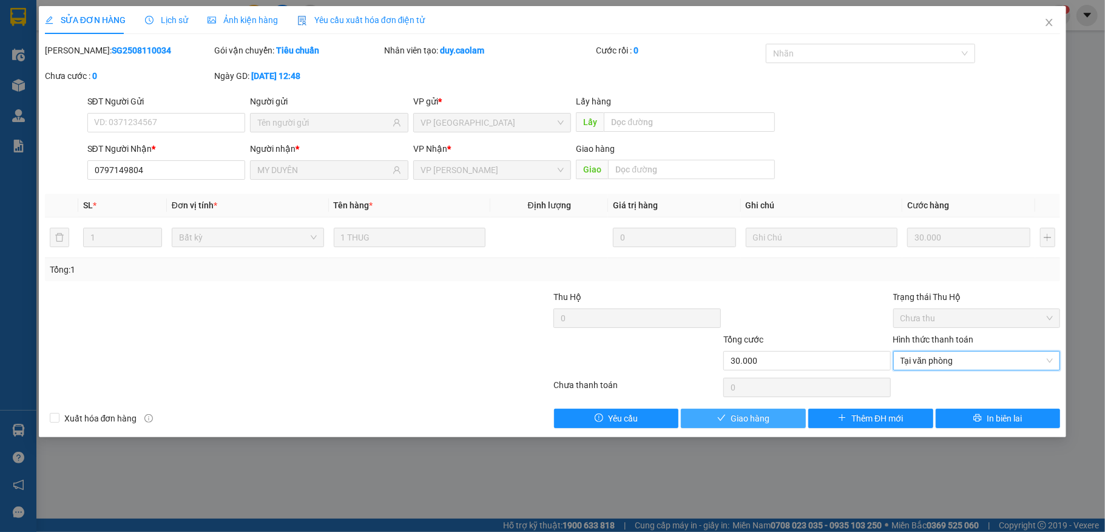
click at [755, 422] on span "Giao hàng" at bounding box center [750, 418] width 39 height 13
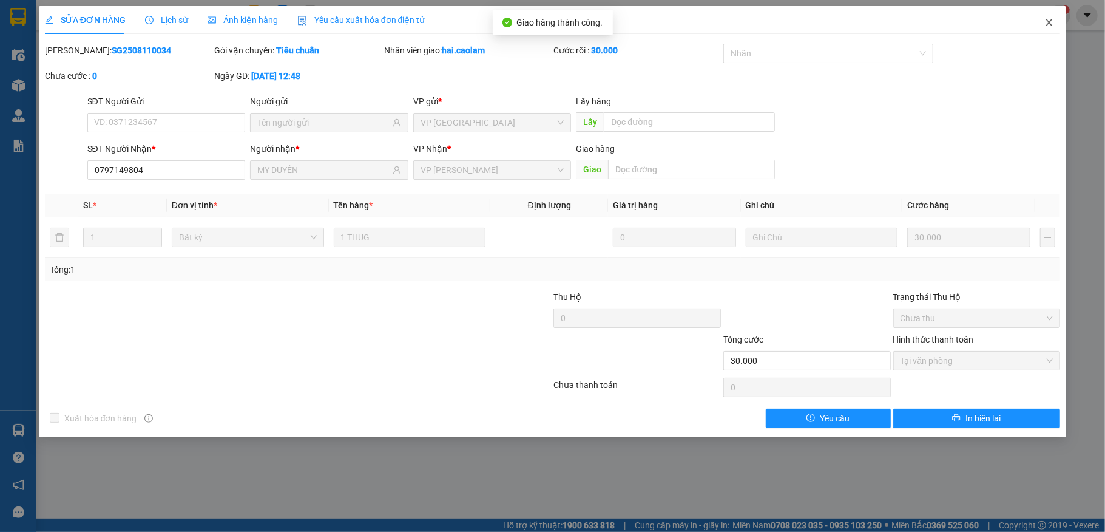
click at [1052, 18] on span "Close" at bounding box center [1049, 23] width 34 height 34
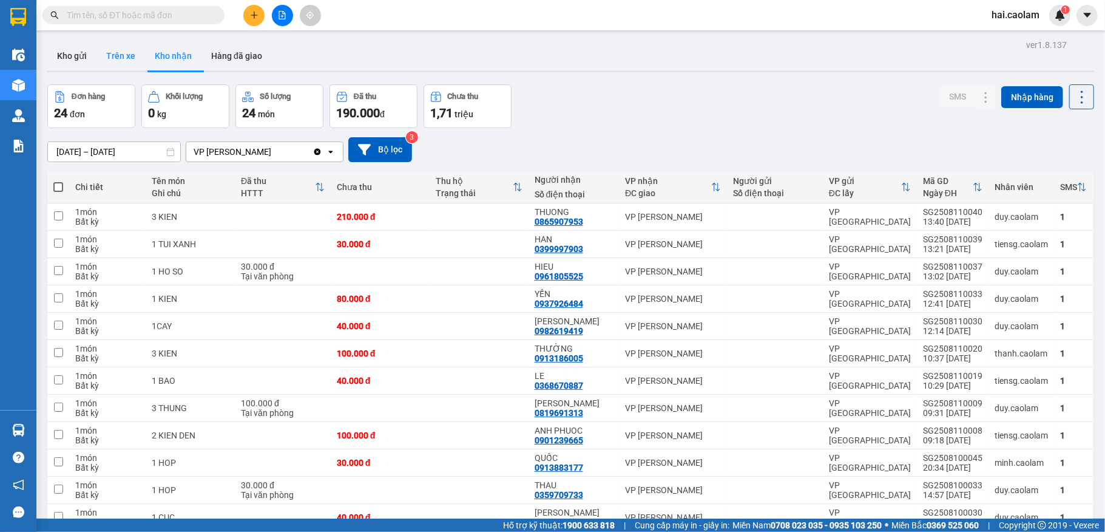
click at [129, 53] on button "Trên xe" at bounding box center [121, 55] width 49 height 29
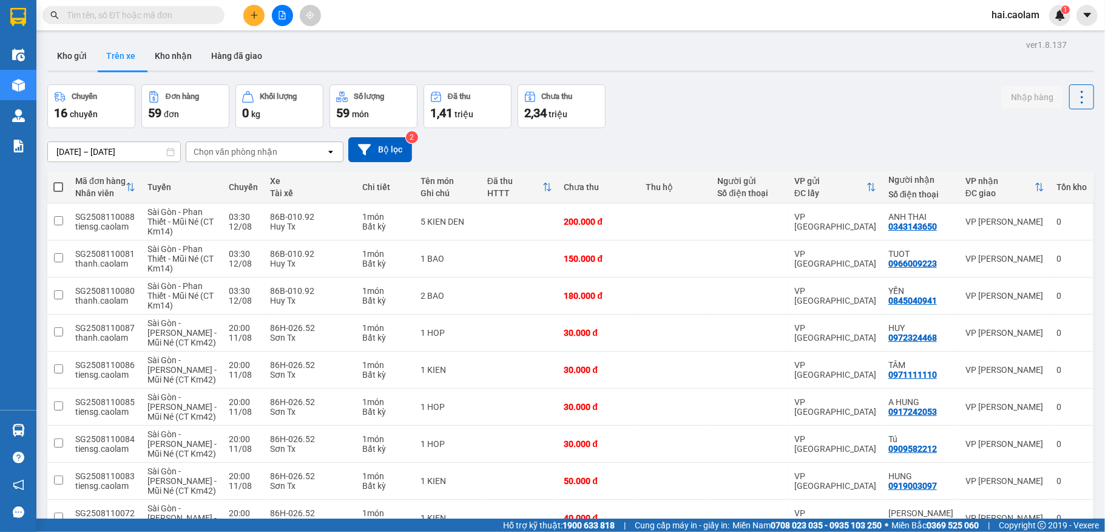
click at [95, 153] on input "[DATE] – [DATE]" at bounding box center [114, 151] width 132 height 19
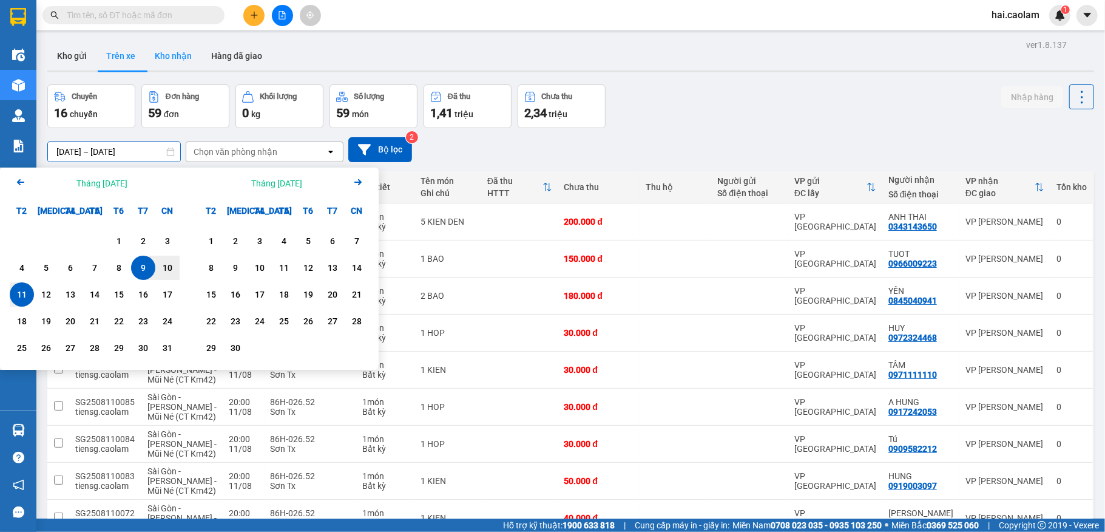
click at [174, 53] on button "Kho nhận" at bounding box center [173, 55] width 56 height 29
type input "[DATE] – [DATE]"
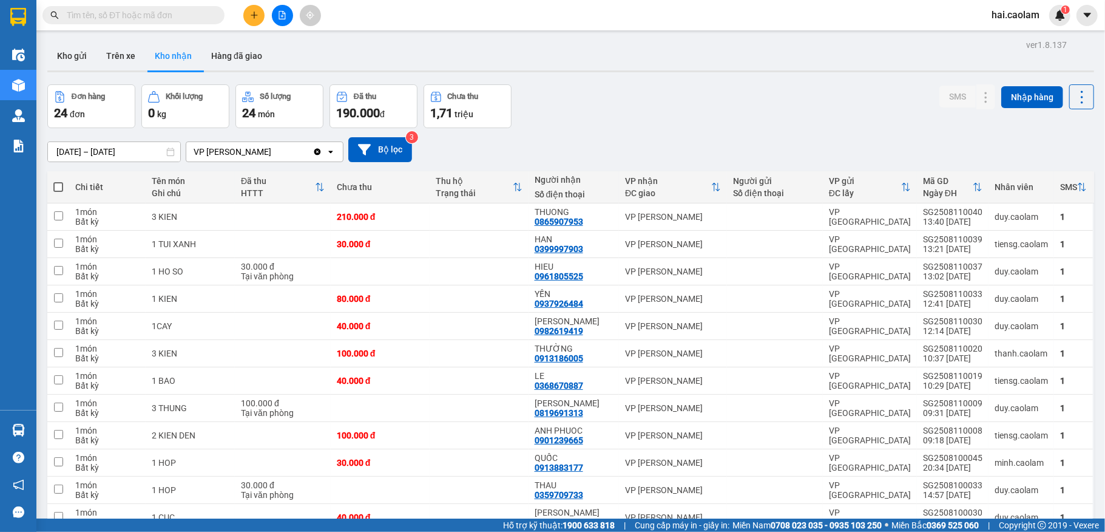
click at [585, 114] on div "Đơn hàng 24 đơn Khối lượng 0 kg Số lượng 24 món Đã thu 190.000 đ Chưa thu 1,71 …" at bounding box center [570, 106] width 1047 height 44
click at [687, 120] on div "Đơn hàng 24 đơn Khối lượng 0 kg Số lượng 24 món Đã thu 190.000 đ Chưa thu 1,71 …" at bounding box center [570, 106] width 1047 height 44
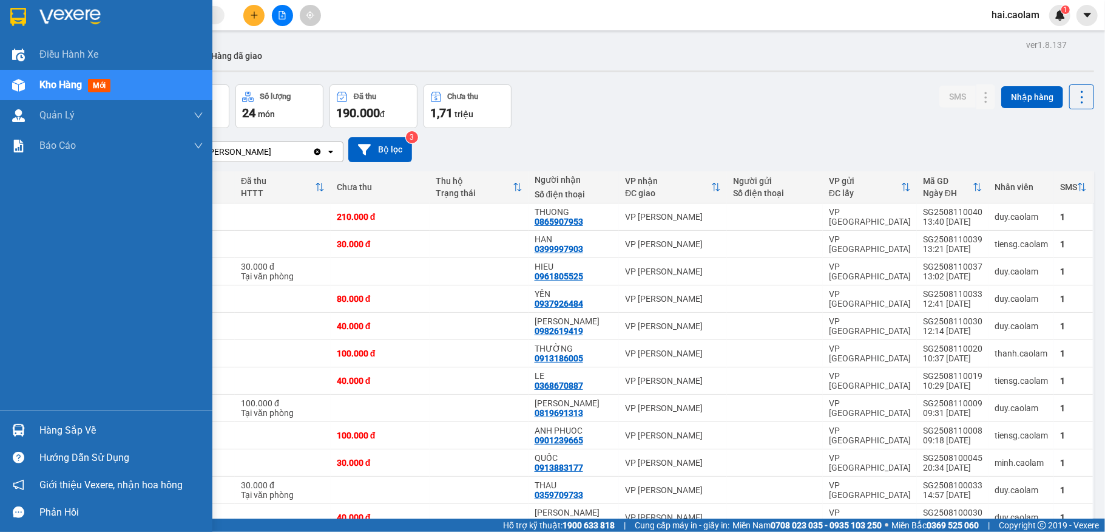
click at [17, 430] on img at bounding box center [18, 430] width 13 height 13
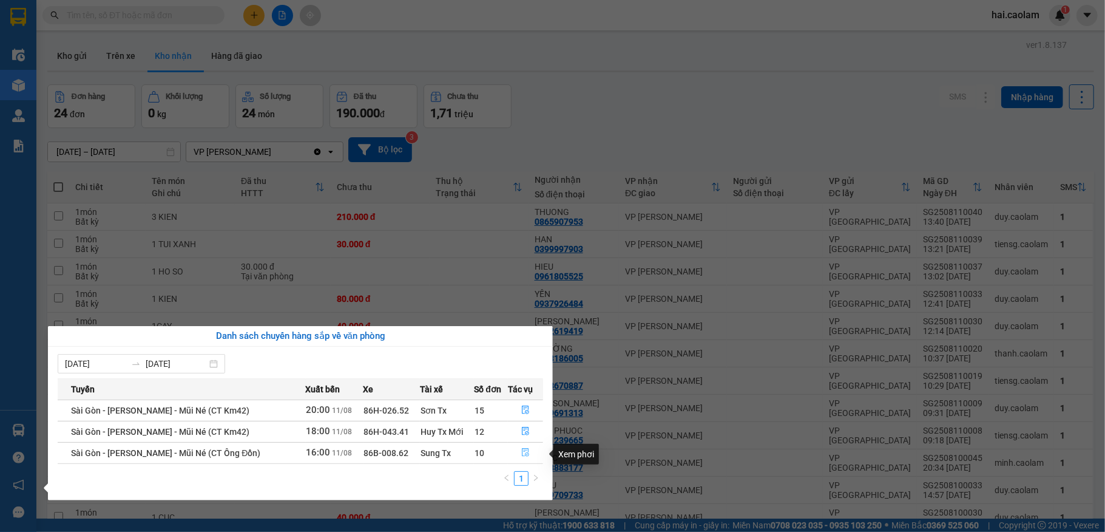
click at [527, 454] on icon "file-done" at bounding box center [525, 452] width 8 height 8
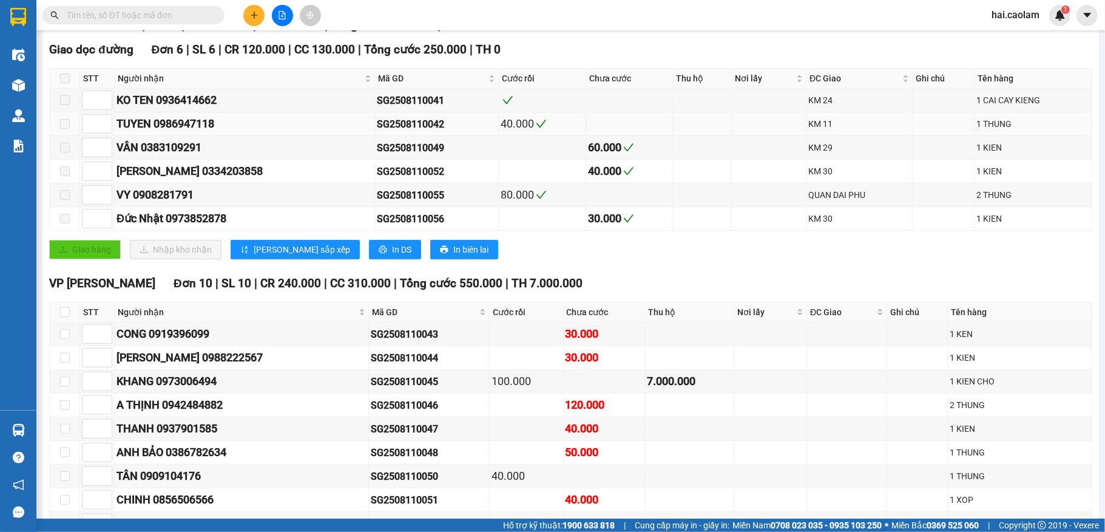
scroll to position [313, 0]
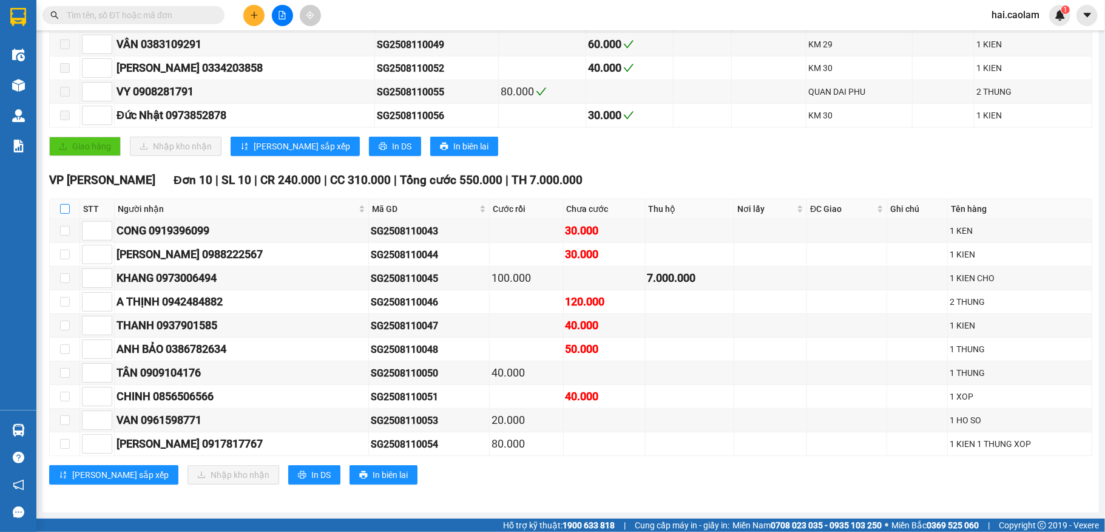
click at [66, 205] on input "checkbox" at bounding box center [65, 209] width 10 height 10
checkbox input "true"
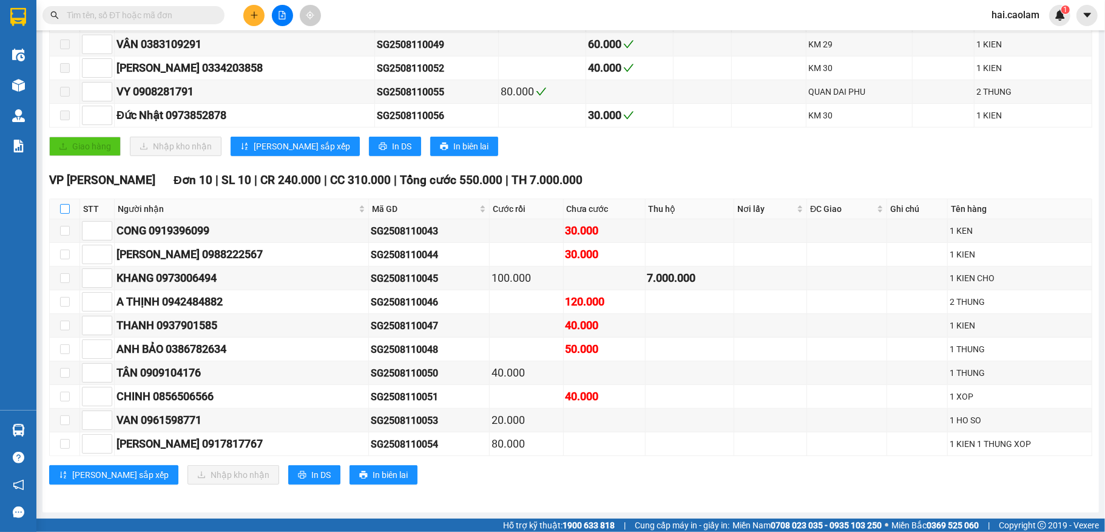
checkbox input "true"
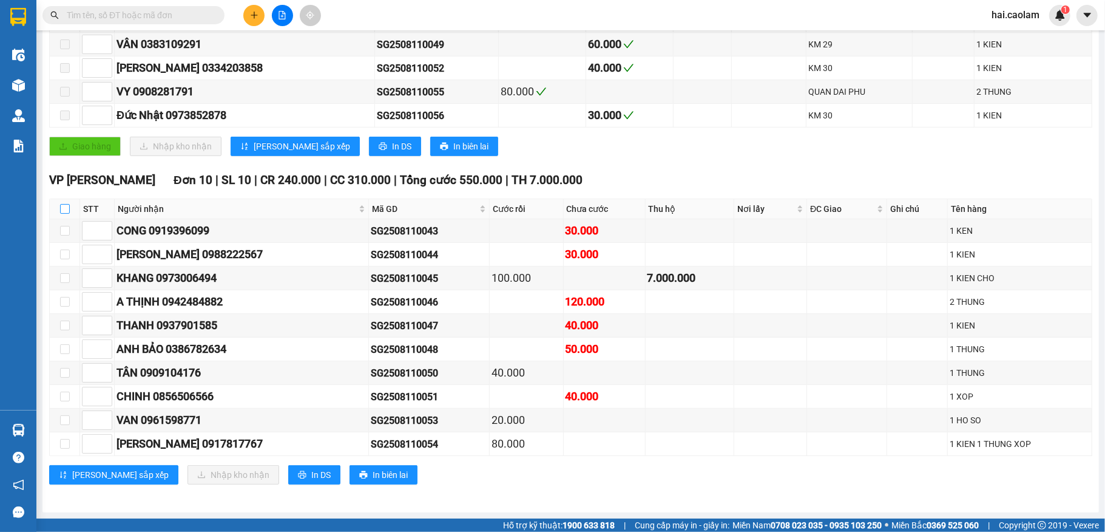
checkbox input "true"
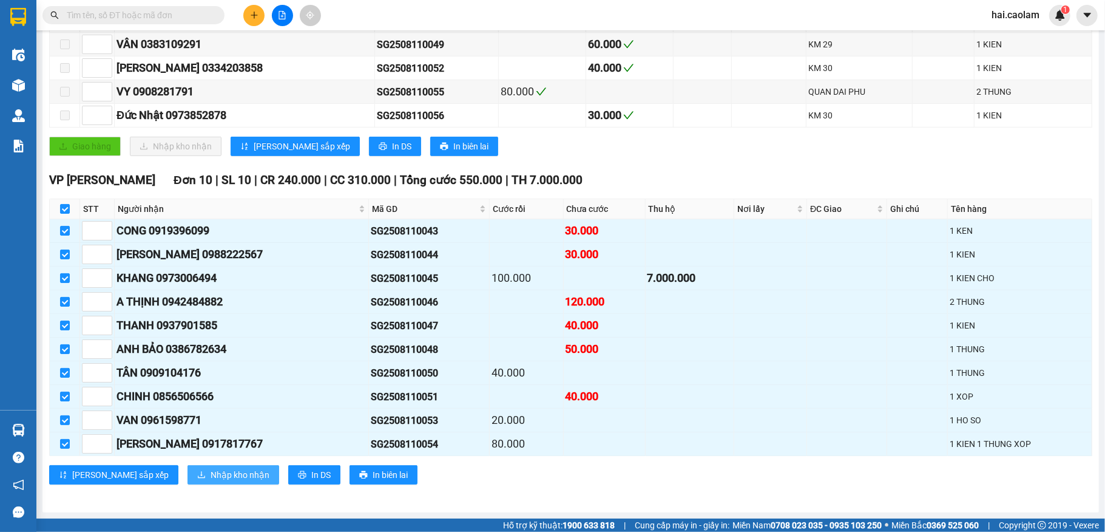
click at [211, 472] on span "Nhập kho nhận" at bounding box center [240, 474] width 59 height 13
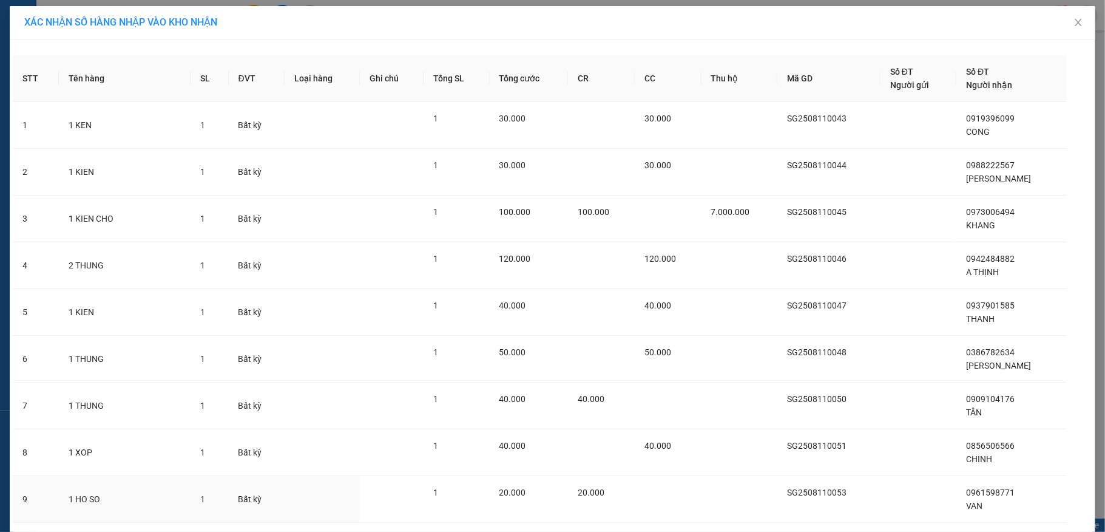
scroll to position [129, 0]
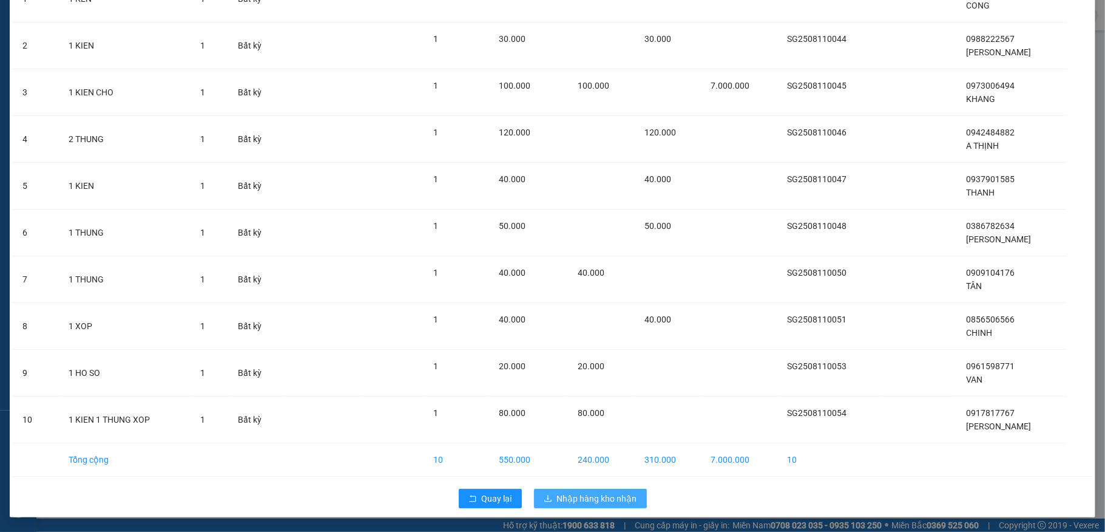
drag, startPoint x: 586, startPoint y: 498, endPoint x: 596, endPoint y: 506, distance: 12.6
click at [586, 500] on span "Nhập hàng kho nhận" at bounding box center [597, 498] width 80 height 13
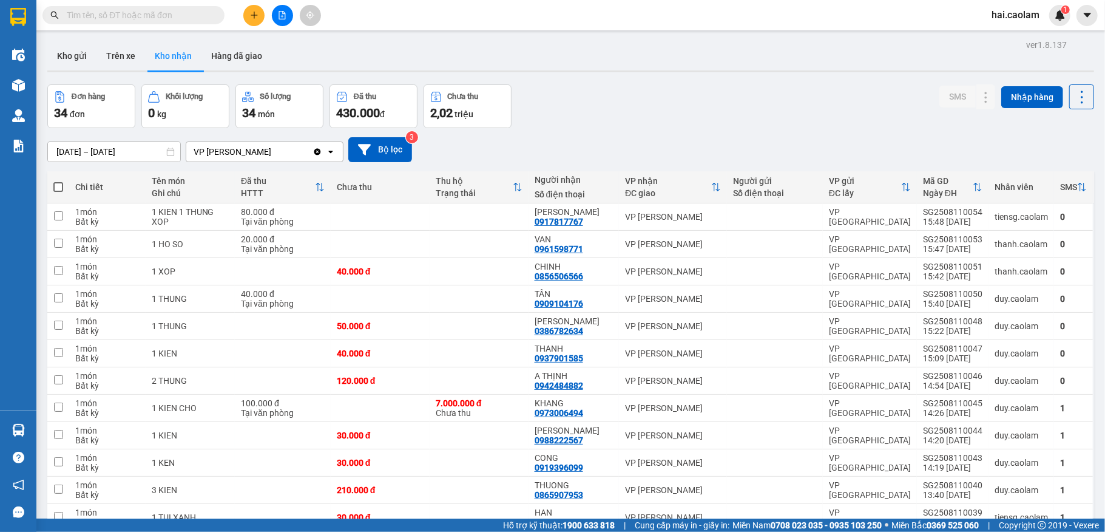
click at [635, 128] on div "[DATE] – [DATE] Press the down arrow key to interact with the calendar and sele…" at bounding box center [570, 149] width 1047 height 43
click at [680, 106] on div "Đơn hàng 34 đơn Khối lượng 0 kg Số lượng 34 món Đã thu 430.000 đ Chưa thu 2,02 …" at bounding box center [570, 106] width 1047 height 44
click at [139, 18] on input "text" at bounding box center [138, 14] width 143 height 13
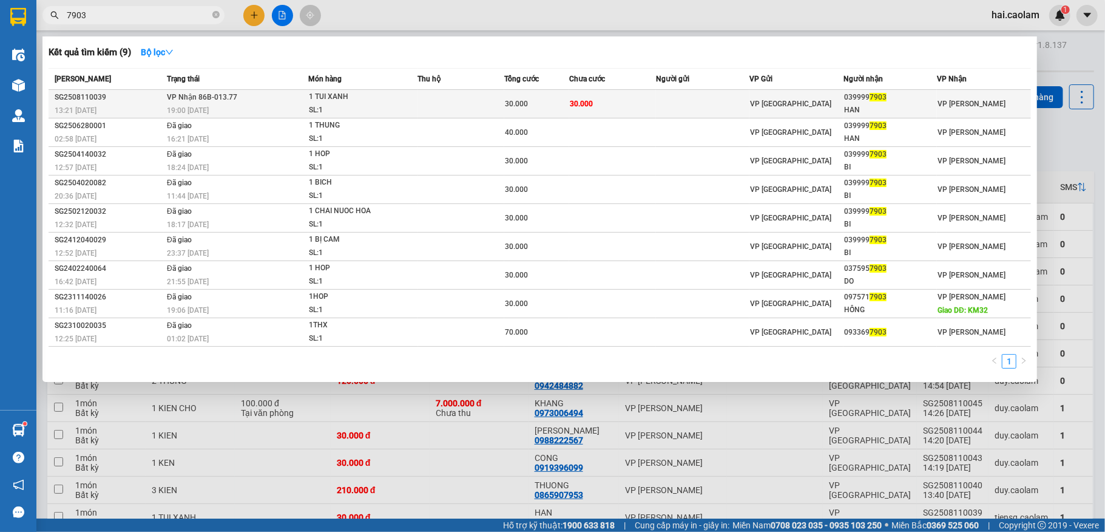
type input "7903"
click at [706, 105] on td at bounding box center [703, 104] width 94 height 29
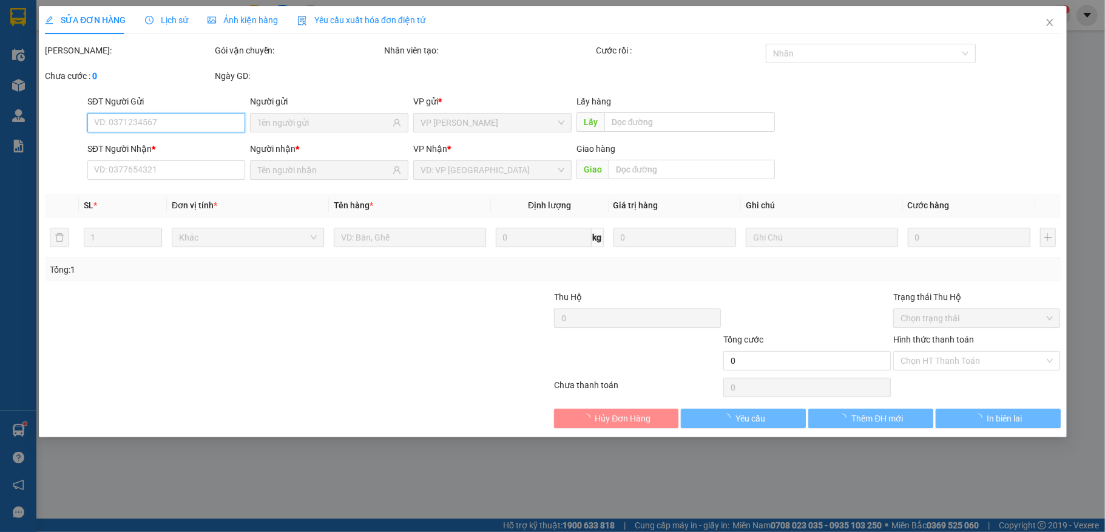
type input "0399997903"
type input "HAN"
type input "30.000"
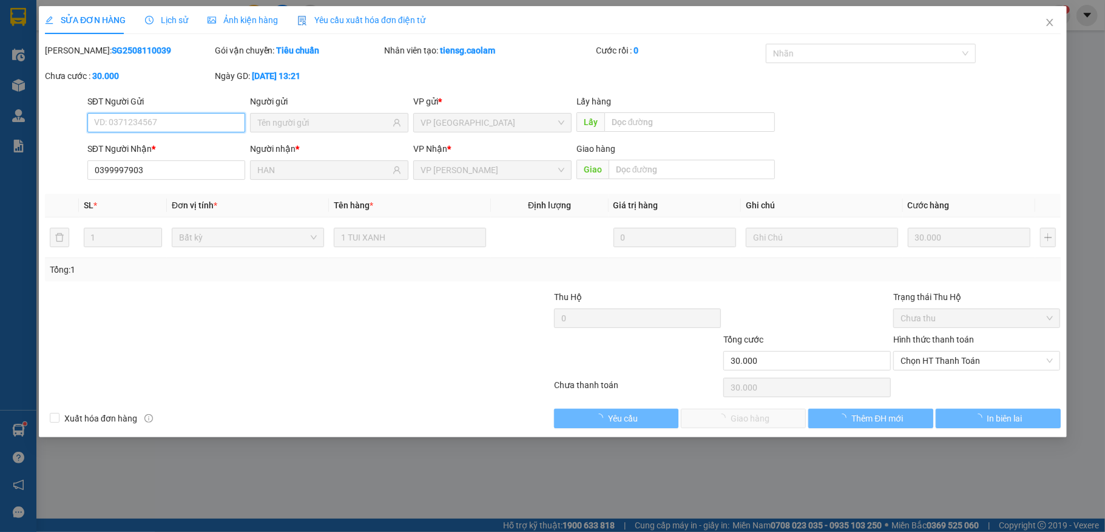
click at [936, 358] on span "Chọn HT Thanh Toán" at bounding box center [977, 360] width 153 height 18
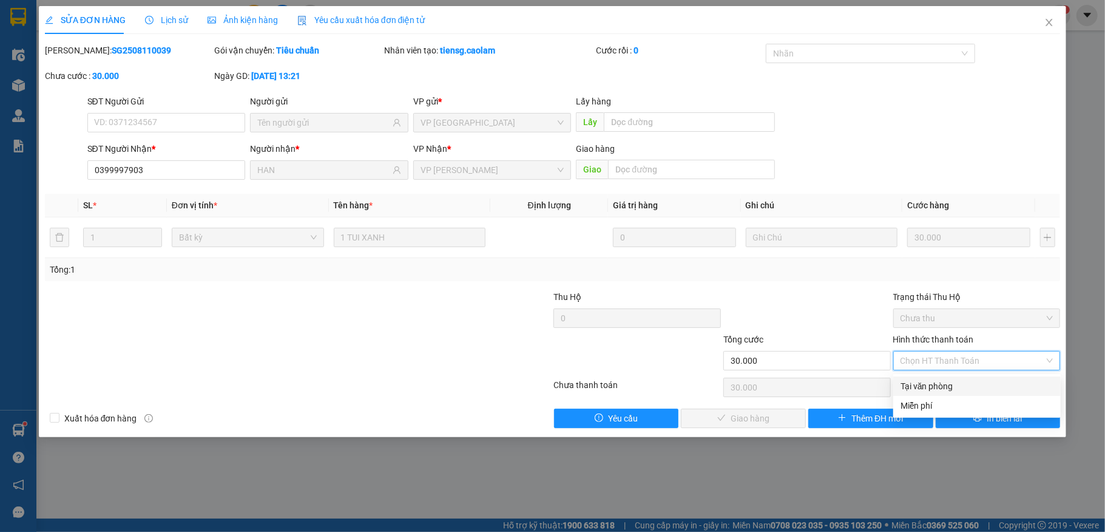
click at [932, 378] on div "Tại văn phòng" at bounding box center [977, 385] width 168 height 19
type input "0"
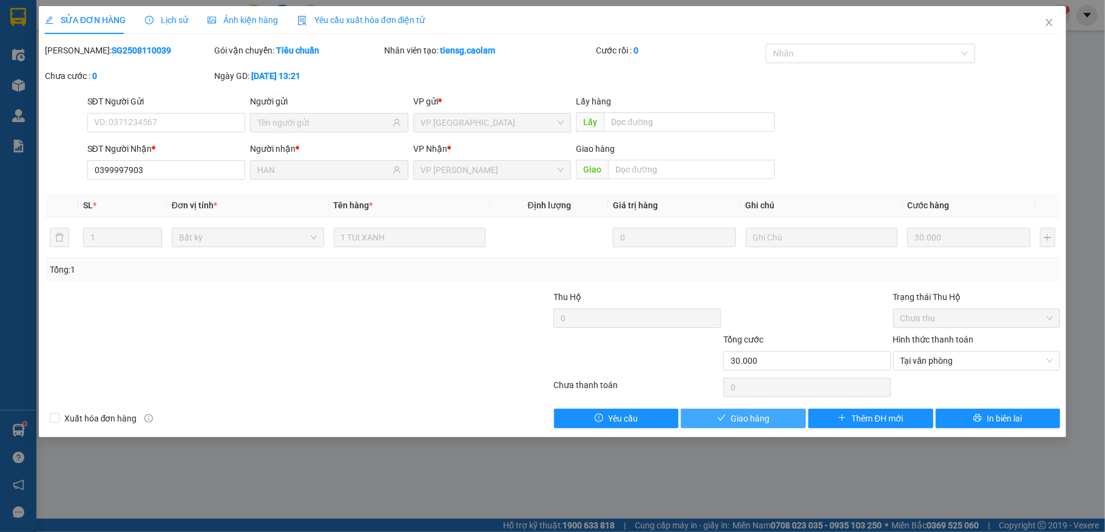
click at [770, 416] on button "Giao hàng" at bounding box center [743, 417] width 125 height 19
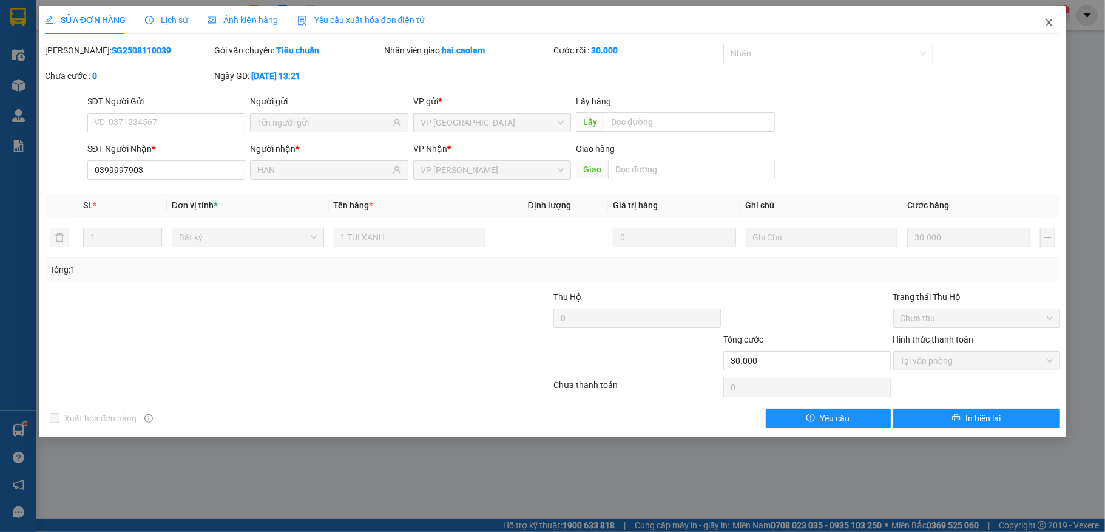
click at [1051, 25] on icon "close" at bounding box center [1049, 22] width 7 height 7
click at [1048, 24] on div "hai.caolam 1" at bounding box center [1026, 15] width 89 height 21
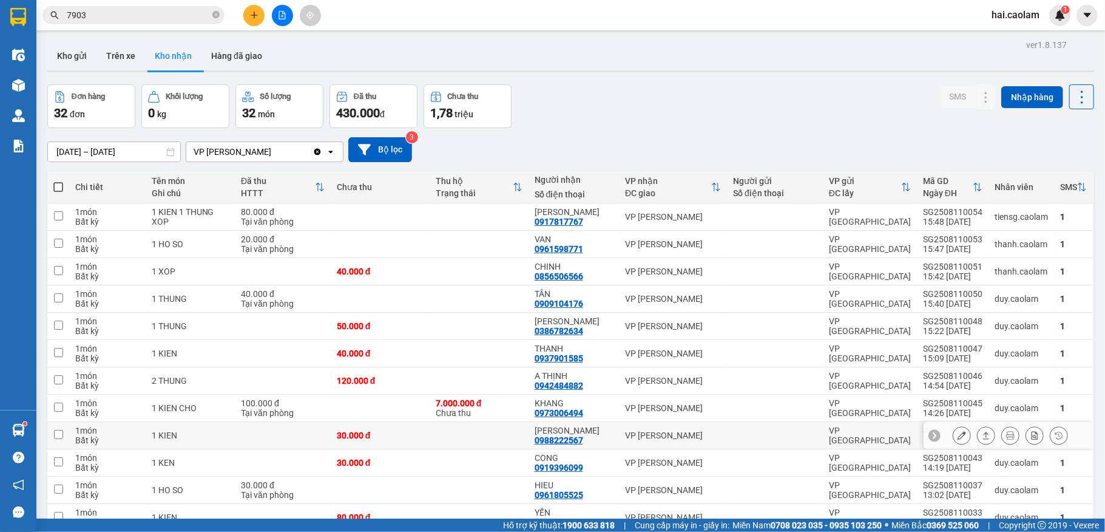
click at [412, 410] on td at bounding box center [380, 408] width 99 height 27
checkbox input "true"
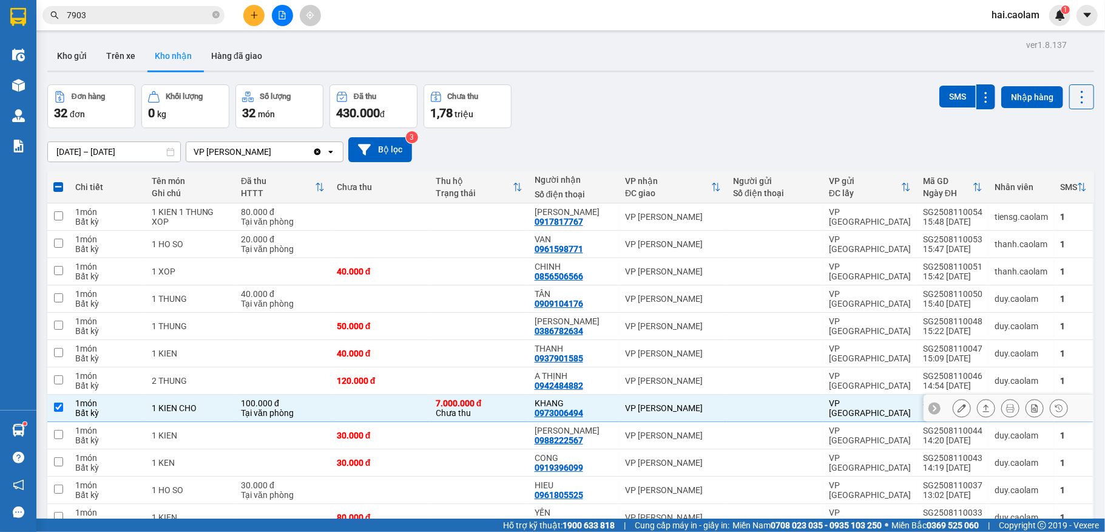
click at [958, 408] on icon at bounding box center [962, 408] width 8 height 8
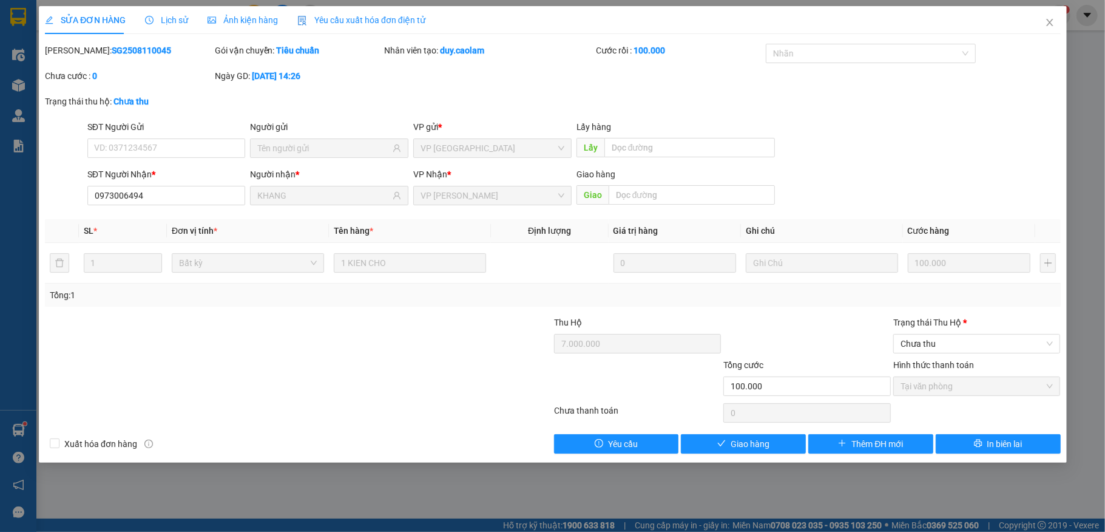
type input "0973006494"
type input "KHANG"
type input "7.000.000"
type input "100.000"
click at [937, 348] on span "Chưa thu" at bounding box center [977, 343] width 153 height 18
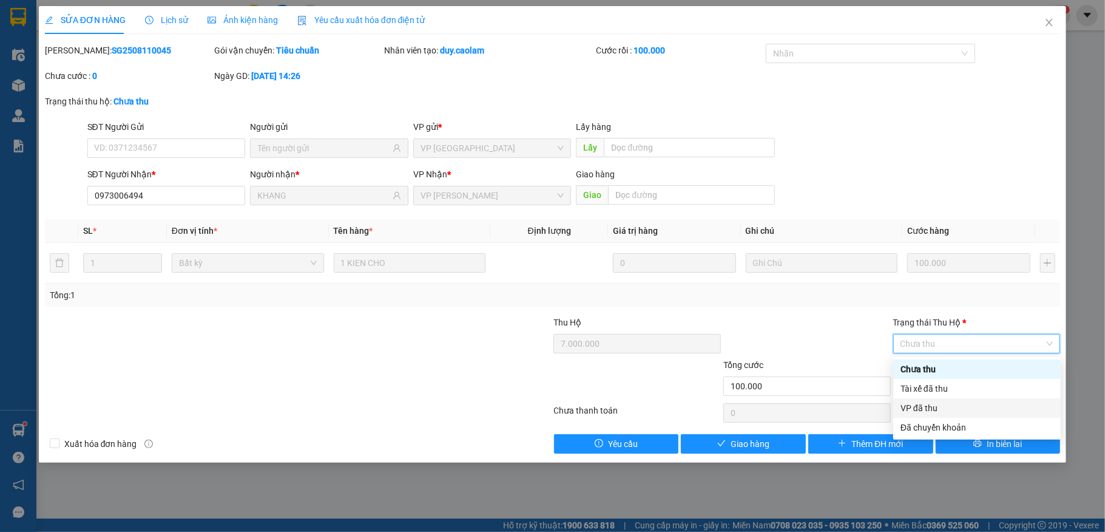
click at [914, 411] on div "VP đã thu" at bounding box center [977, 407] width 153 height 13
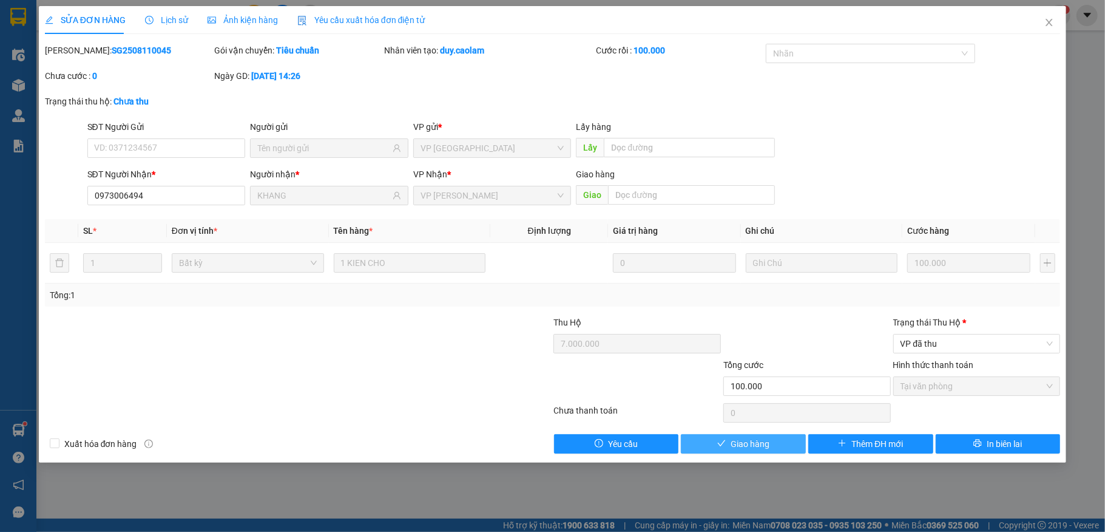
click at [770, 438] on button "Giao hàng" at bounding box center [743, 443] width 125 height 19
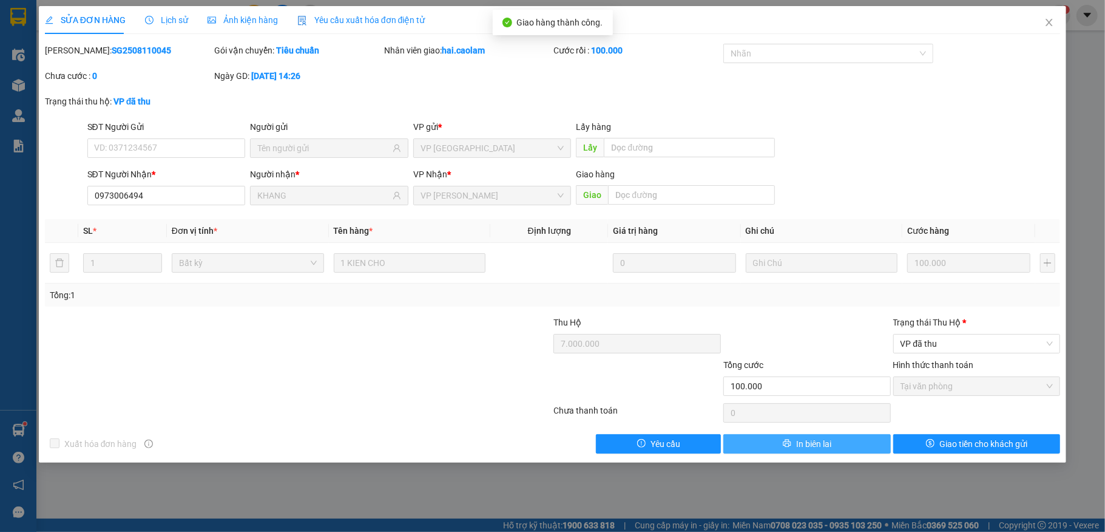
click at [810, 442] on span "In biên lai" at bounding box center [813, 443] width 35 height 13
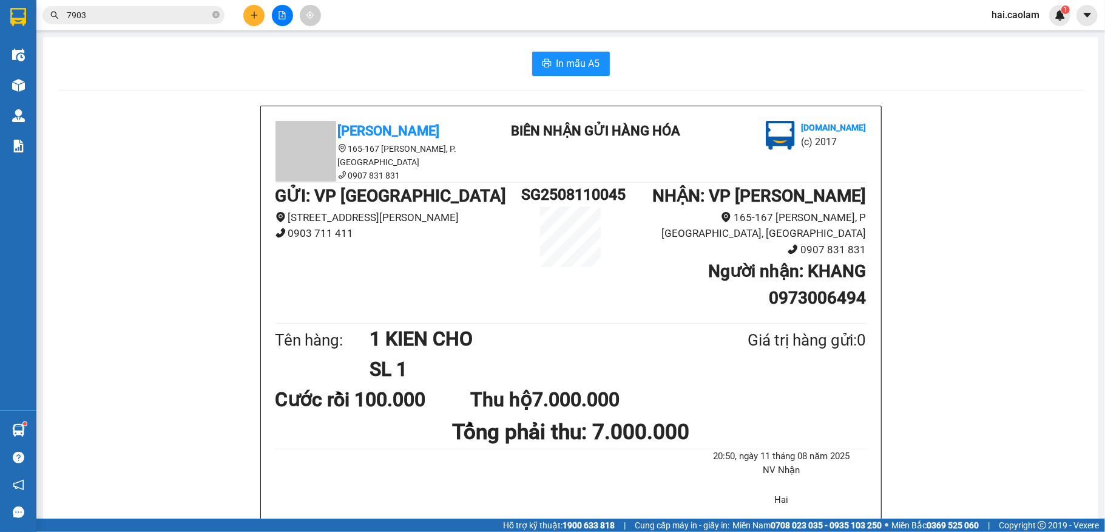
click at [577, 44] on div "In mẫu A5 CAO LÂM 165-167 [PERSON_NAME], P. [GEOGRAPHIC_DATA] 0907 831 831 BIÊN…" at bounding box center [570, 362] width 1055 height 651
click at [598, 57] on button "In mẫu A5" at bounding box center [571, 64] width 78 height 24
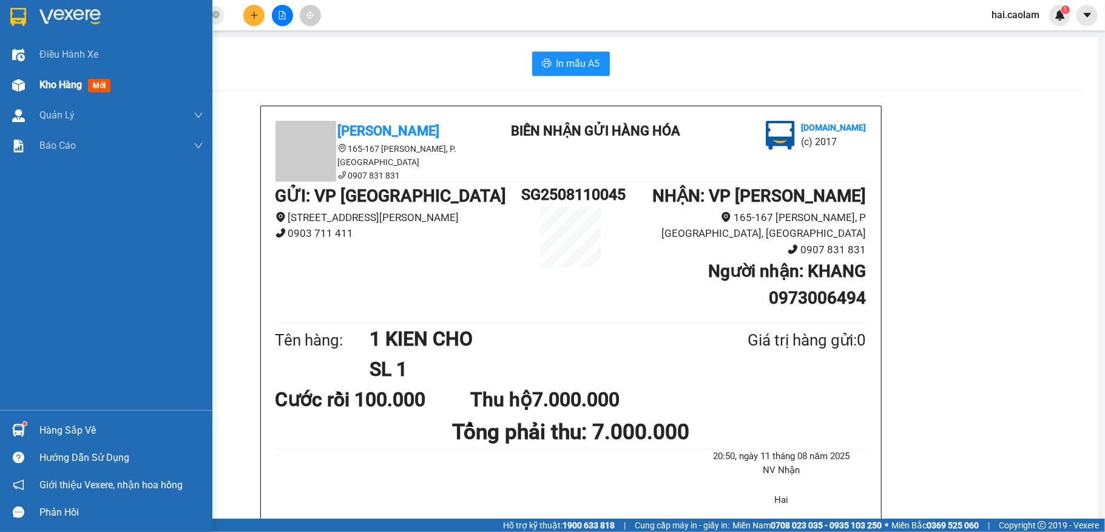
click at [63, 81] on span "Kho hàng" at bounding box center [60, 85] width 42 height 12
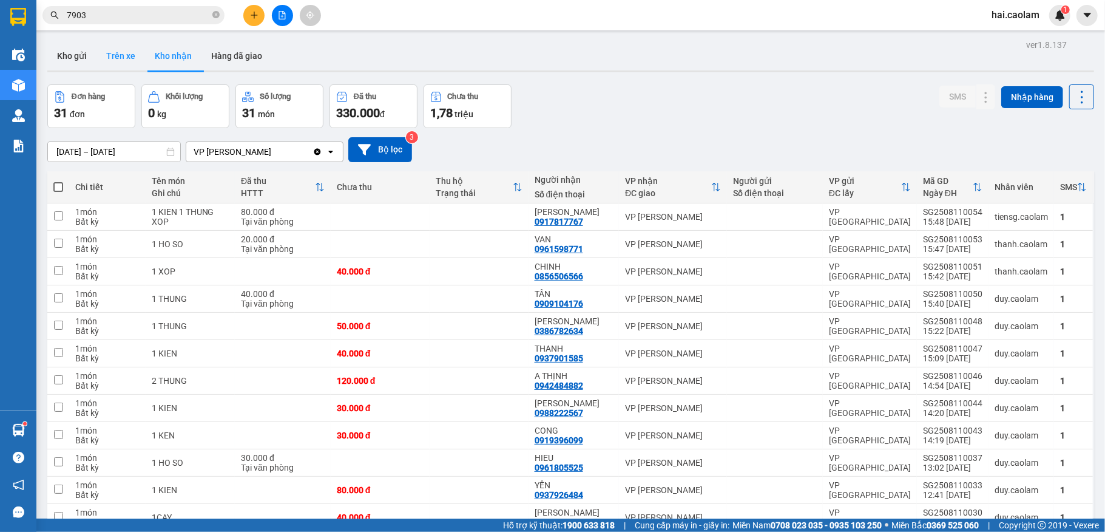
click at [115, 54] on button "Trên xe" at bounding box center [121, 55] width 49 height 29
type input "[DATE] – [DATE]"
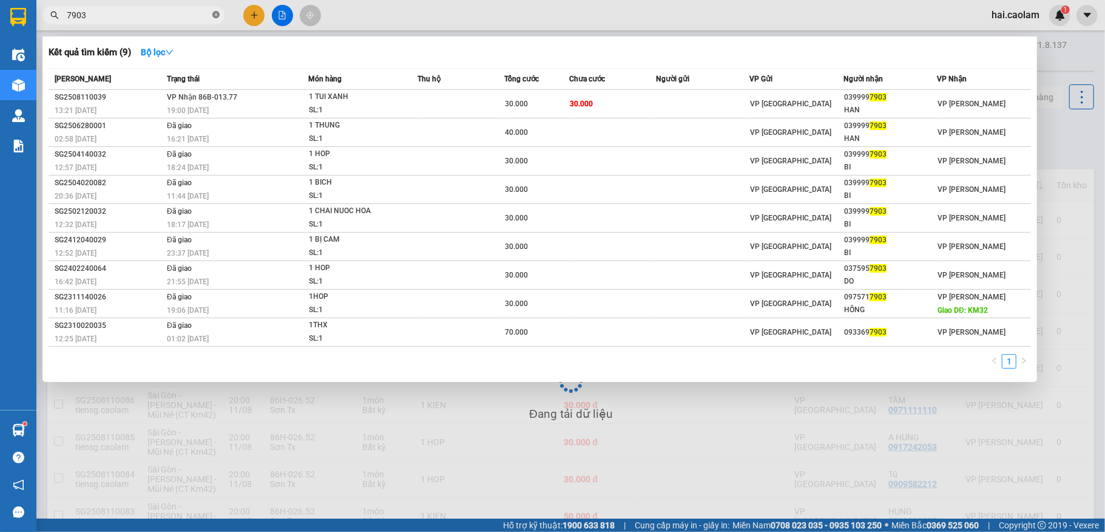
click at [219, 13] on icon "close-circle" at bounding box center [215, 14] width 7 height 7
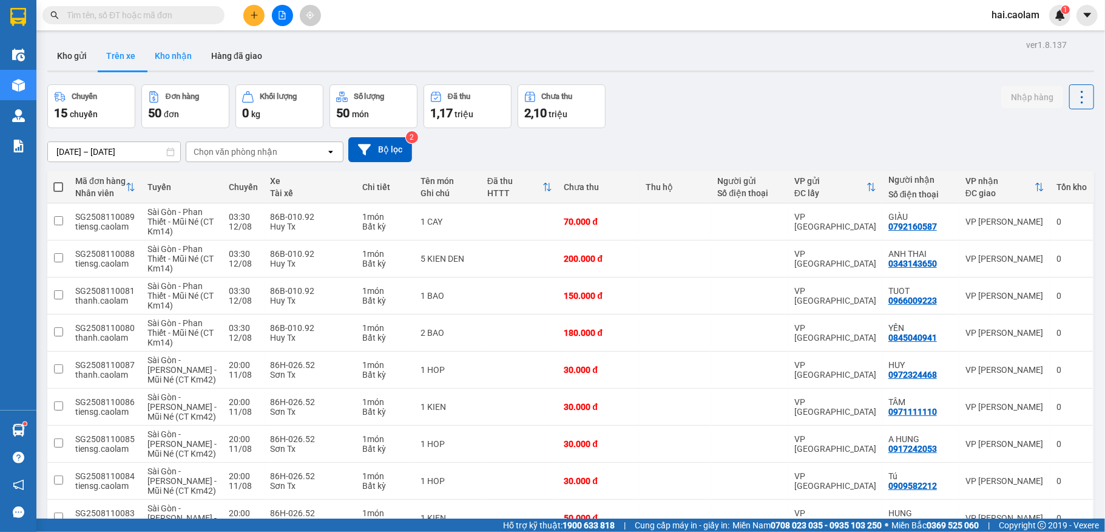
click at [182, 51] on button "Kho nhận" at bounding box center [173, 55] width 56 height 29
type input "[DATE] – [DATE]"
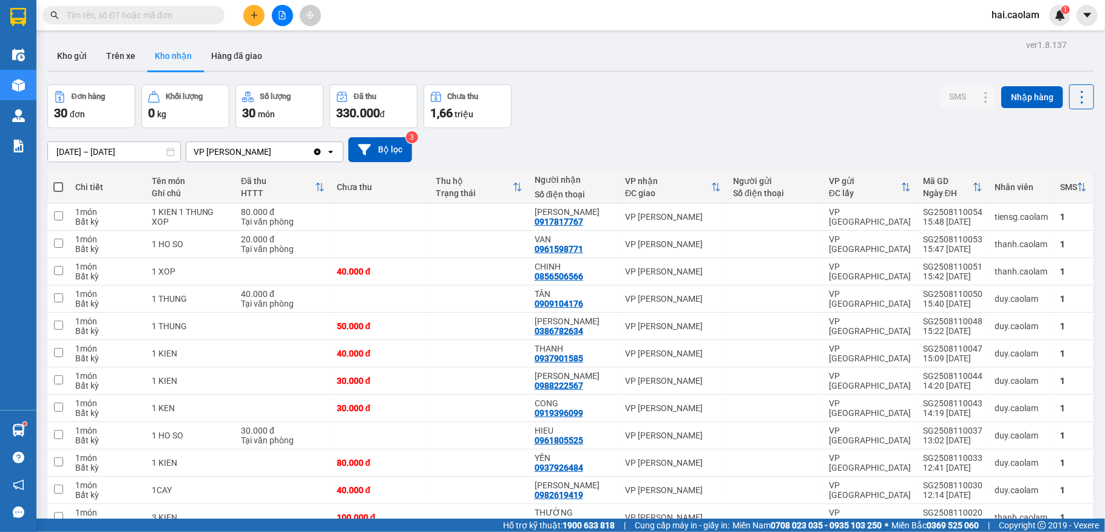
scroll to position [486, 0]
click at [120, 50] on button "Trên xe" at bounding box center [121, 55] width 49 height 29
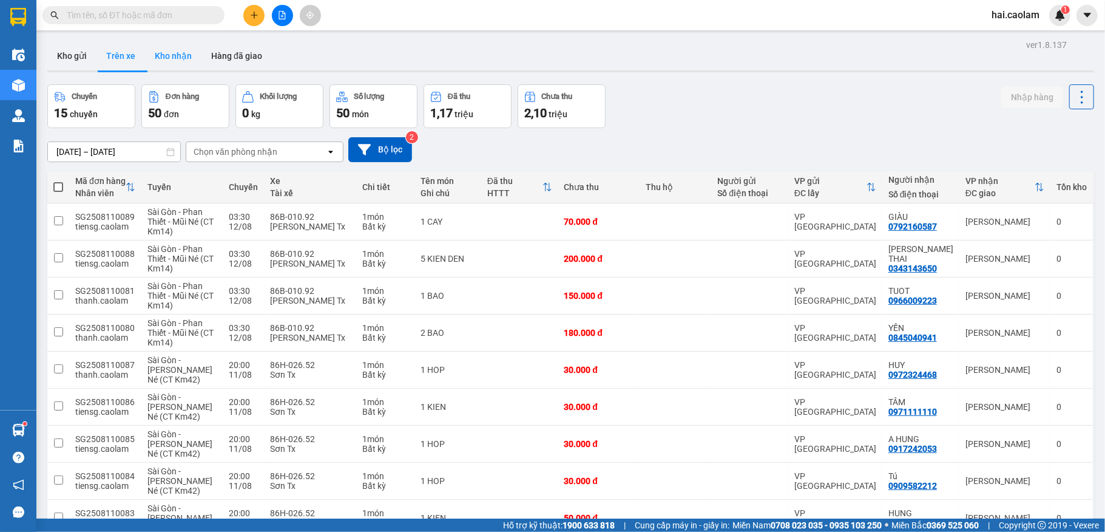
click at [170, 54] on button "Kho nhận" at bounding box center [173, 55] width 56 height 29
type input "[DATE] – [DATE]"
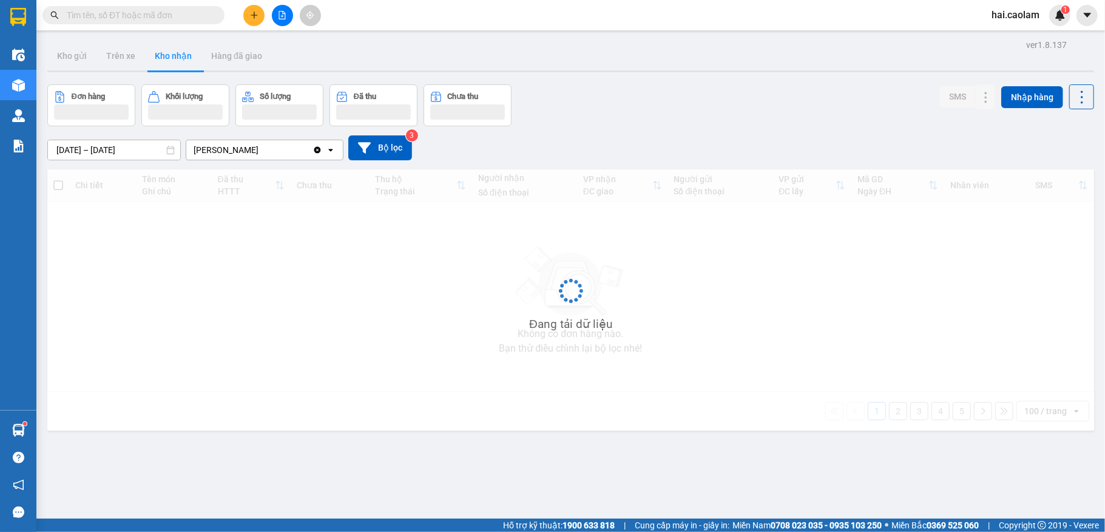
click at [174, 18] on input "text" at bounding box center [138, 14] width 143 height 13
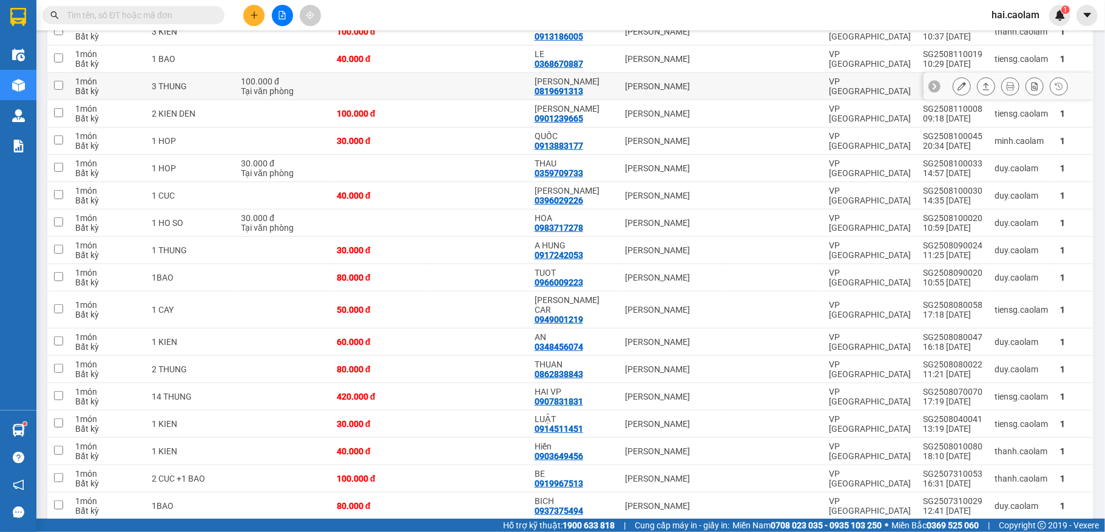
scroll to position [324, 0]
